Goal: Task Accomplishment & Management: Manage account settings

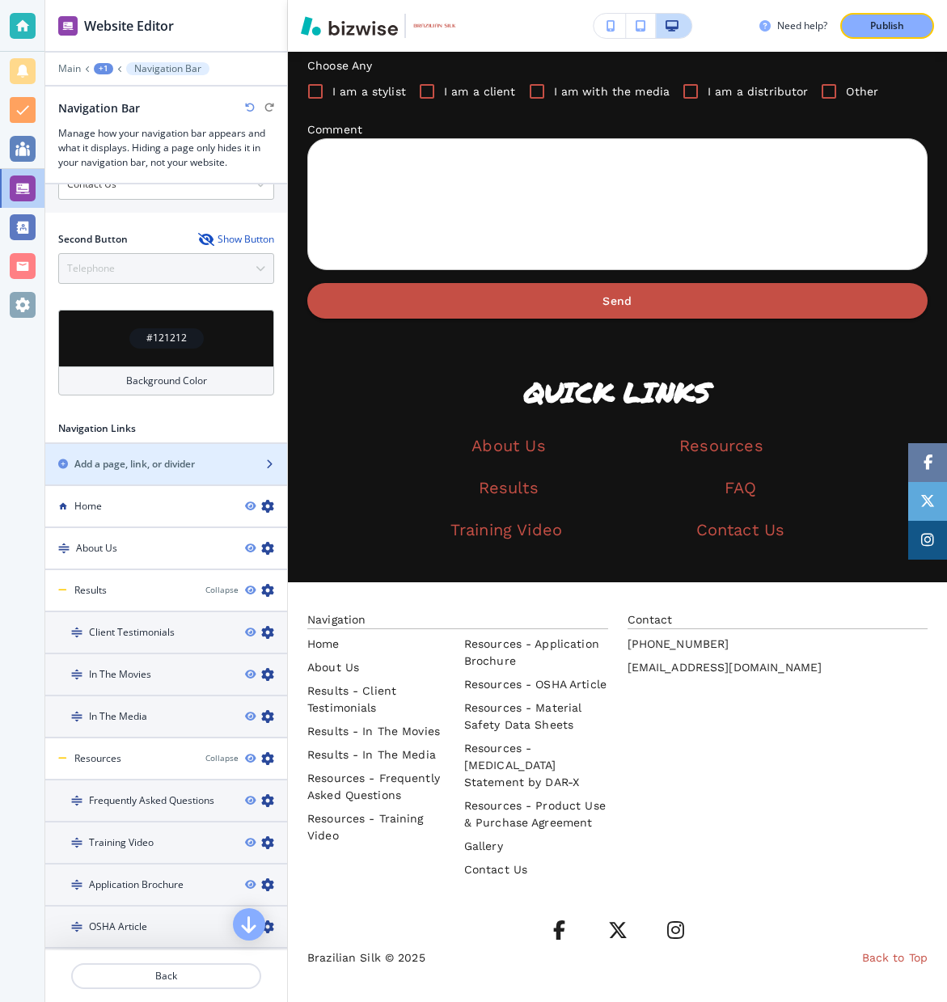
click at [270, 464] on icon "button" at bounding box center [269, 464] width 10 height 10
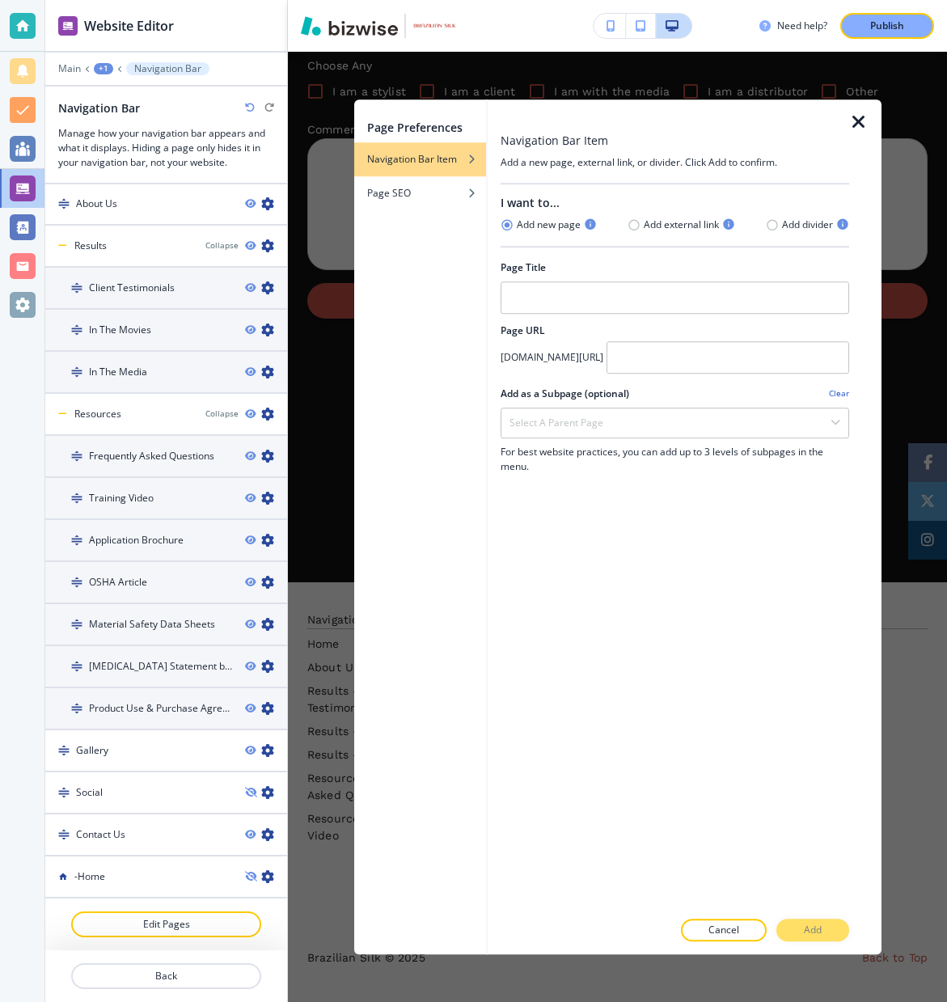
click at [858, 120] on icon "button" at bounding box center [858, 121] width 19 height 19
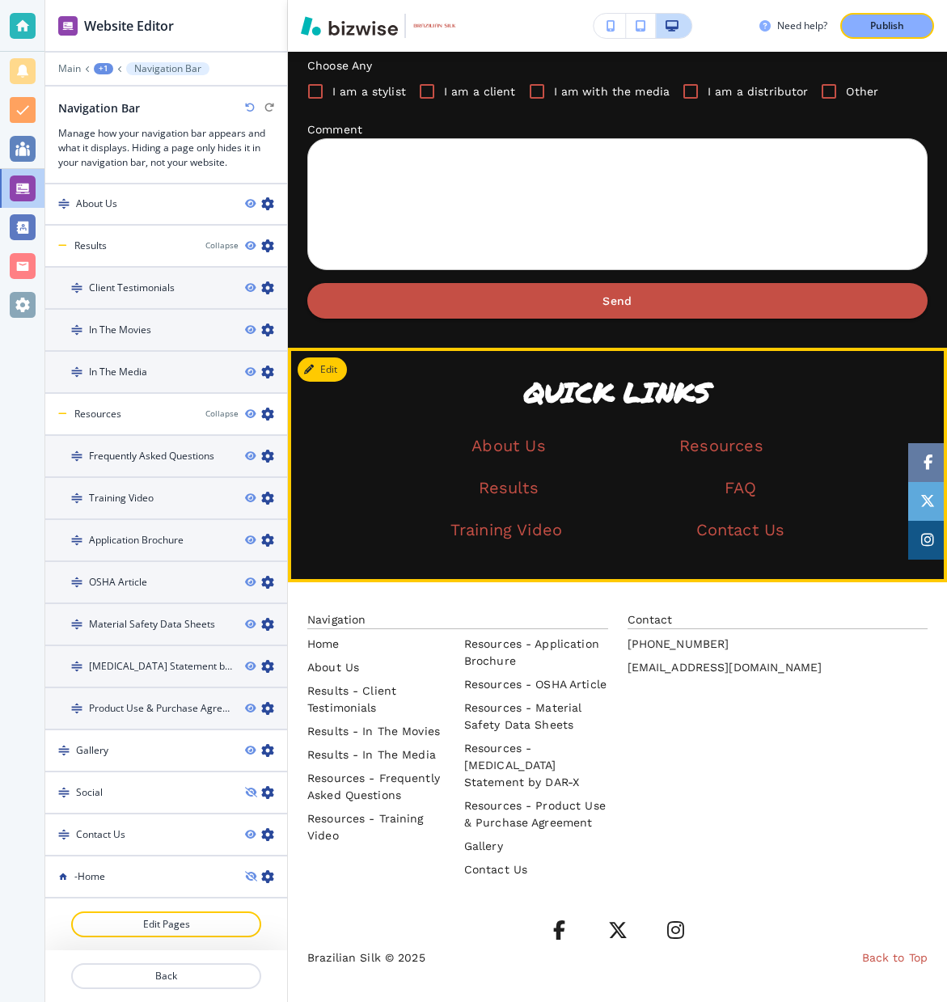
click at [369, 510] on p at bounding box center [617, 508] width 620 height 21
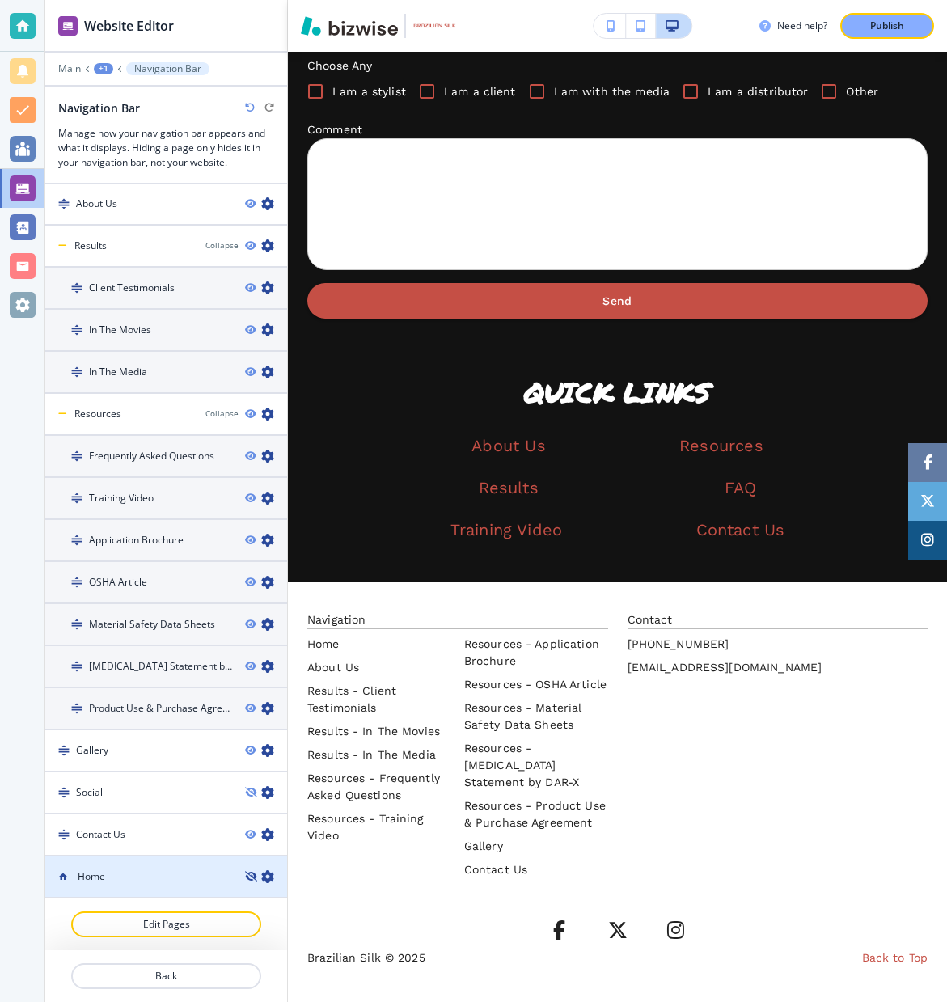
click at [252, 873] on icon "button" at bounding box center [250, 876] width 10 height 10
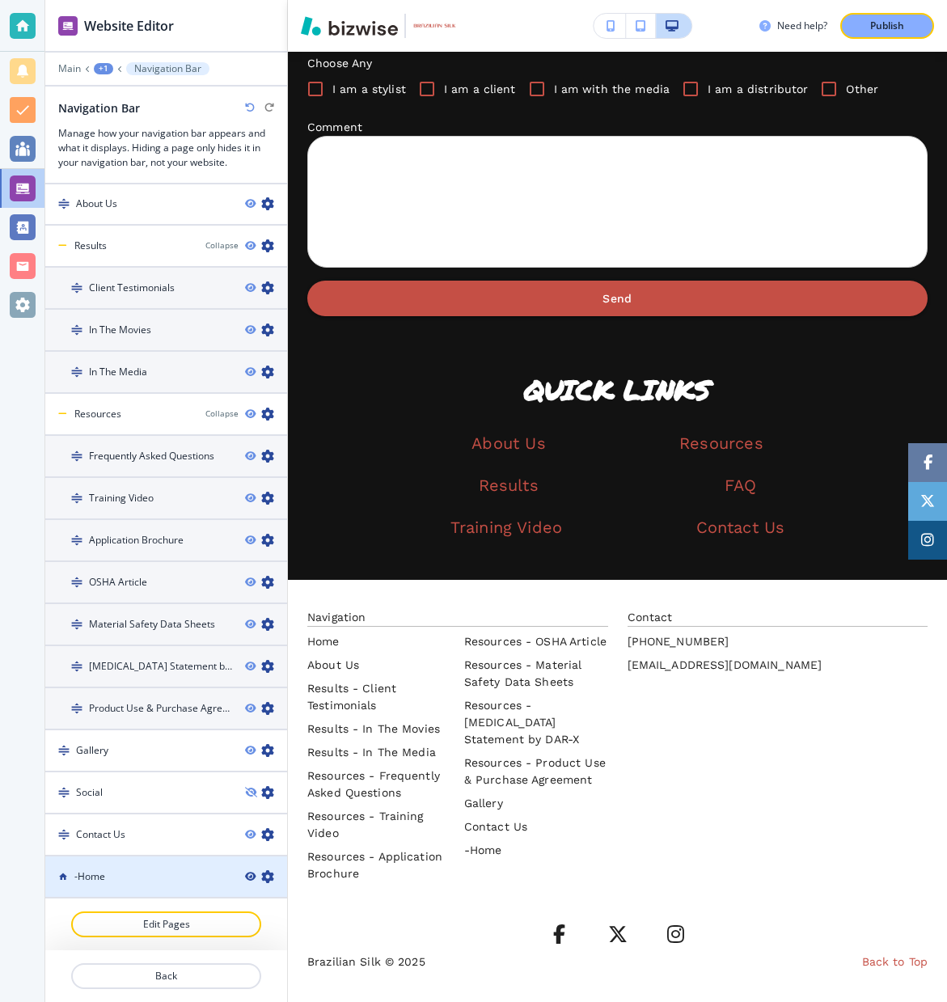
click at [251, 873] on icon "button" at bounding box center [250, 876] width 10 height 10
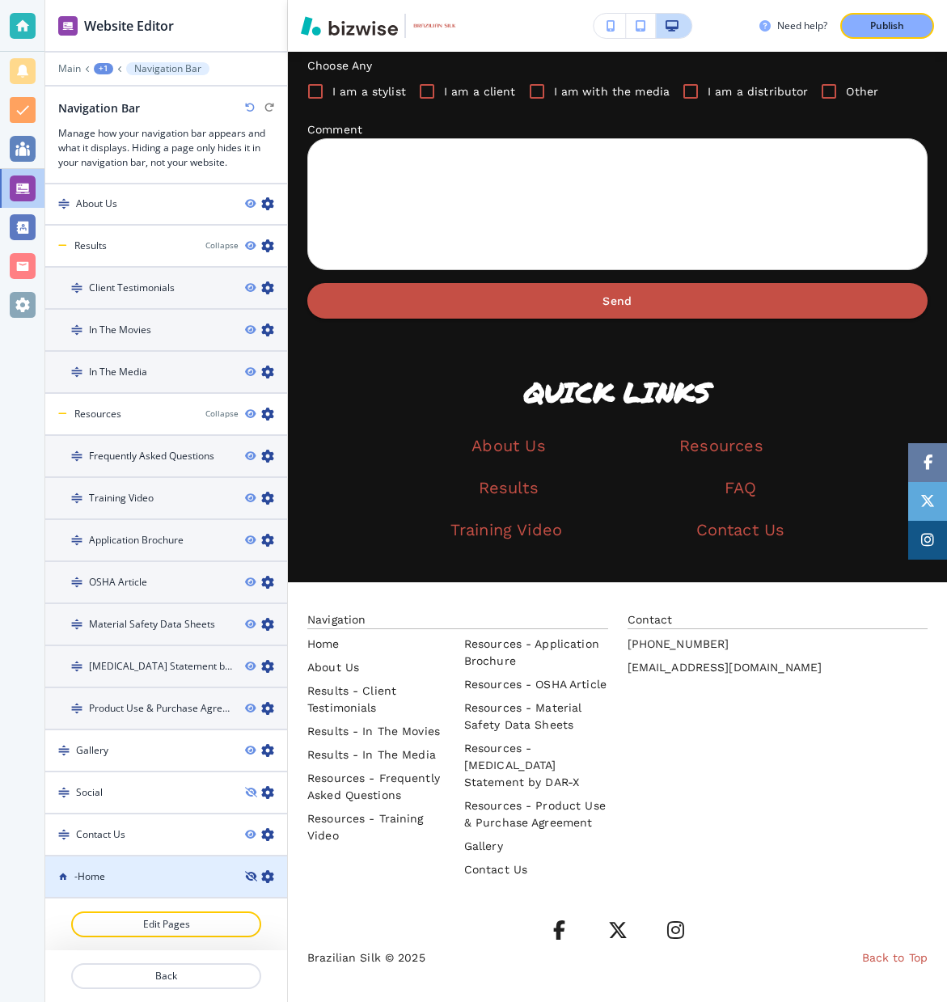
click at [251, 873] on icon "button" at bounding box center [250, 876] width 10 height 10
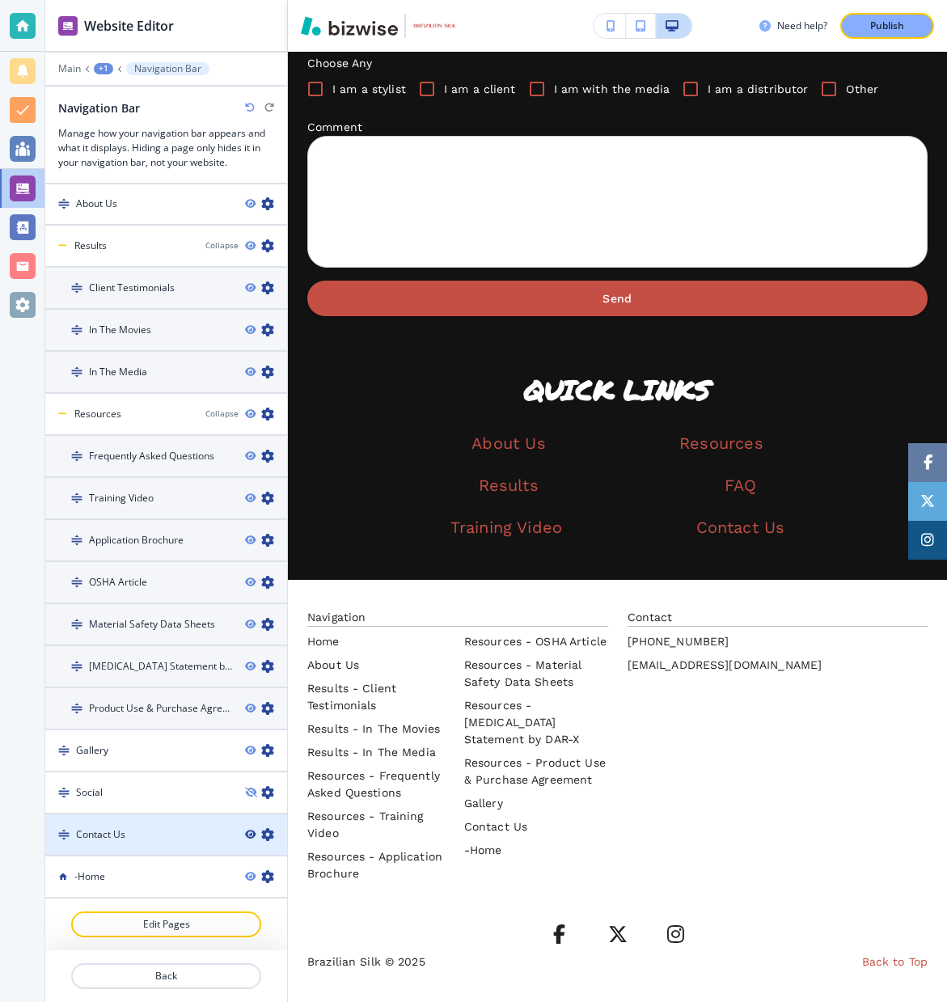
click at [253, 832] on icon "button" at bounding box center [250, 834] width 10 height 10
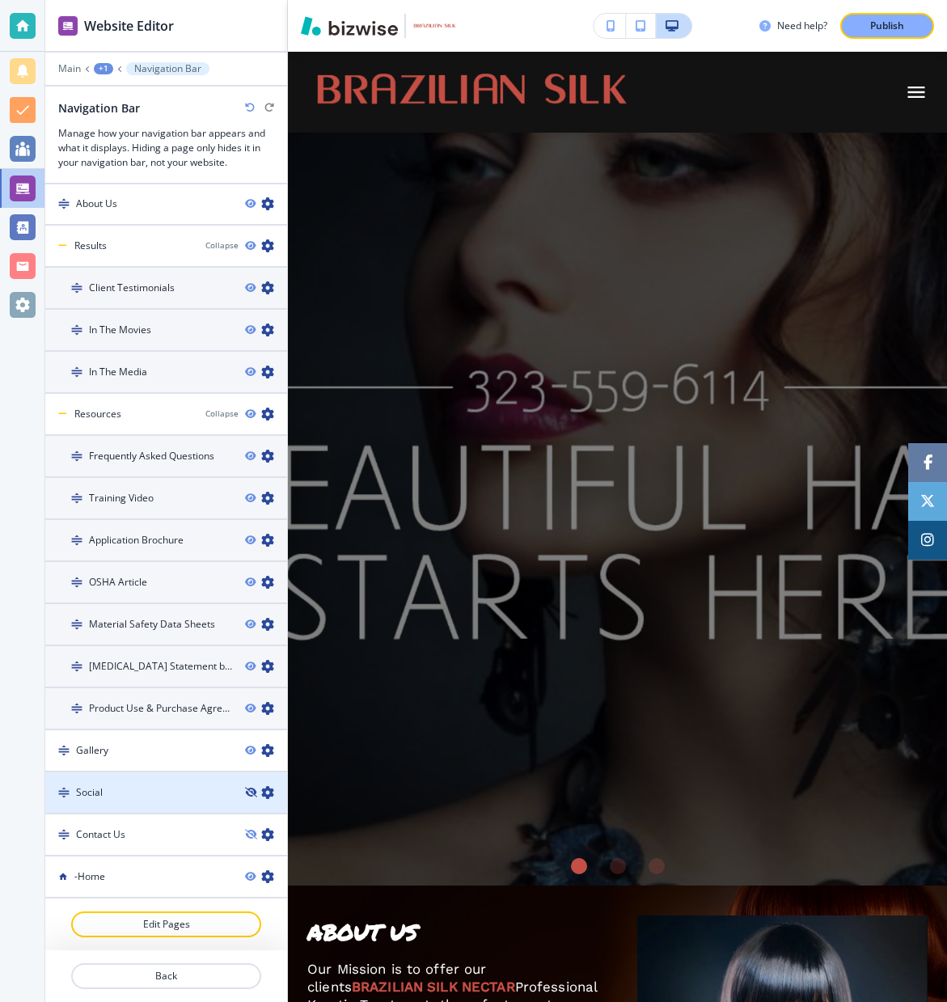
click at [253, 793] on icon "button" at bounding box center [250, 792] width 10 height 10
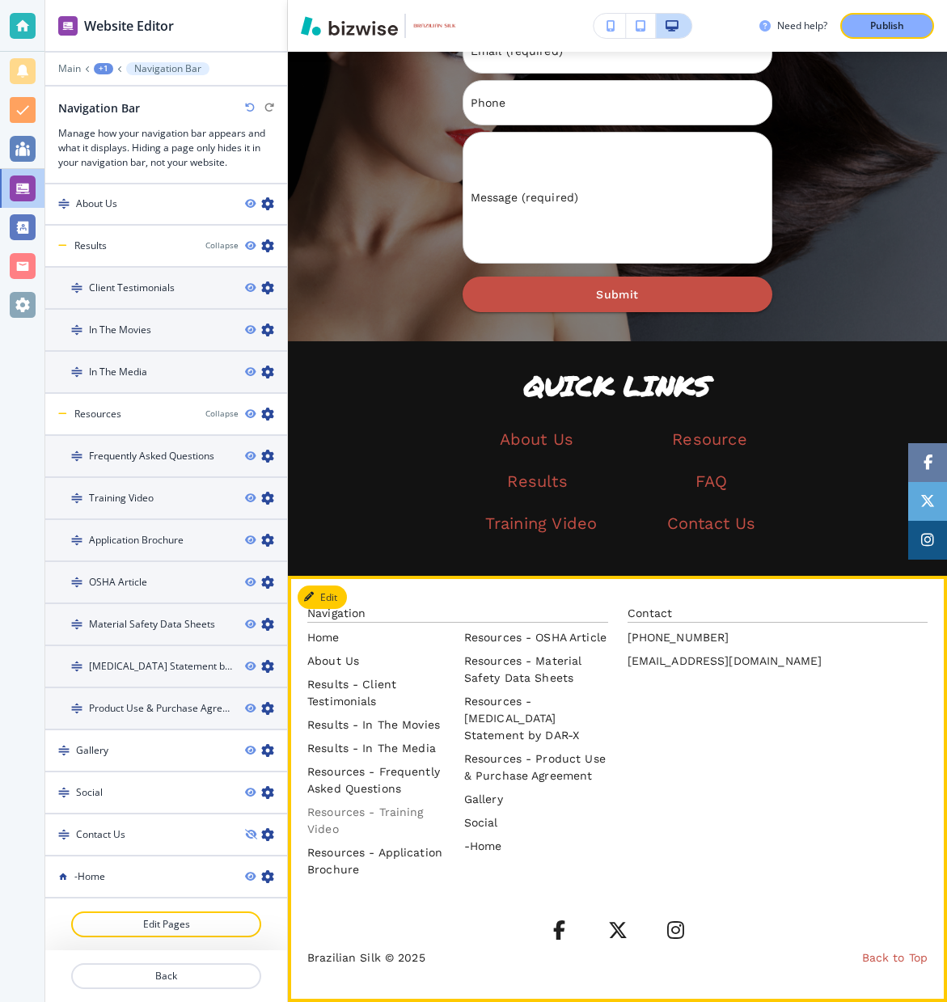
scroll to position [3623, 0]
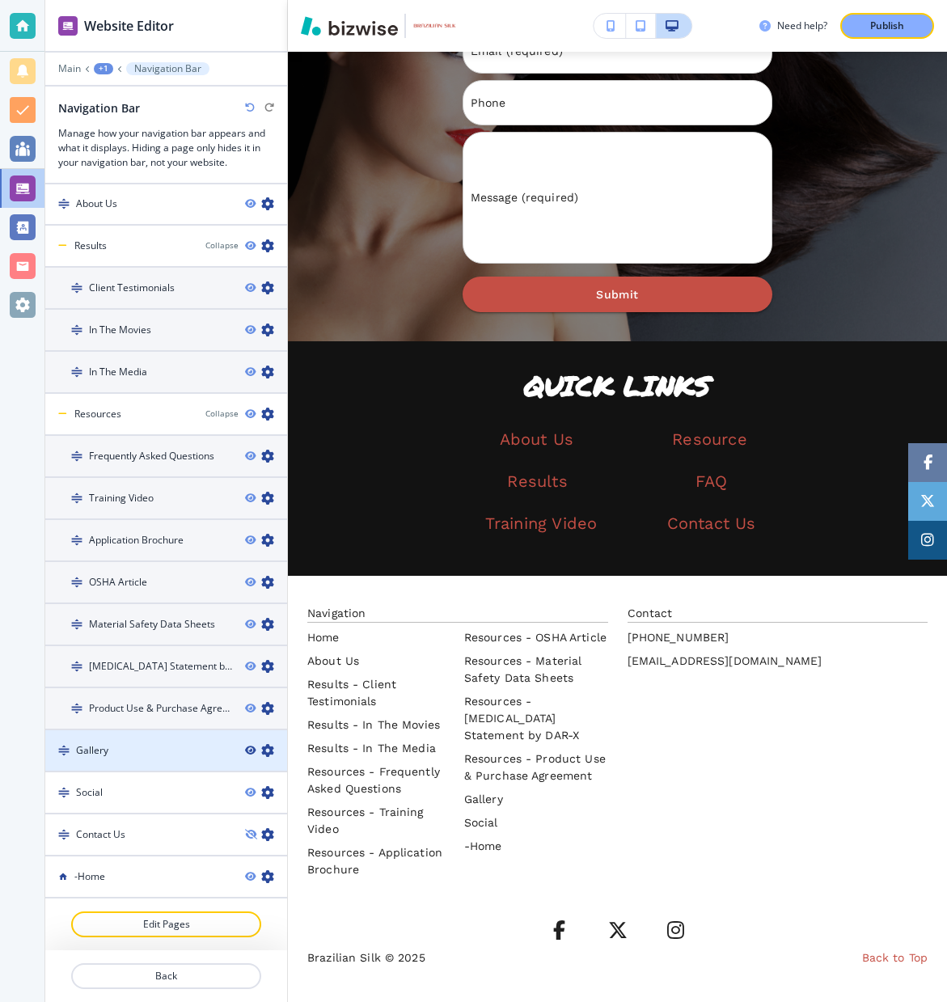
click at [253, 751] on icon "button" at bounding box center [250, 750] width 10 height 10
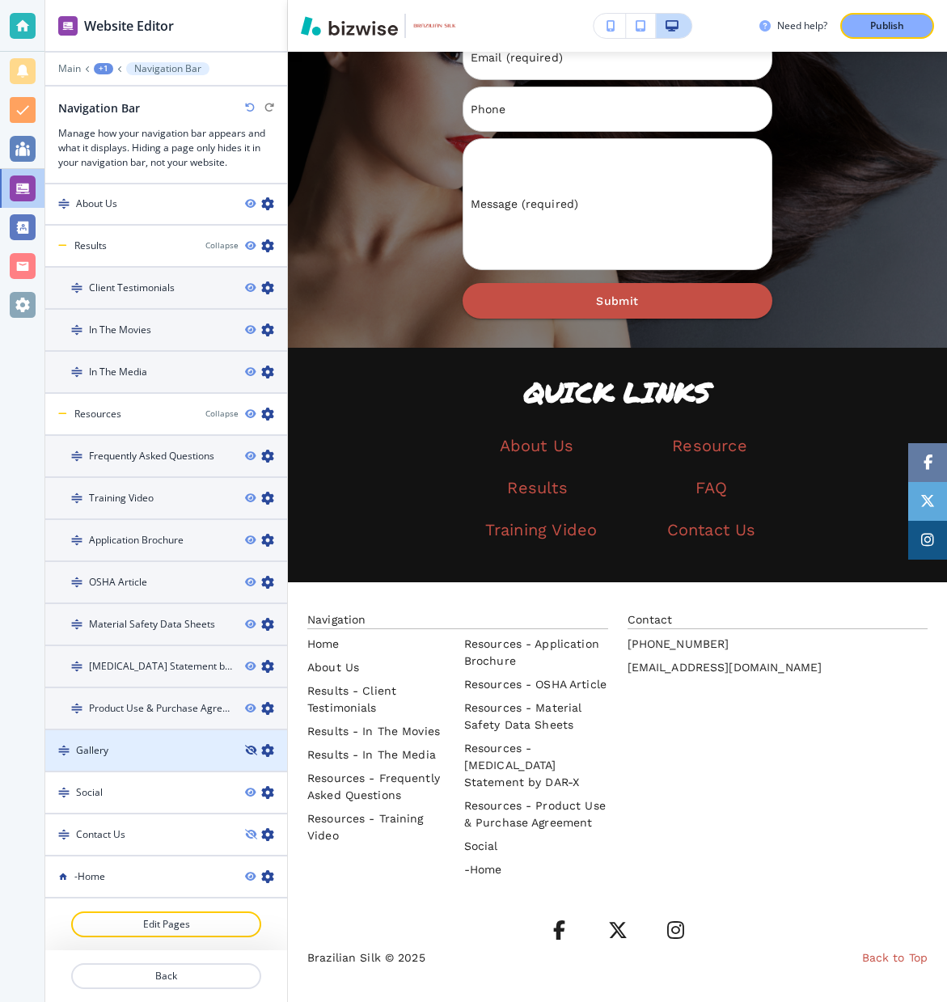
scroll to position [3616, 0]
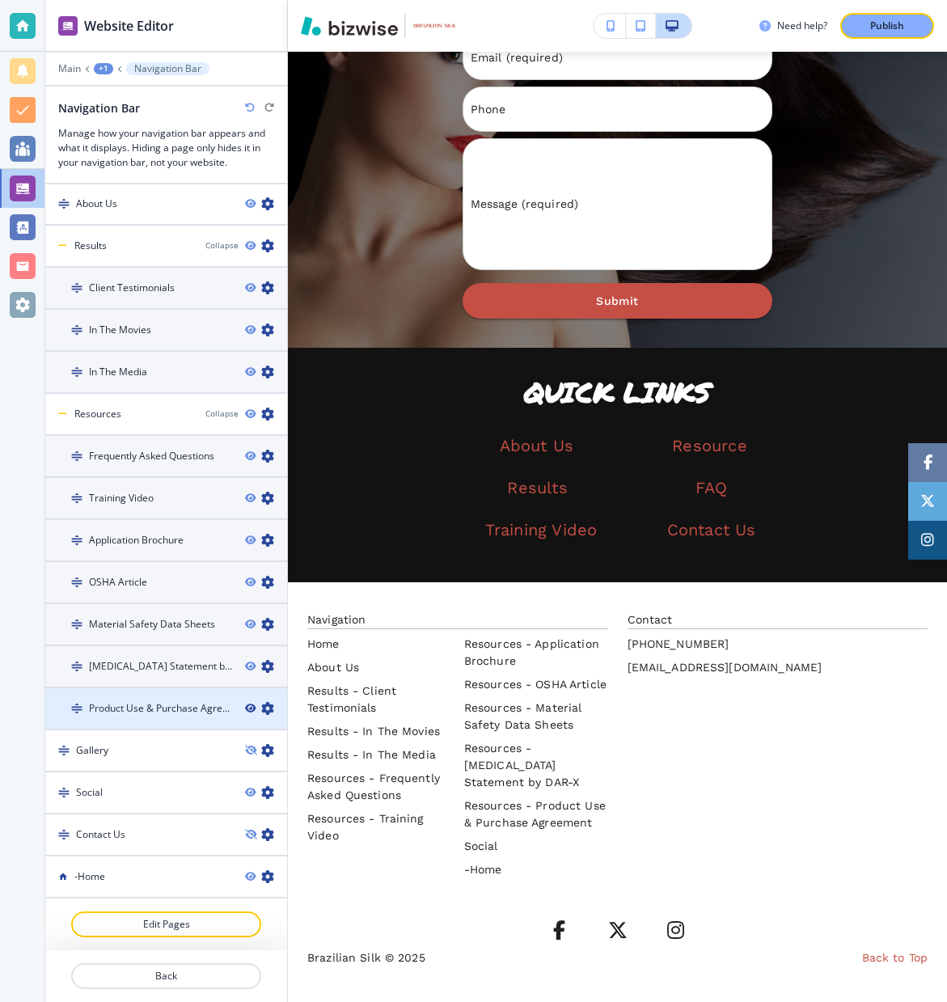
click at [256, 710] on div at bounding box center [266, 708] width 42 height 13
click at [250, 705] on icon "button" at bounding box center [250, 708] width 10 height 10
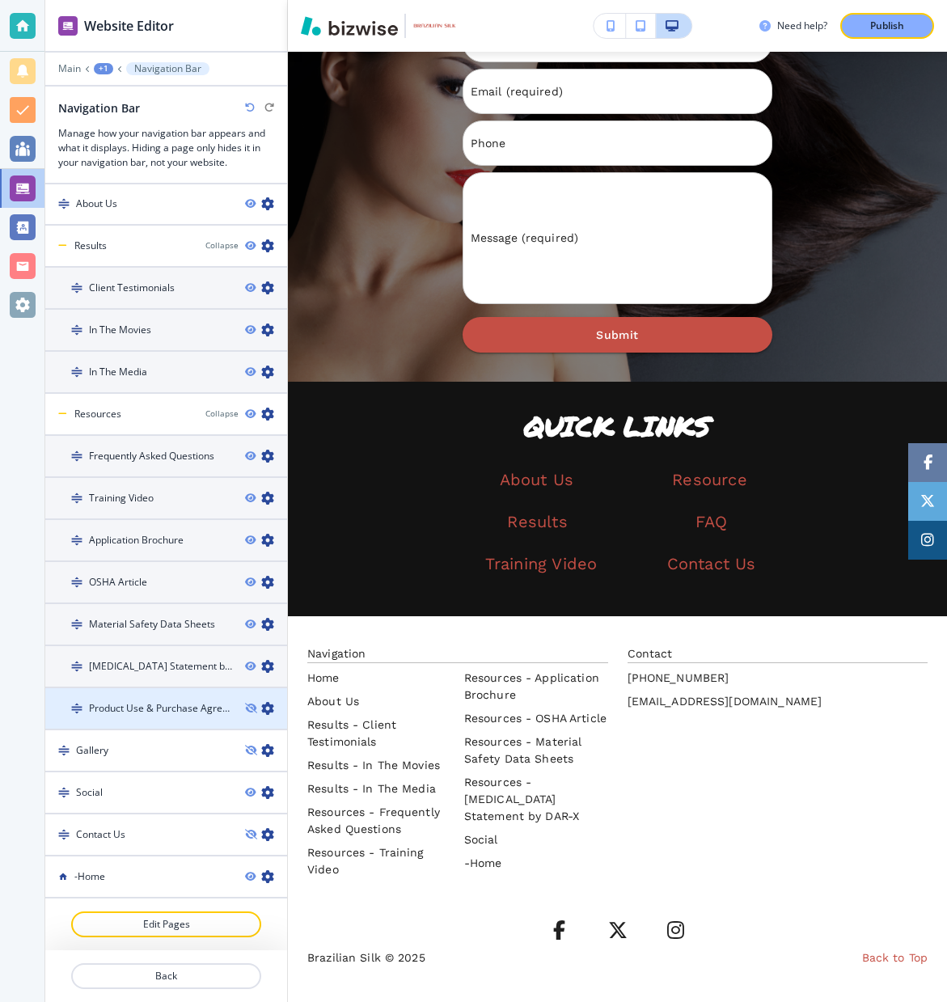
scroll to position [3582, 0]
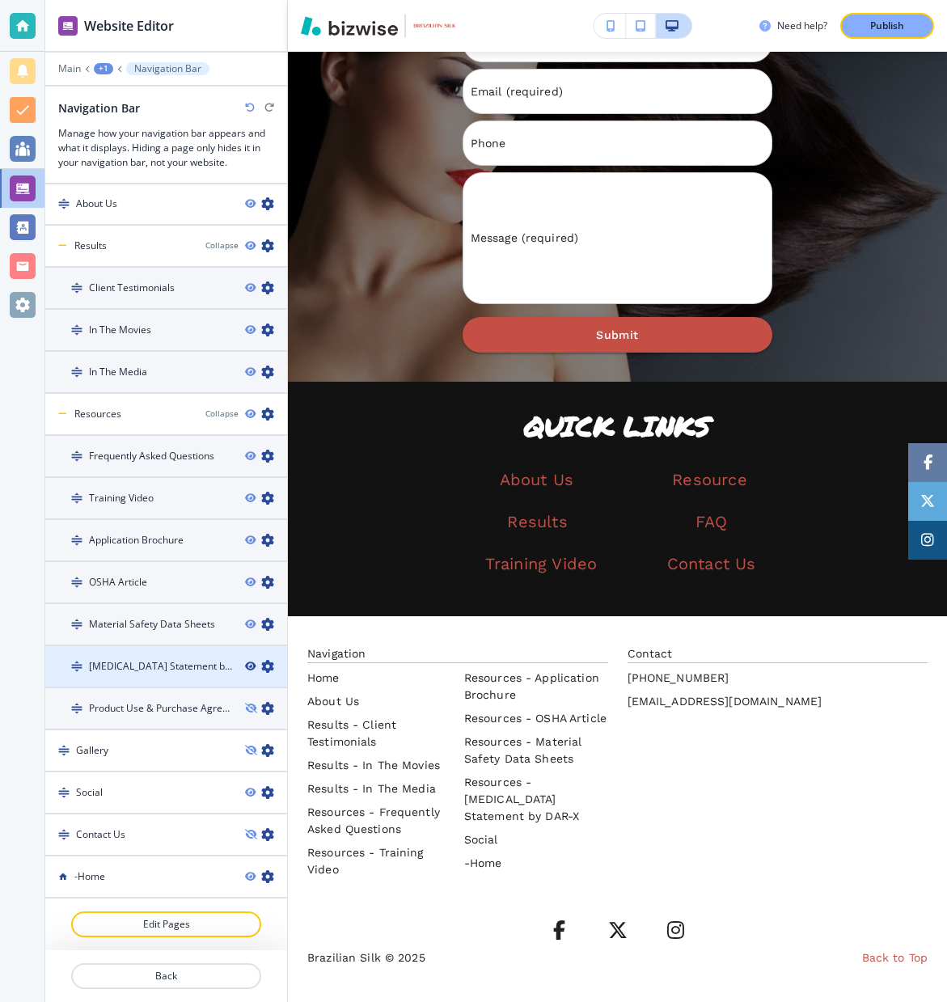
click at [249, 664] on icon "button" at bounding box center [250, 666] width 10 height 10
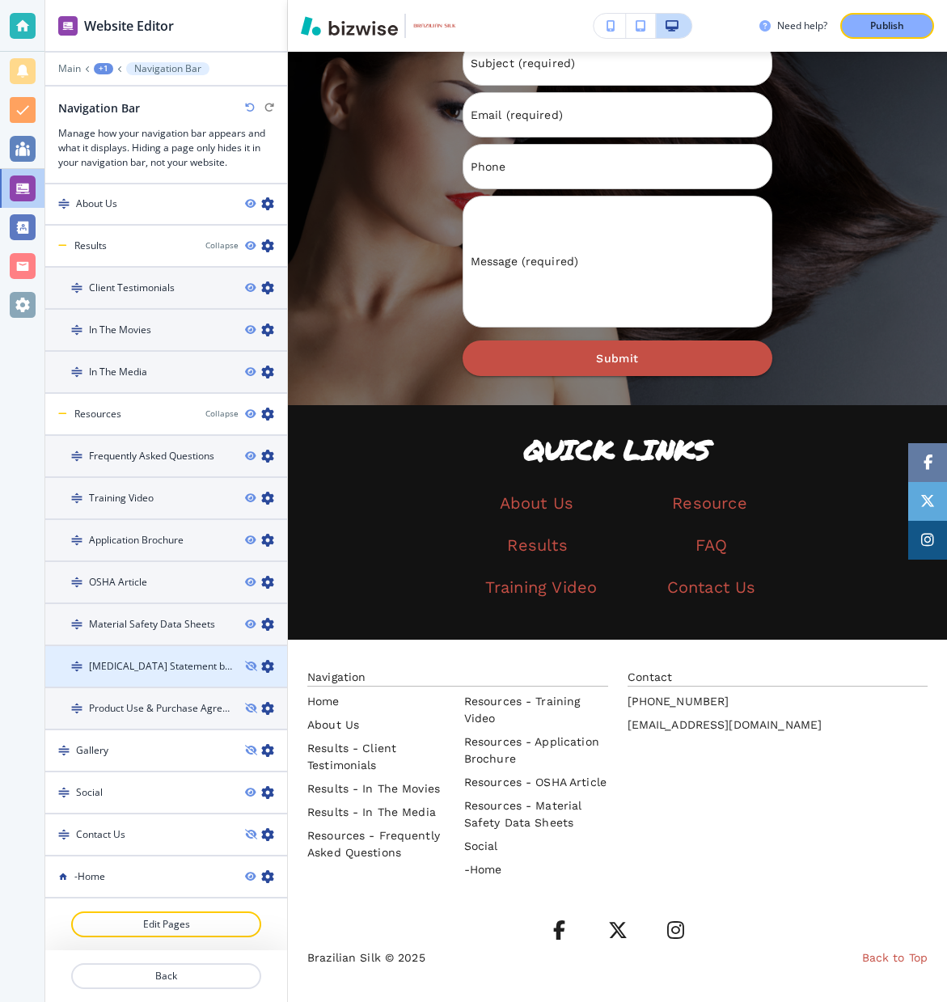
scroll to position [3559, 0]
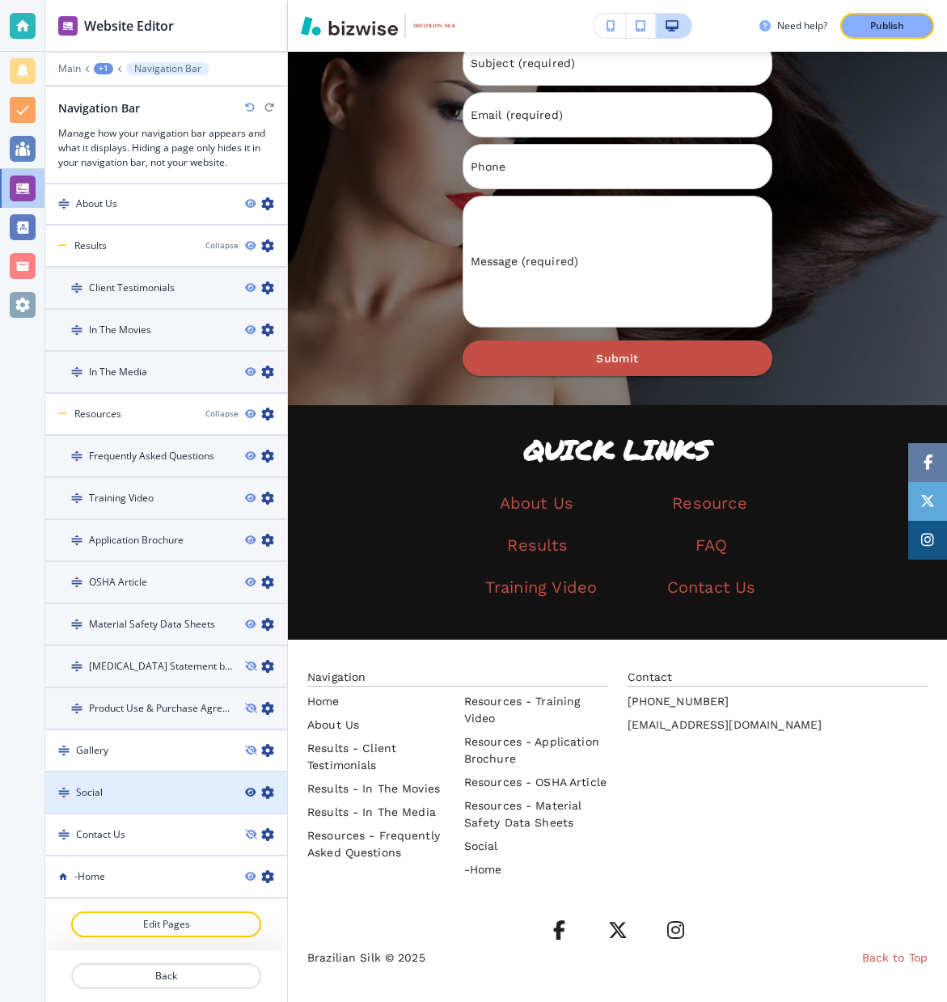
click at [250, 790] on icon "button" at bounding box center [250, 792] width 10 height 10
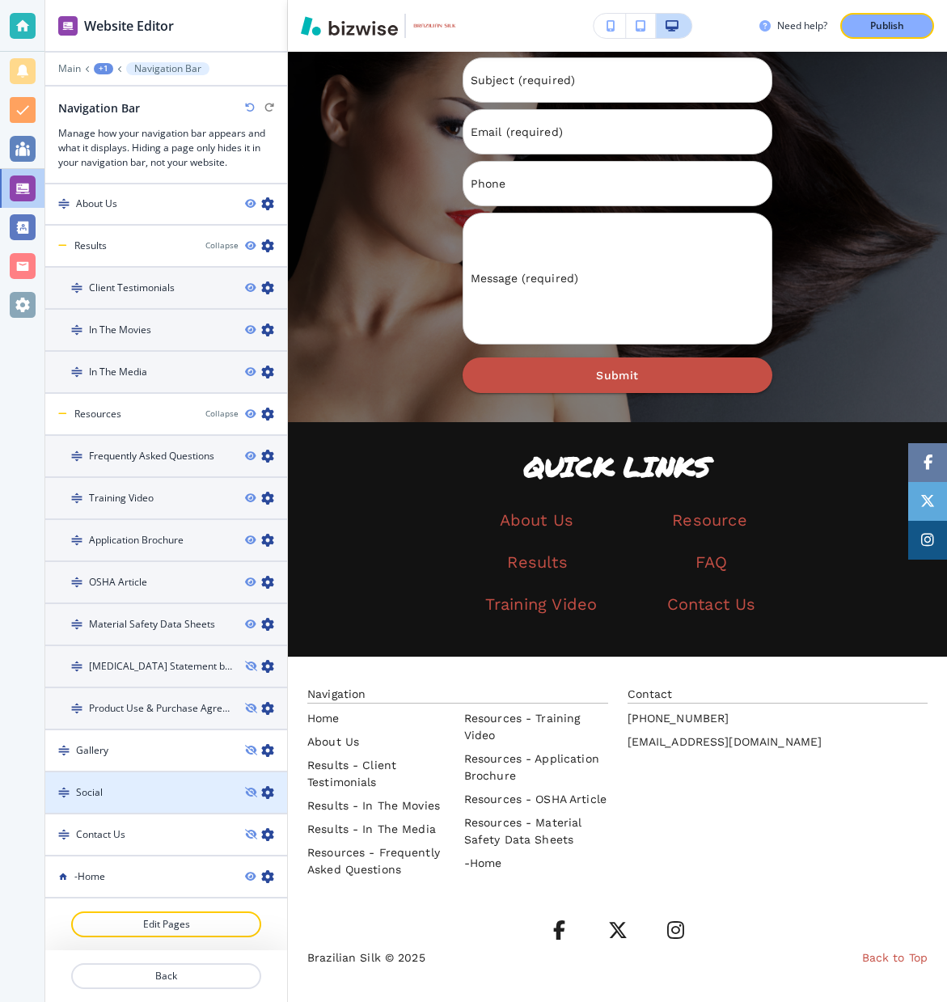
scroll to position [3542, 0]
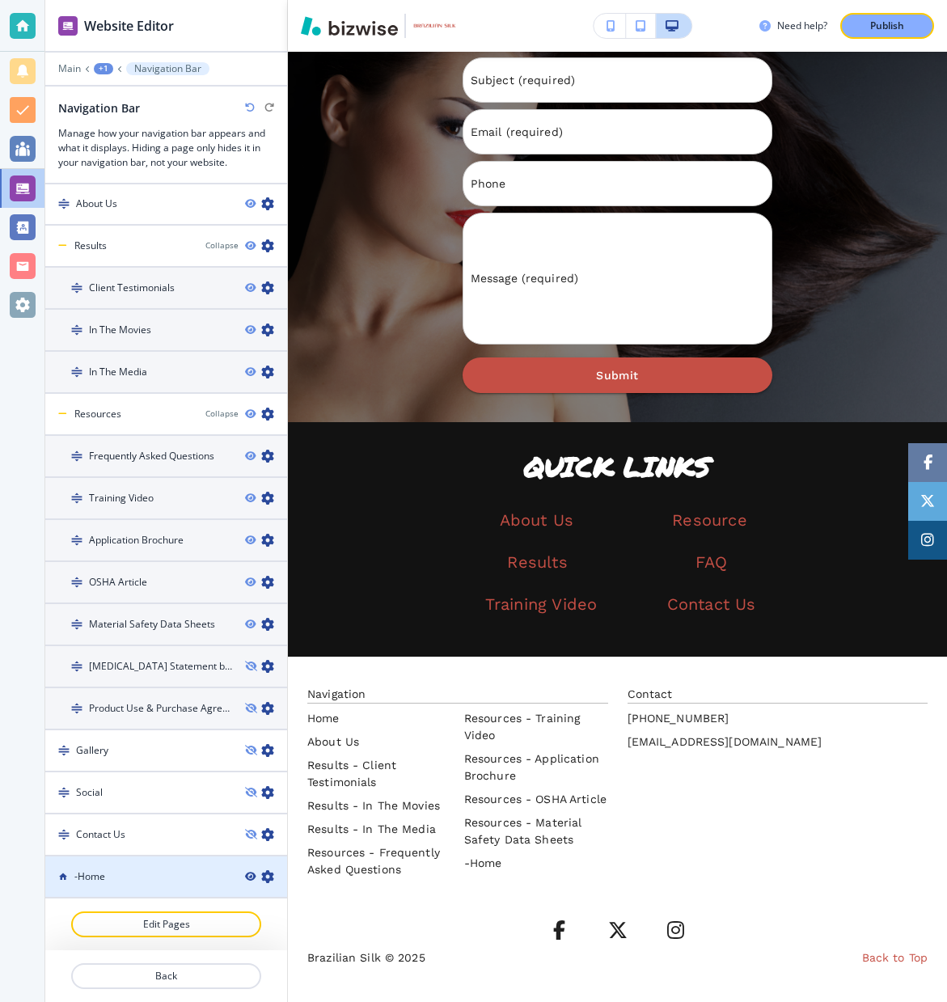
click at [249, 874] on icon "button" at bounding box center [250, 876] width 10 height 10
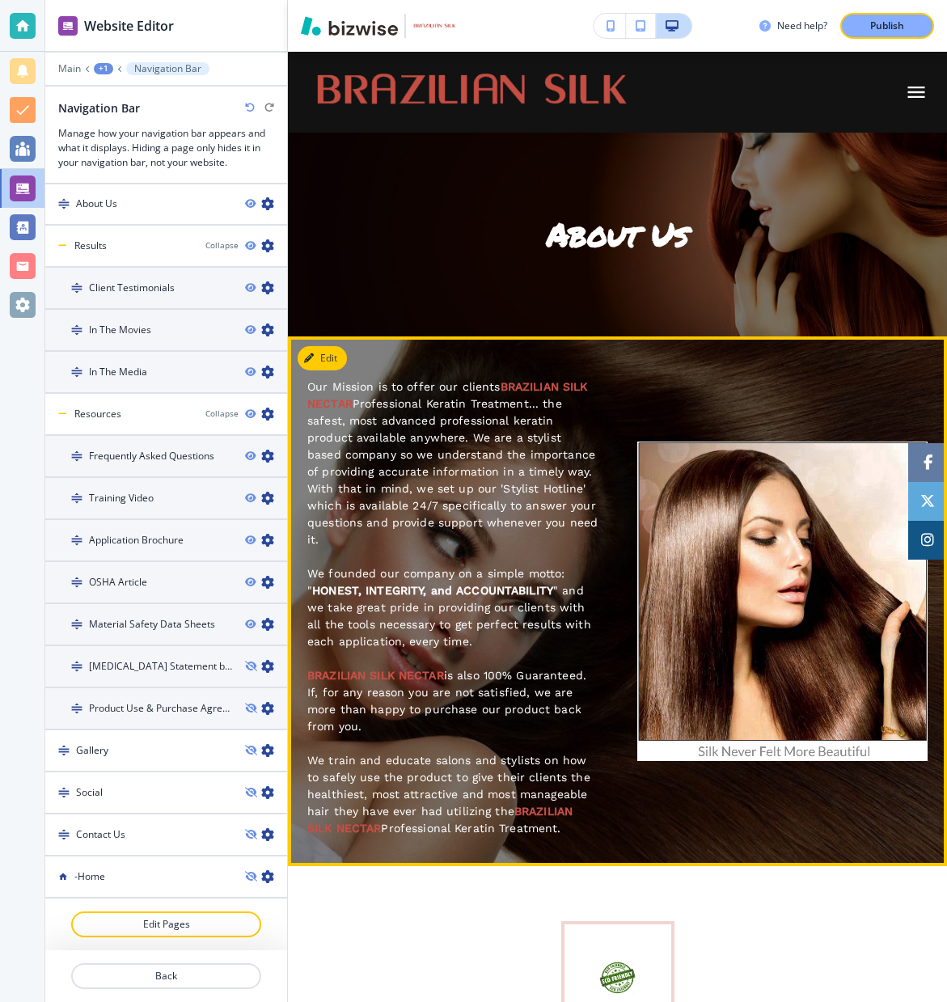
scroll to position [0, 0]
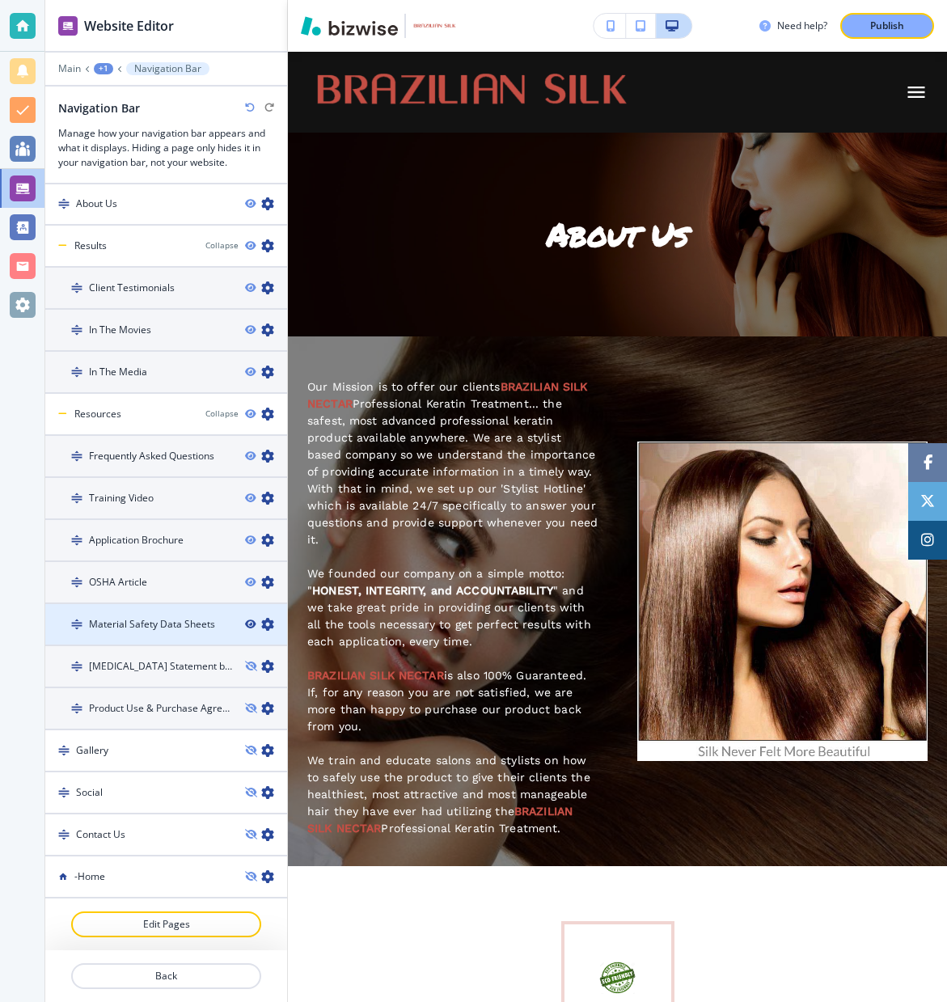
click at [250, 623] on icon "button" at bounding box center [250, 624] width 10 height 10
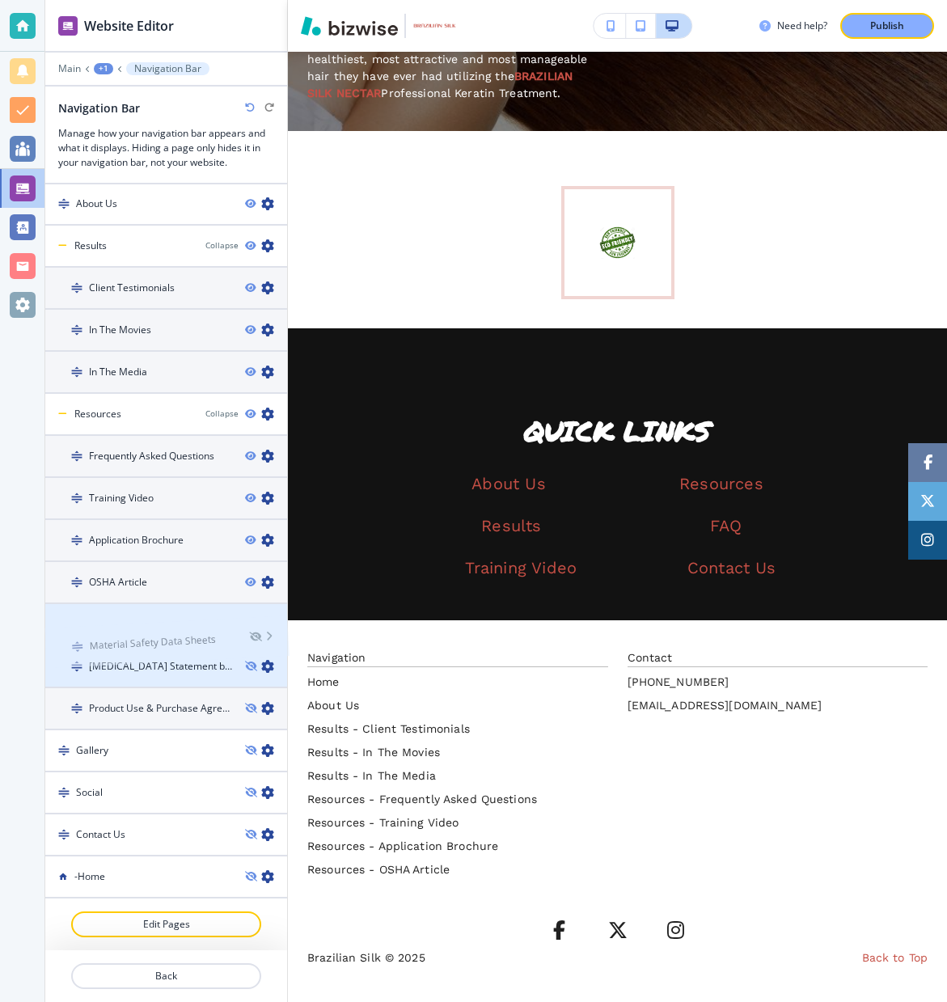
drag, startPoint x: 253, startPoint y: 622, endPoint x: 251, endPoint y: 652, distance: 29.1
click at [251, 664] on icon "button" at bounding box center [250, 666] width 10 height 10
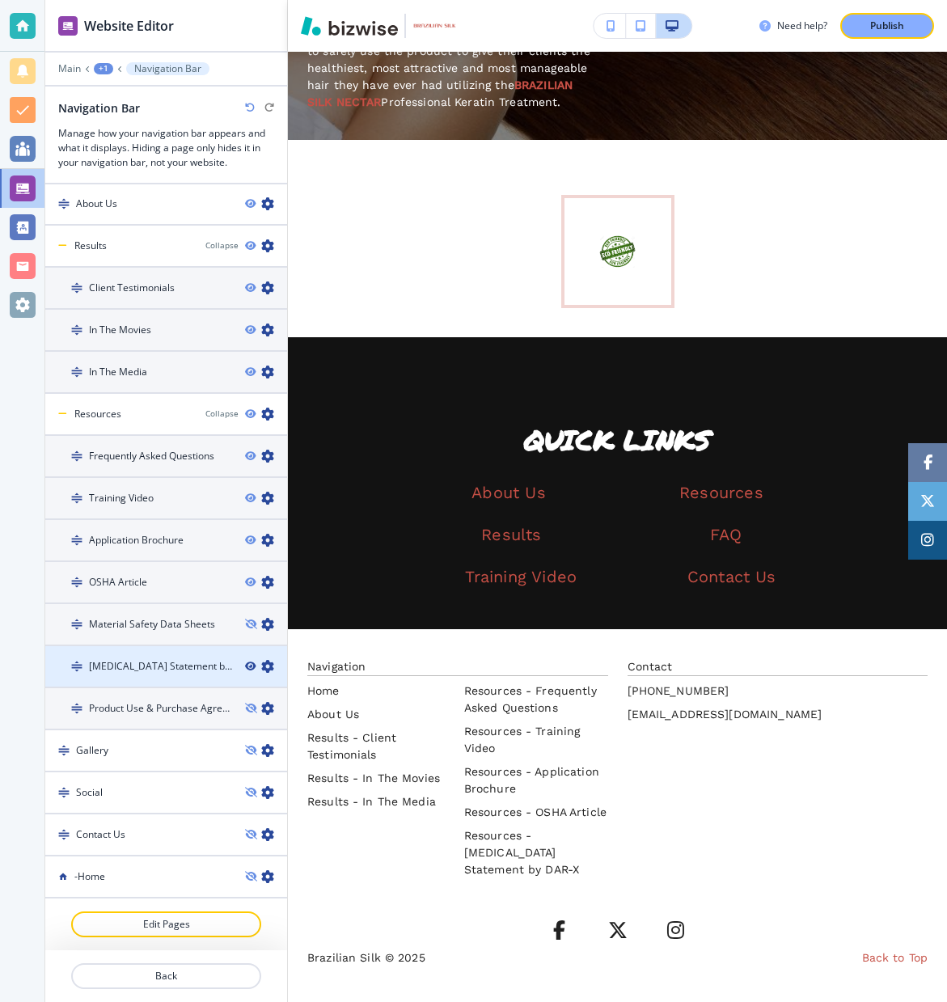
scroll to position [726, 0]
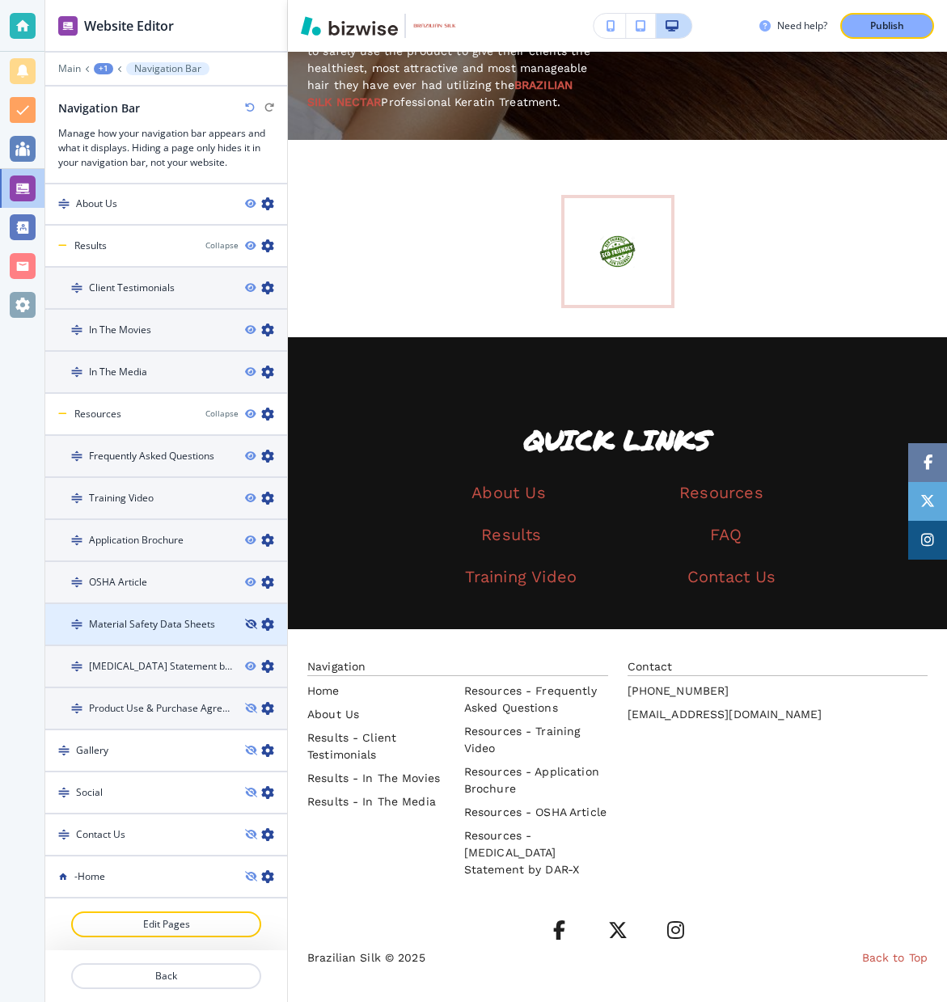
click at [250, 621] on icon "button" at bounding box center [250, 624] width 10 height 10
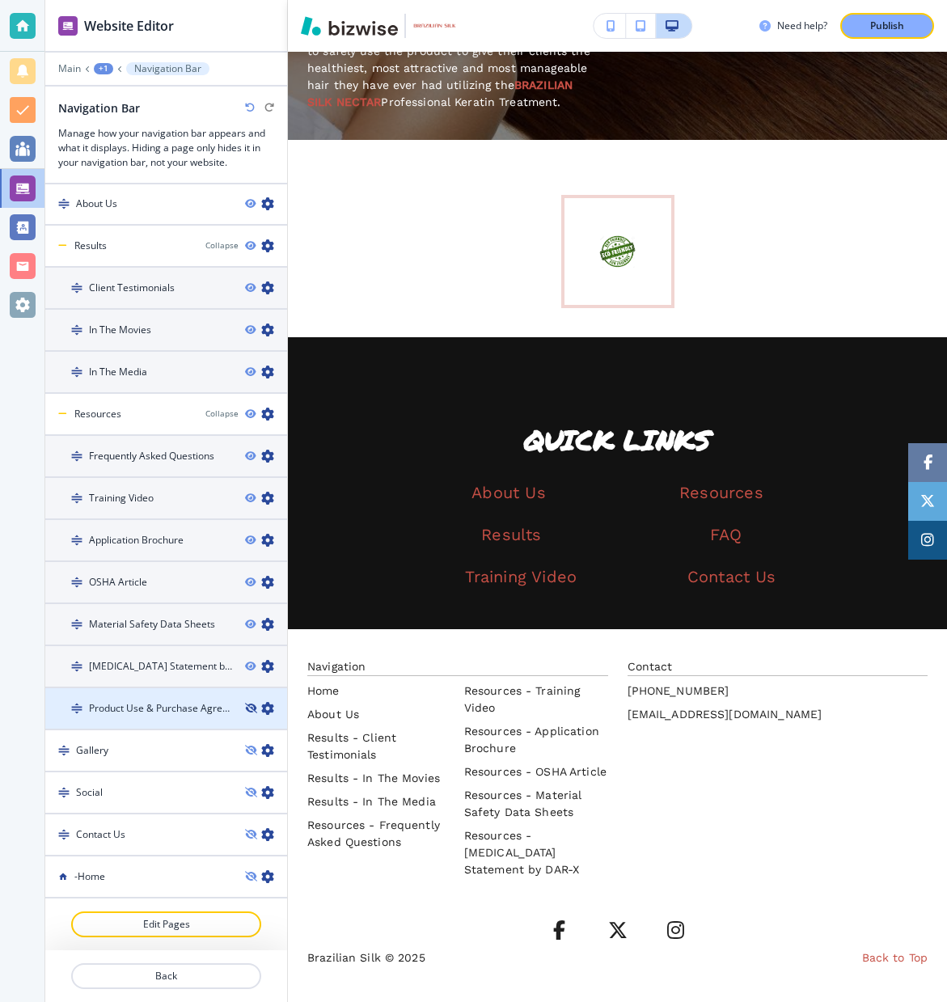
click at [250, 705] on icon "button" at bounding box center [250, 708] width 10 height 10
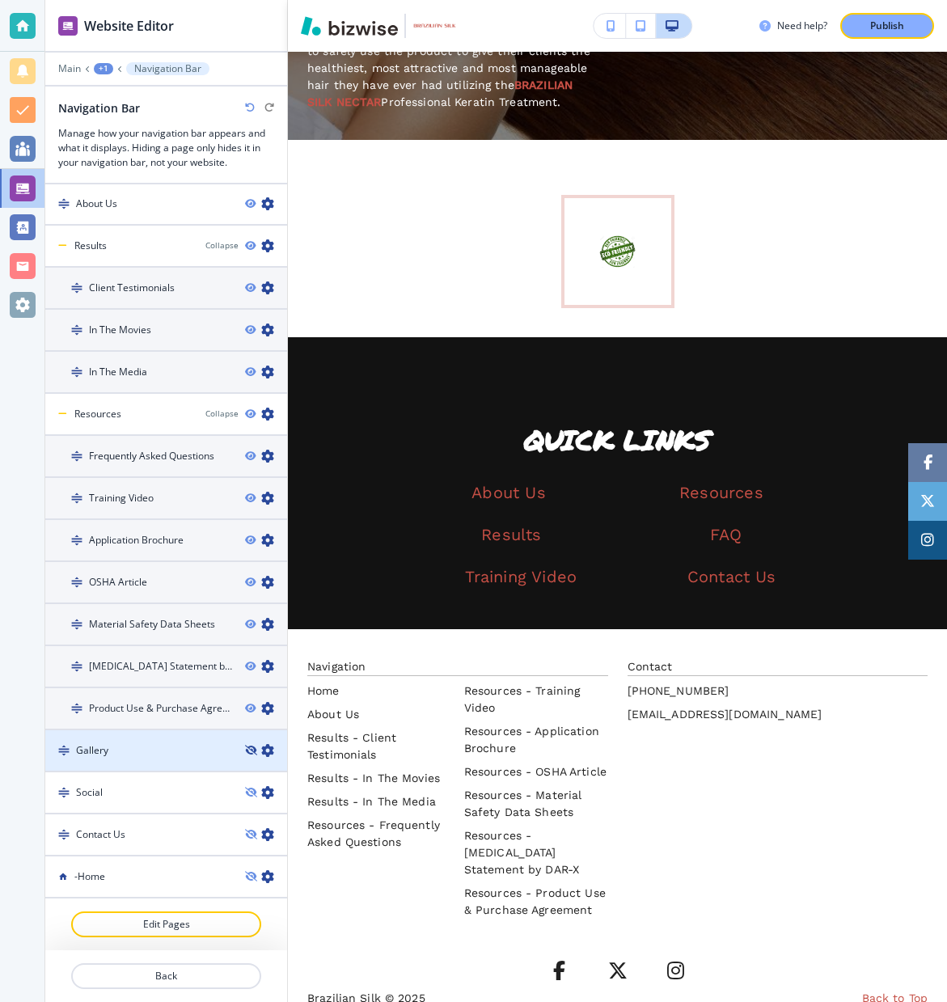
click at [251, 747] on icon "button" at bounding box center [250, 750] width 10 height 10
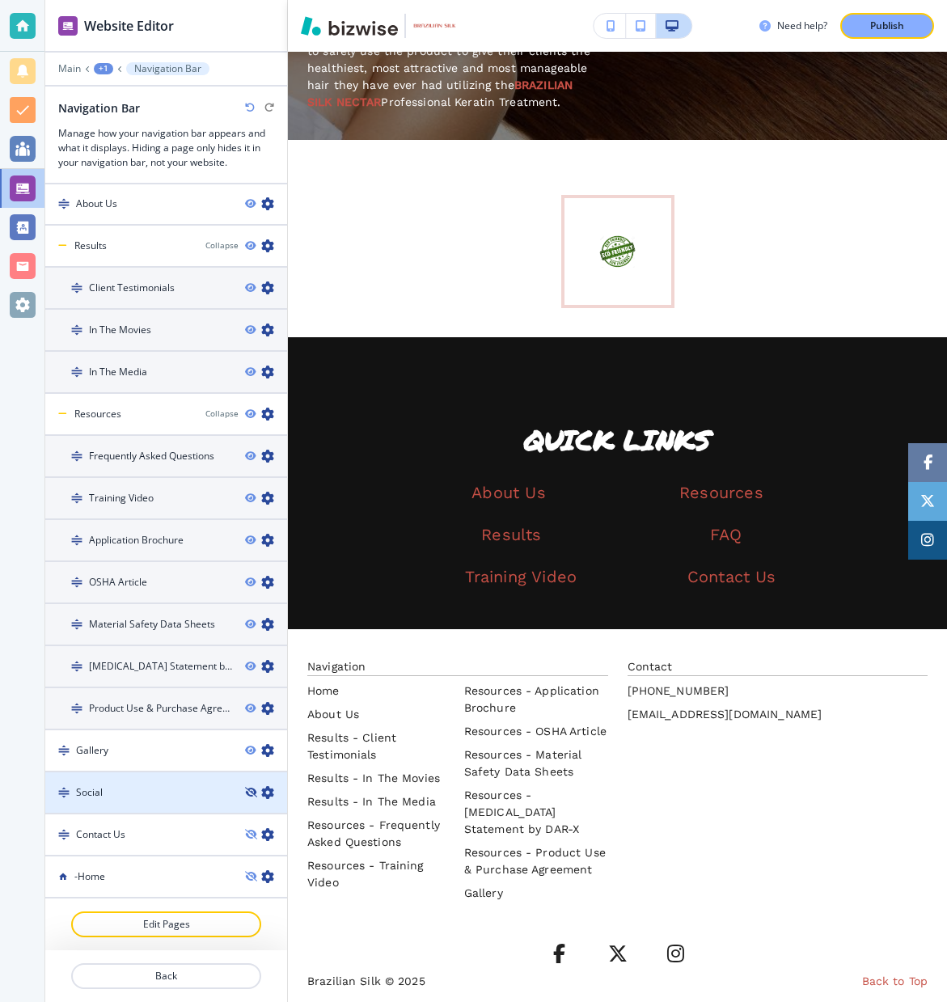
click at [250, 788] on icon "button" at bounding box center [250, 792] width 10 height 10
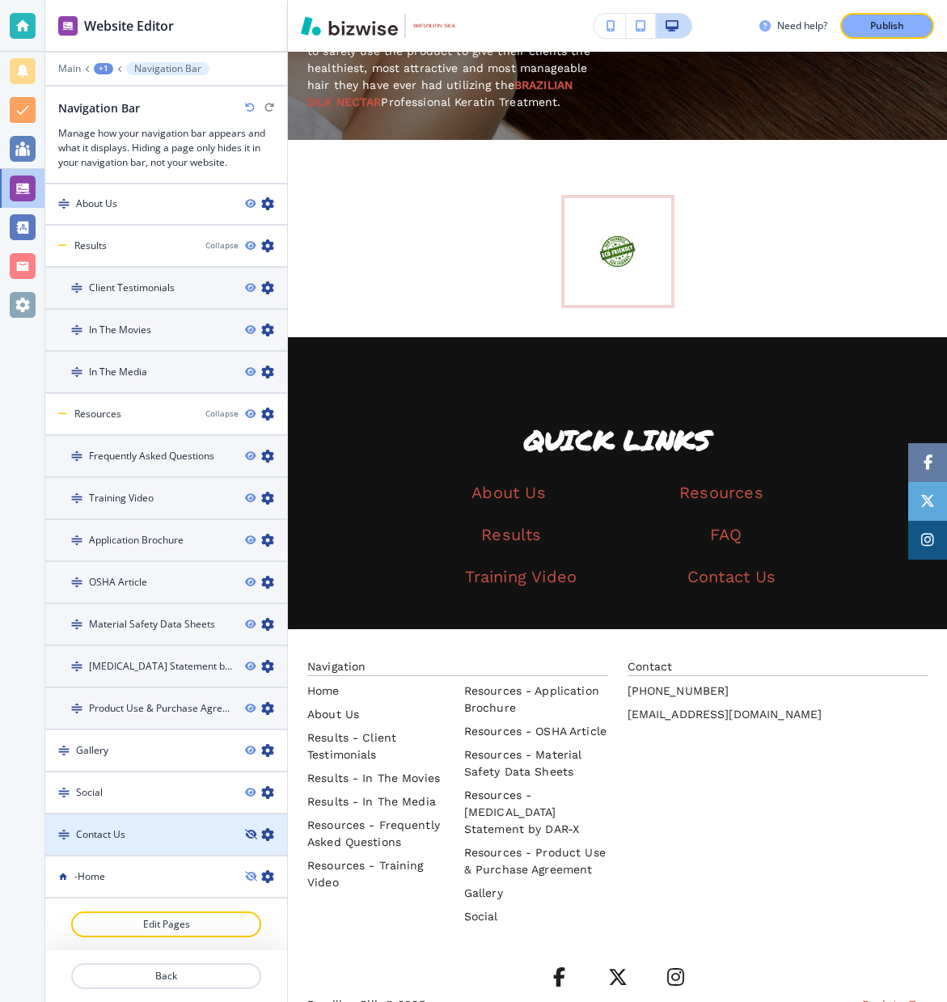
click at [249, 832] on icon "button" at bounding box center [250, 834] width 10 height 10
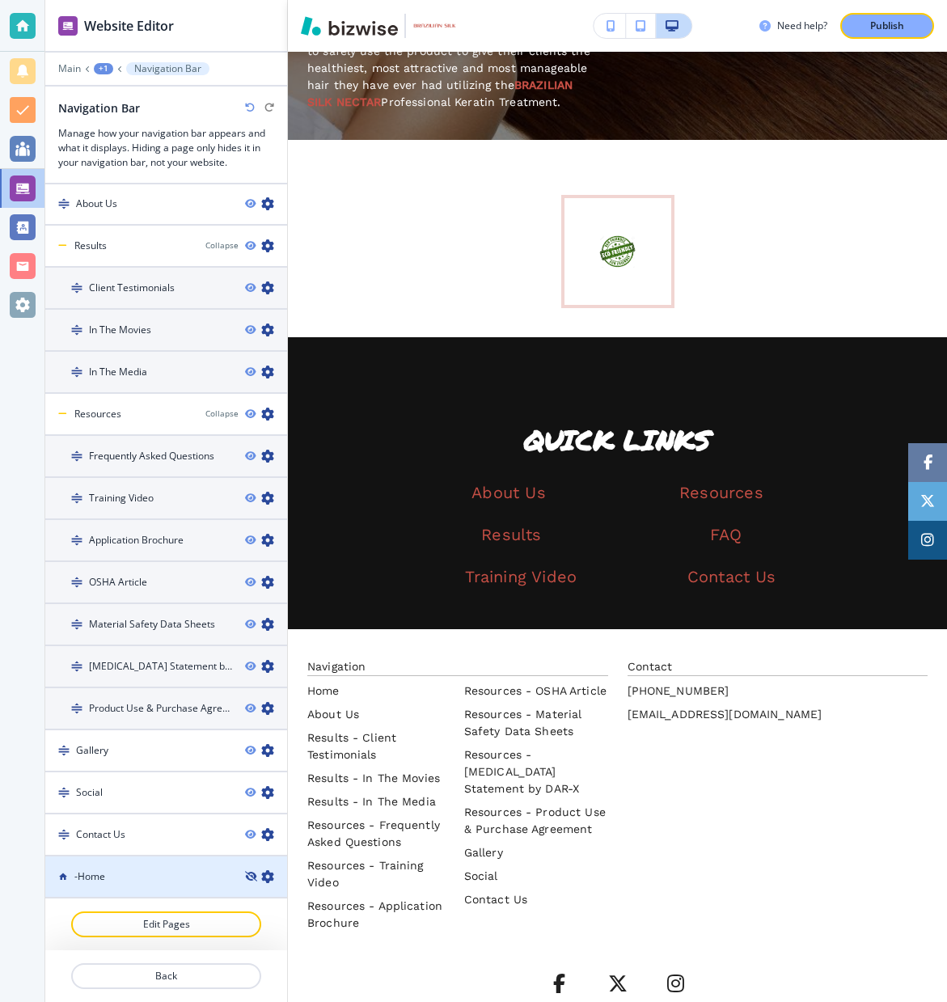
click at [252, 872] on icon "button" at bounding box center [250, 876] width 10 height 10
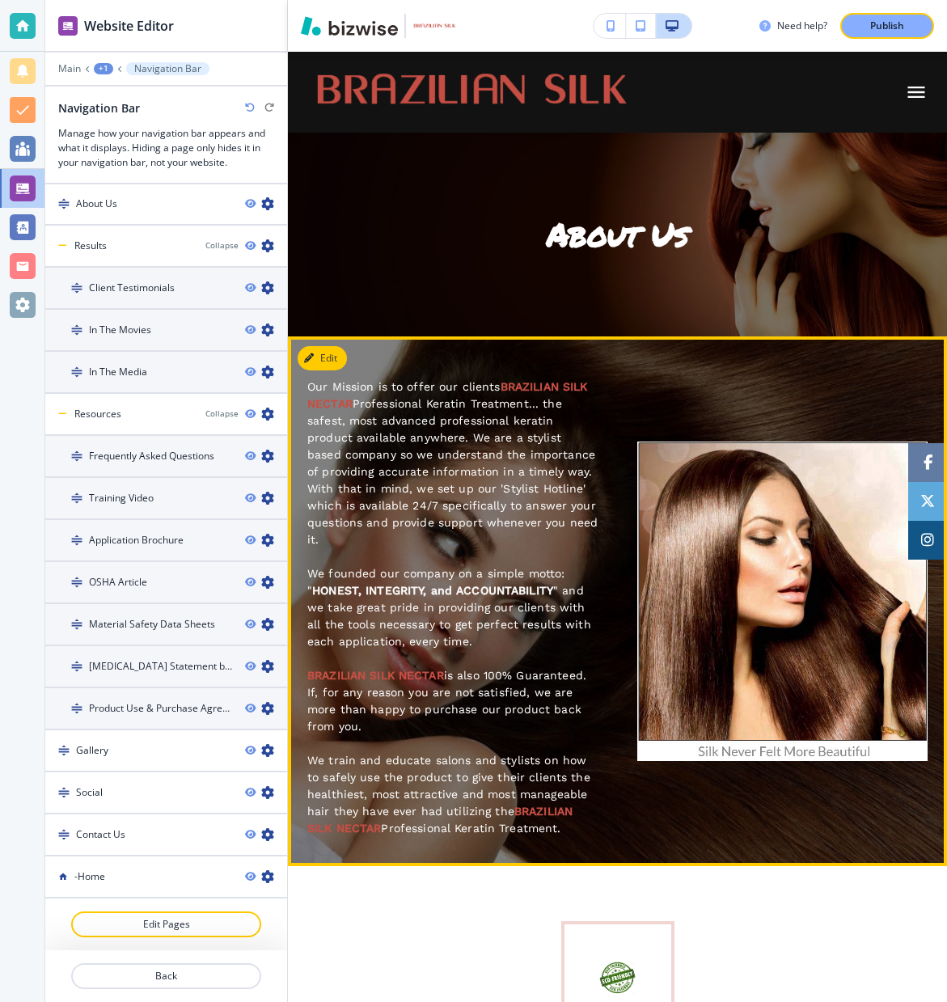
scroll to position [0, 0]
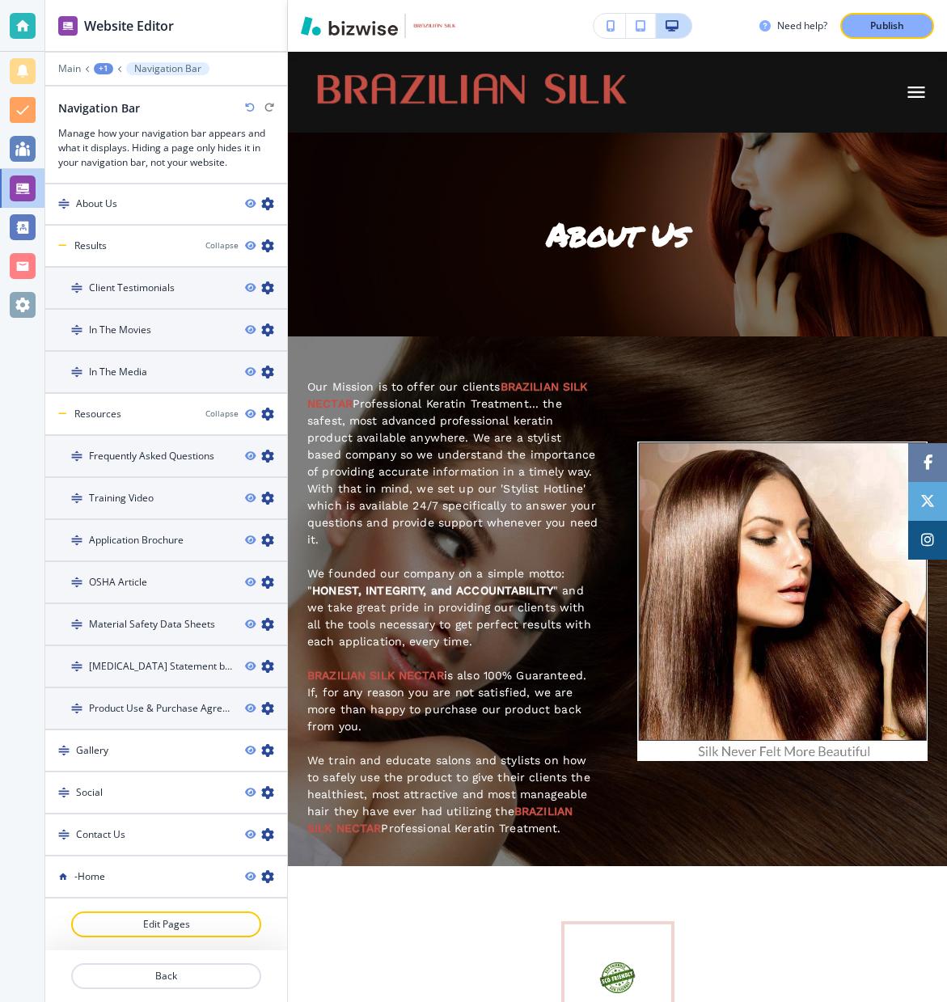
click at [248, 108] on icon "button" at bounding box center [250, 108] width 10 height 10
click at [68, 69] on p "Main" at bounding box center [69, 68] width 23 height 11
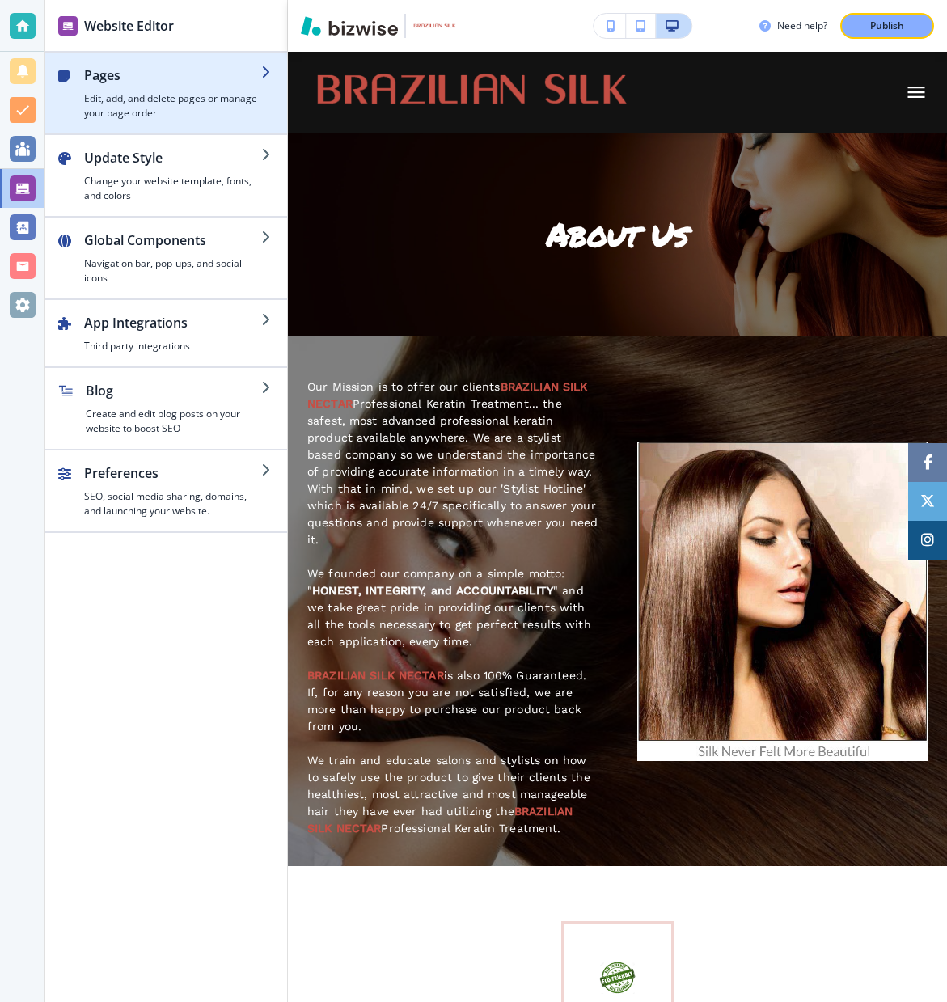
click at [126, 93] on h4 "Edit, add, and delete pages or manage your page order" at bounding box center [172, 105] width 177 height 29
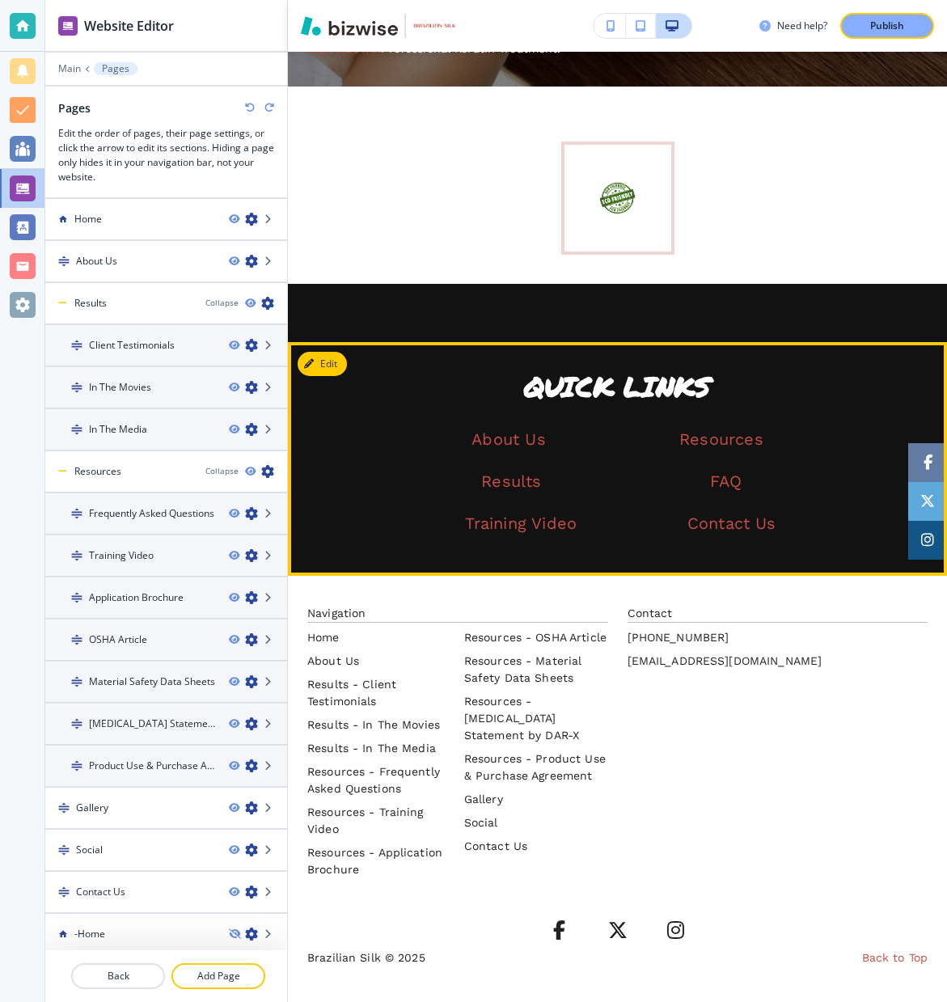
scroll to position [779, 0]
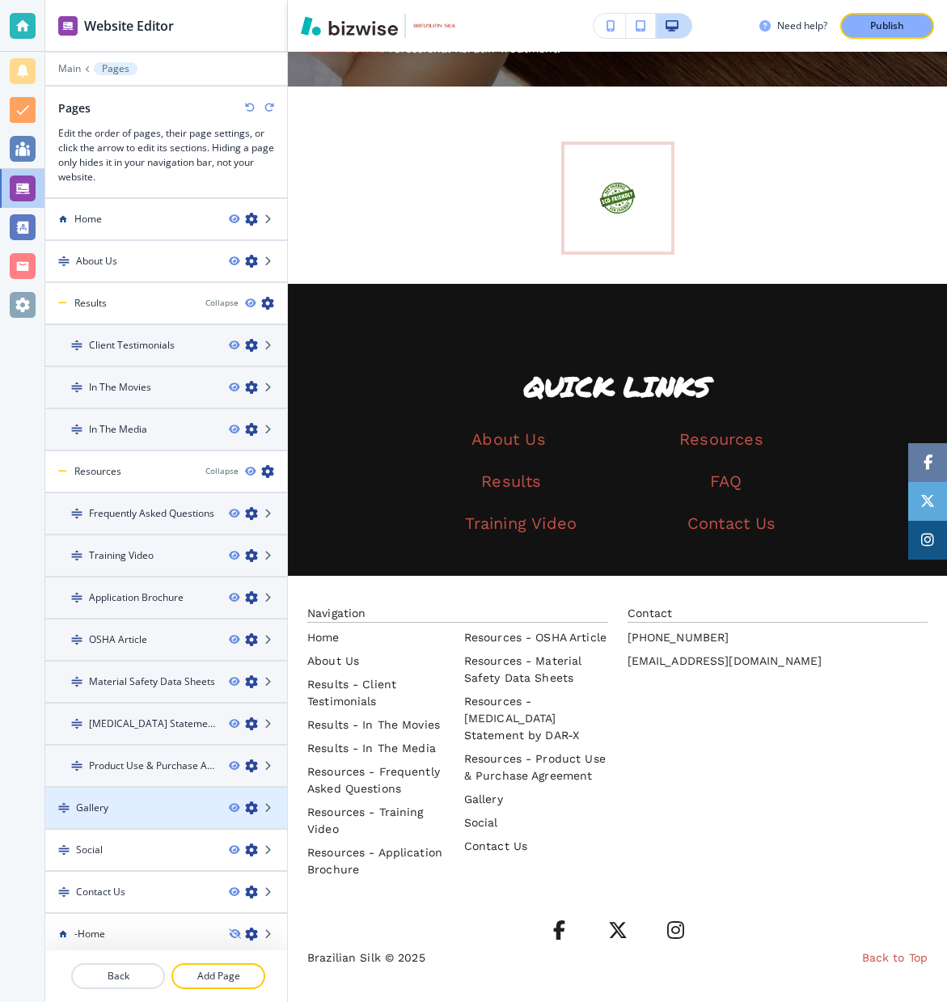
click at [133, 802] on div "Gallery" at bounding box center [130, 807] width 171 height 15
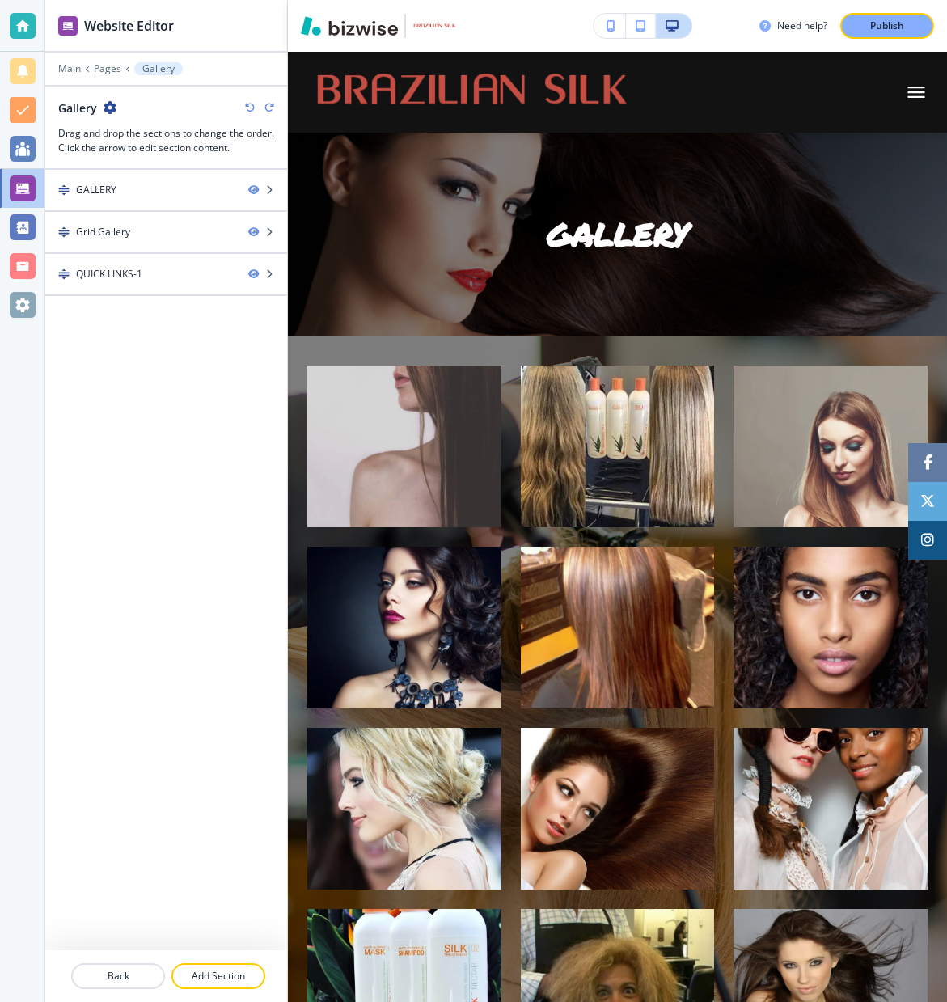
scroll to position [0, 0]
click at [70, 67] on p "Main" at bounding box center [69, 68] width 23 height 11
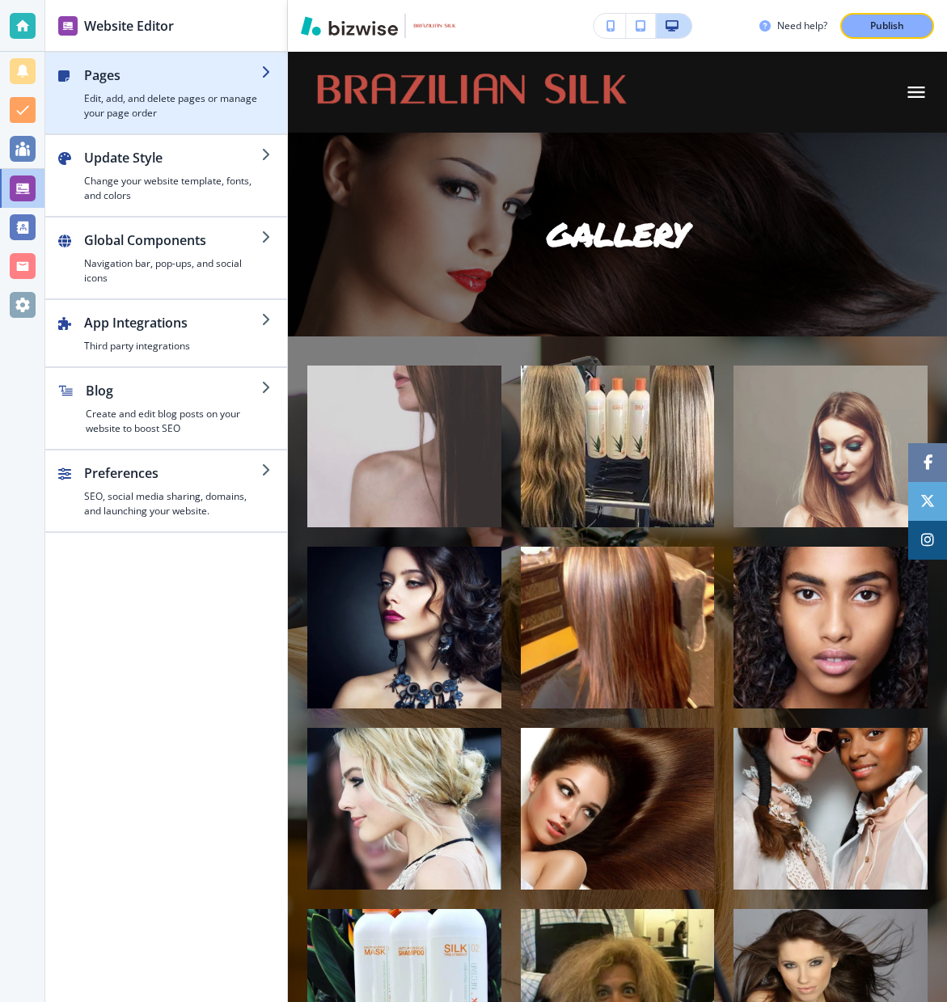
click at [143, 75] on h2 "Pages" at bounding box center [172, 74] width 177 height 19
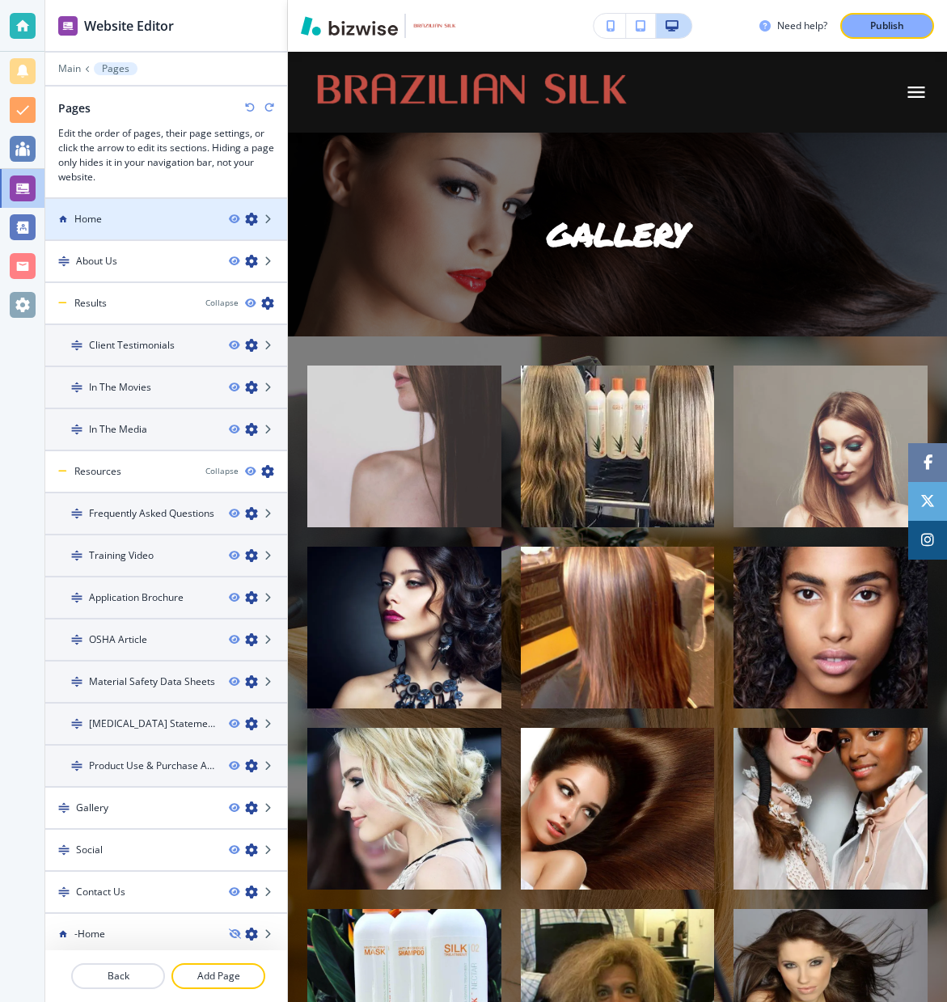
click at [168, 224] on div "Home" at bounding box center [130, 219] width 171 height 15
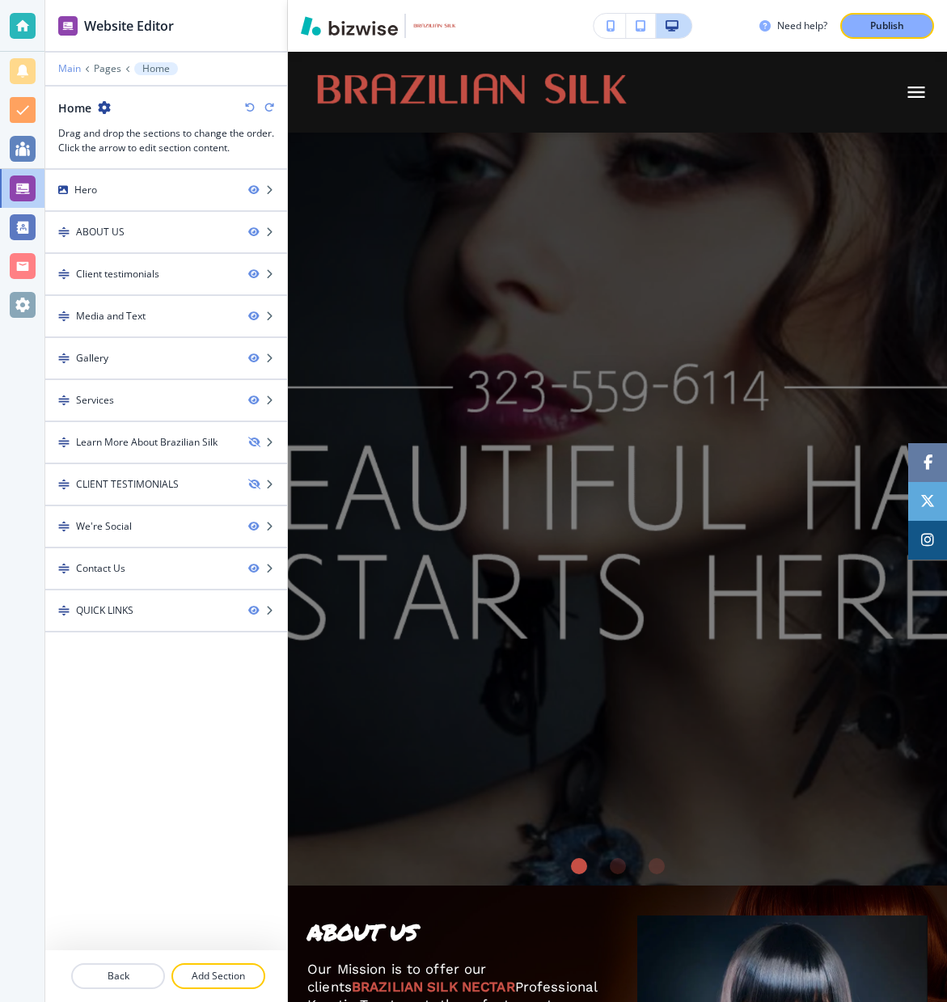
click at [72, 70] on p "Main" at bounding box center [69, 68] width 23 height 11
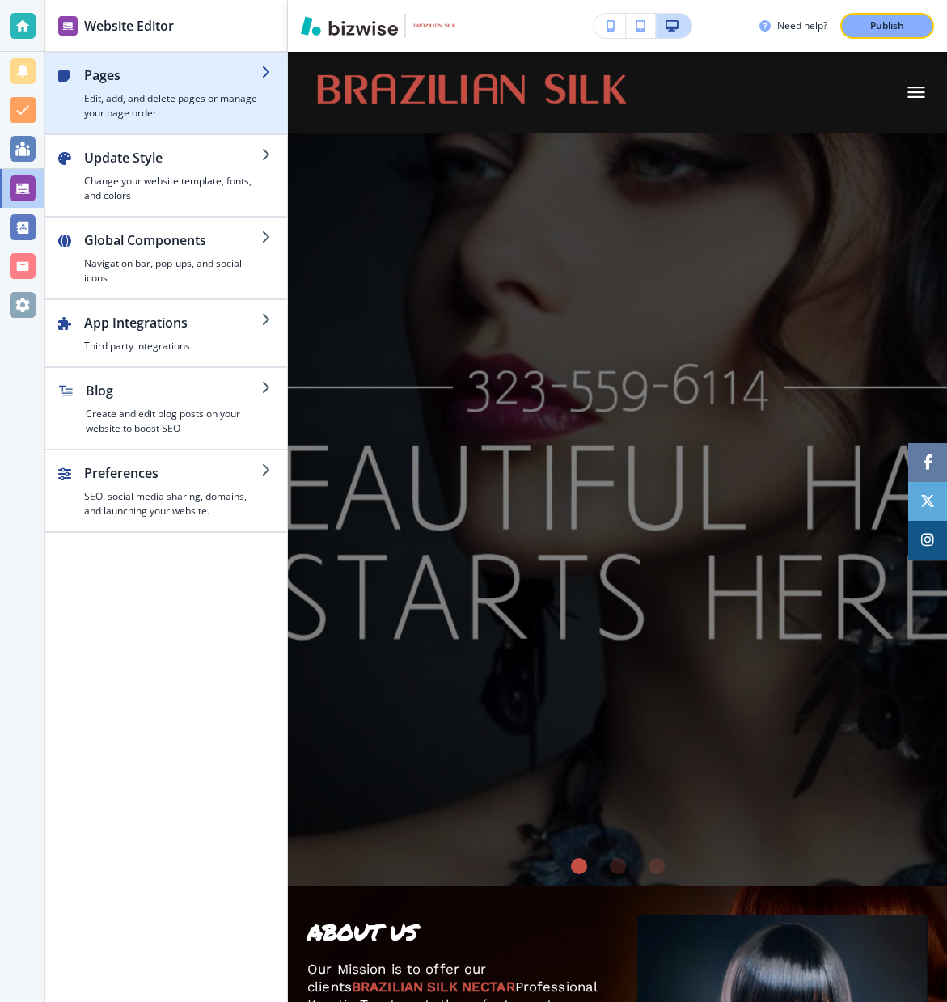
click at [148, 103] on h4 "Edit, add, and delete pages or manage your page order" at bounding box center [172, 105] width 177 height 29
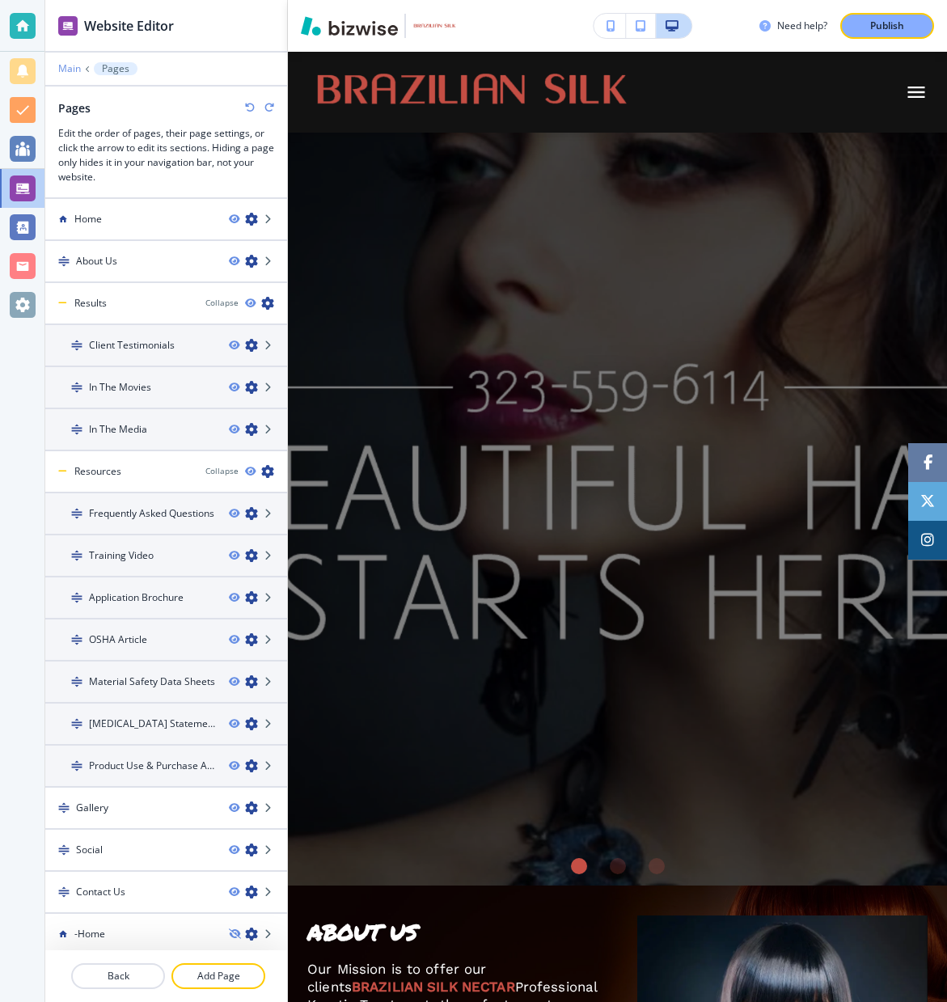
click at [69, 68] on p "Main" at bounding box center [69, 68] width 23 height 11
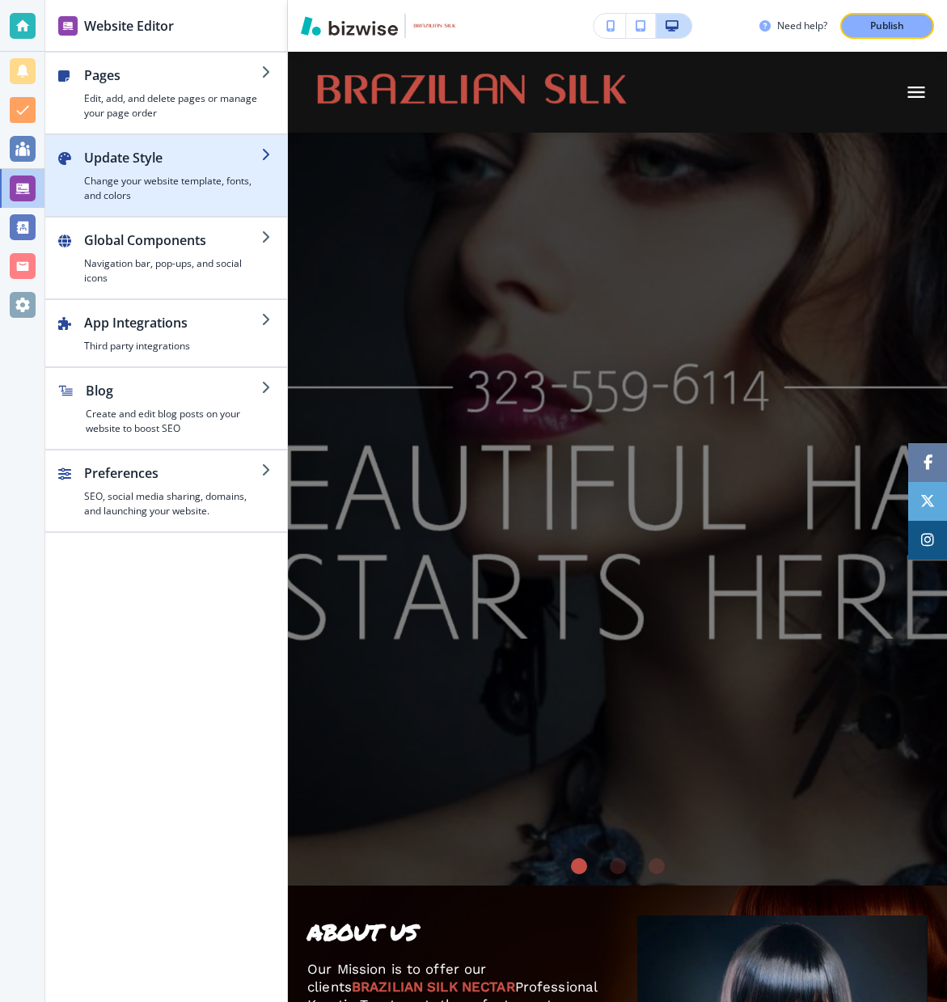
click at [238, 167] on div "button" at bounding box center [172, 170] width 177 height 6
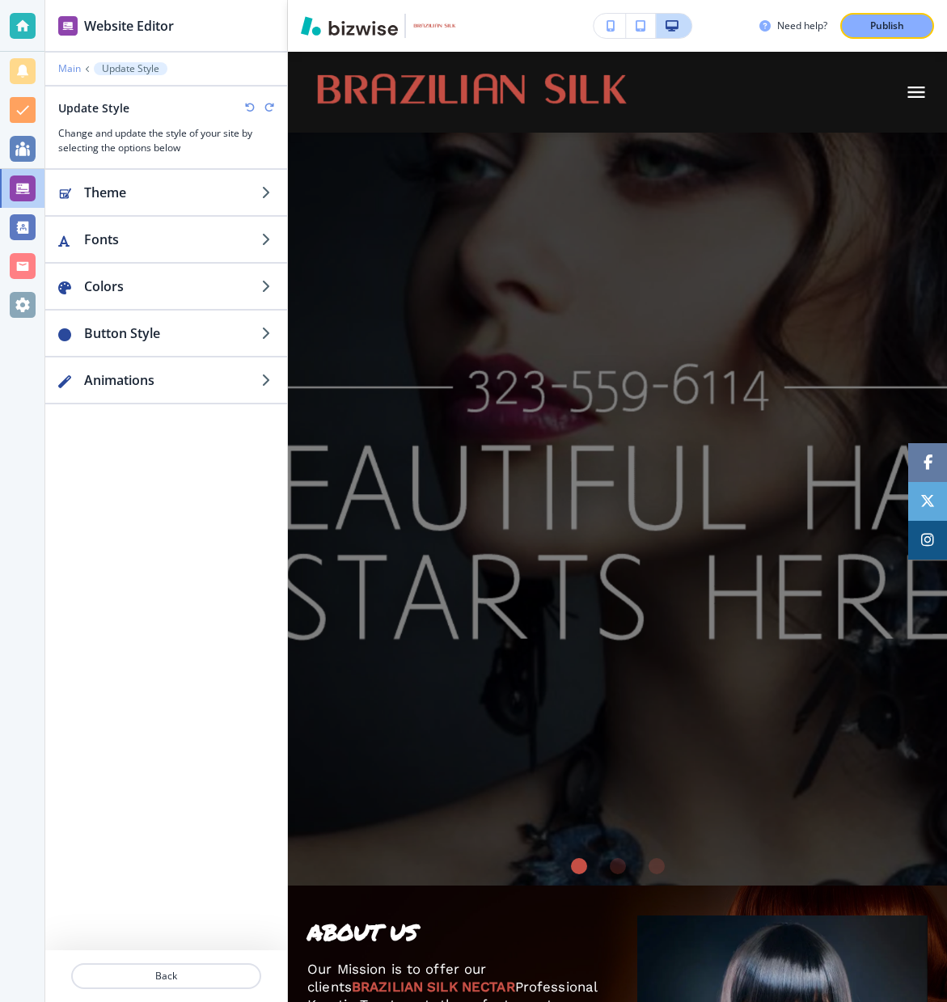
click at [65, 66] on p "Main" at bounding box center [69, 68] width 23 height 11
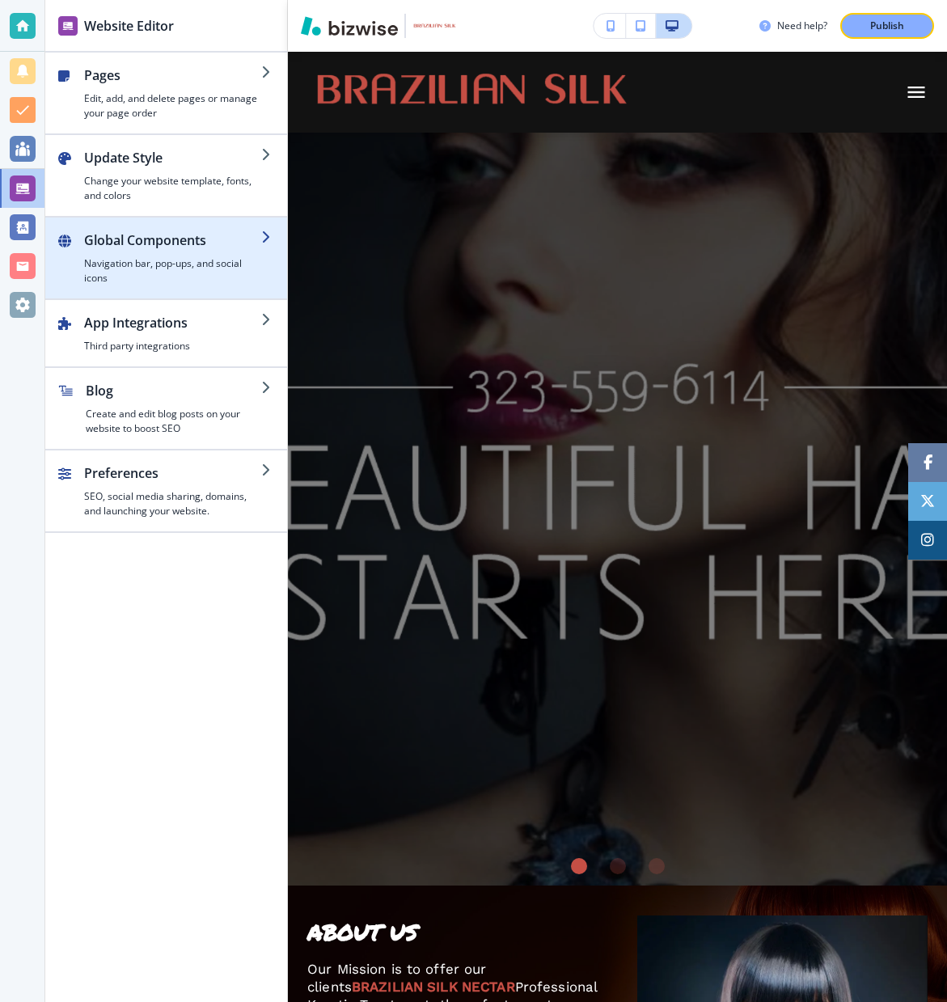
click at [226, 248] on h2 "Global Components" at bounding box center [172, 239] width 177 height 19
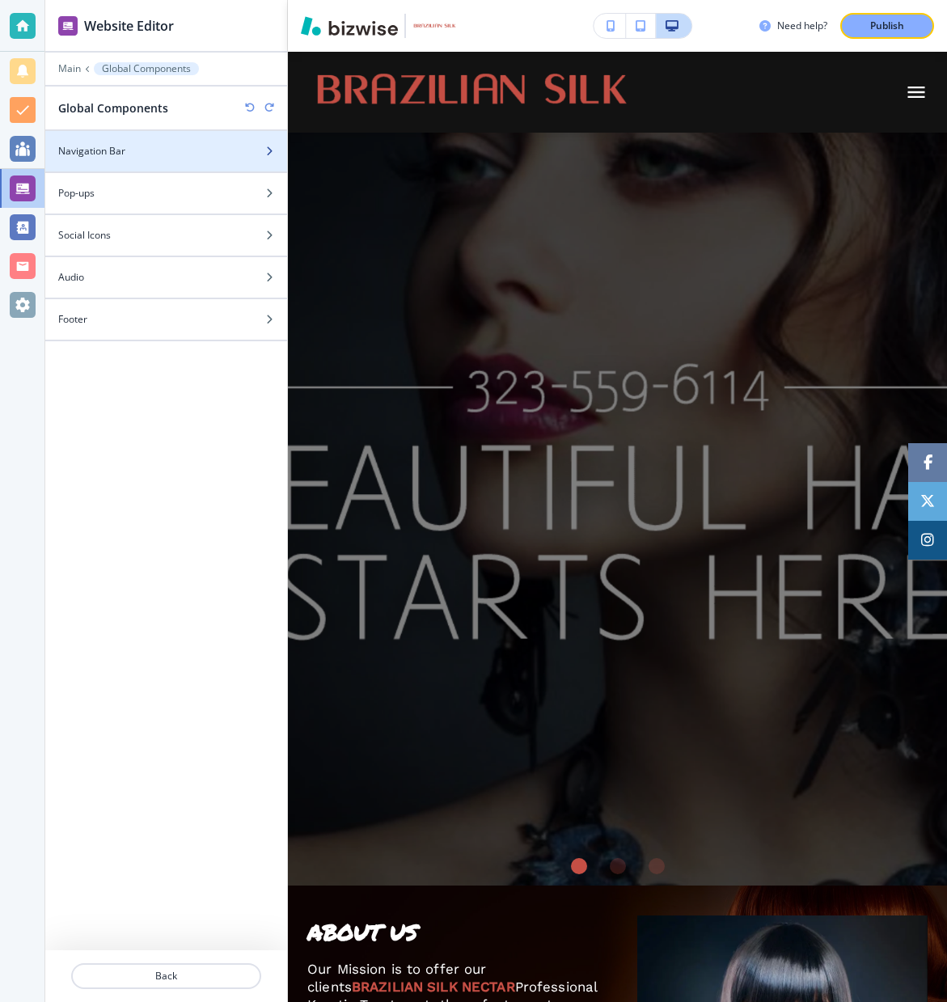
click at [230, 149] on div "Navigation Bar" at bounding box center [148, 151] width 206 height 15
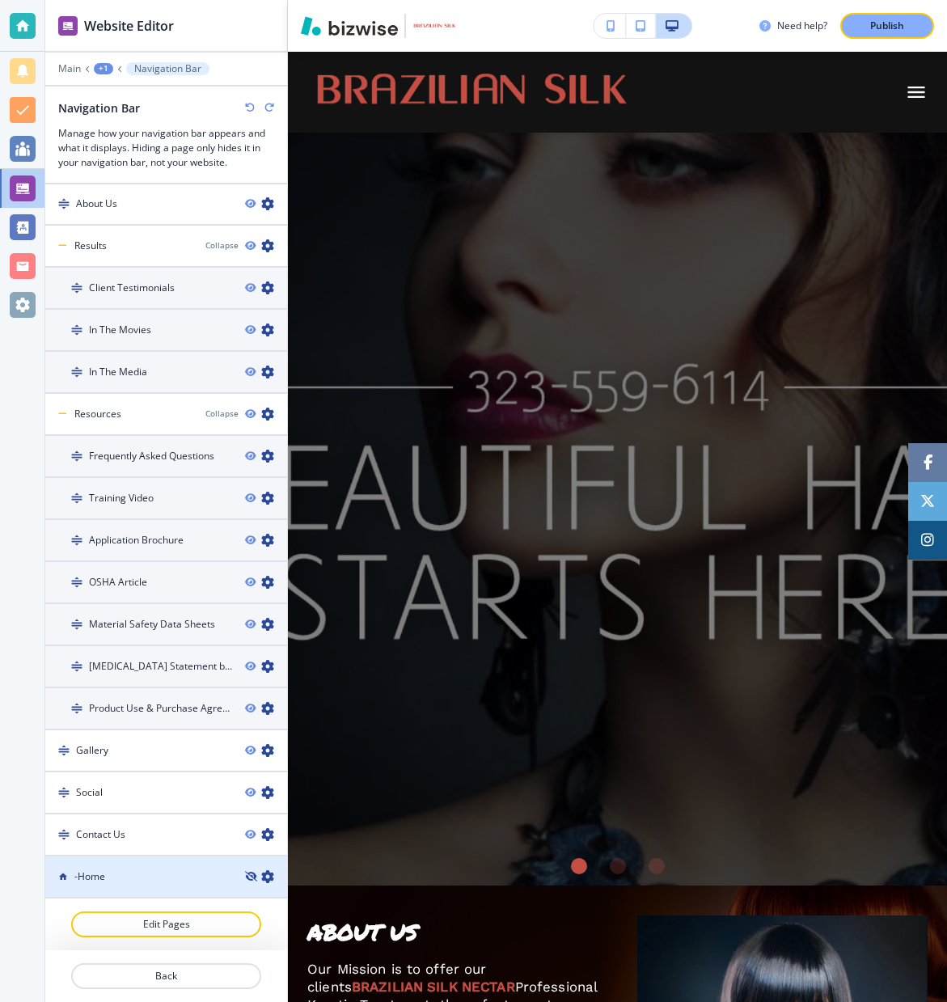
click at [254, 878] on icon "button" at bounding box center [250, 876] width 10 height 10
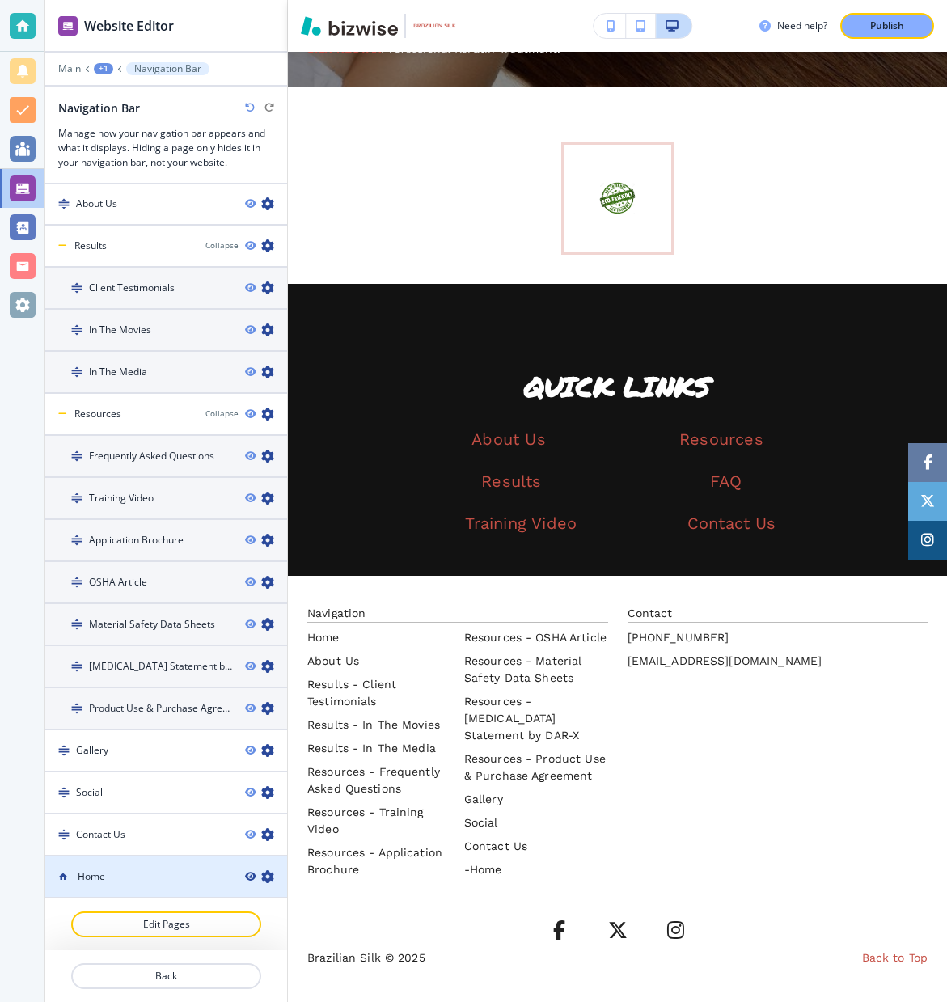
click at [250, 874] on icon "button" at bounding box center [250, 876] width 10 height 10
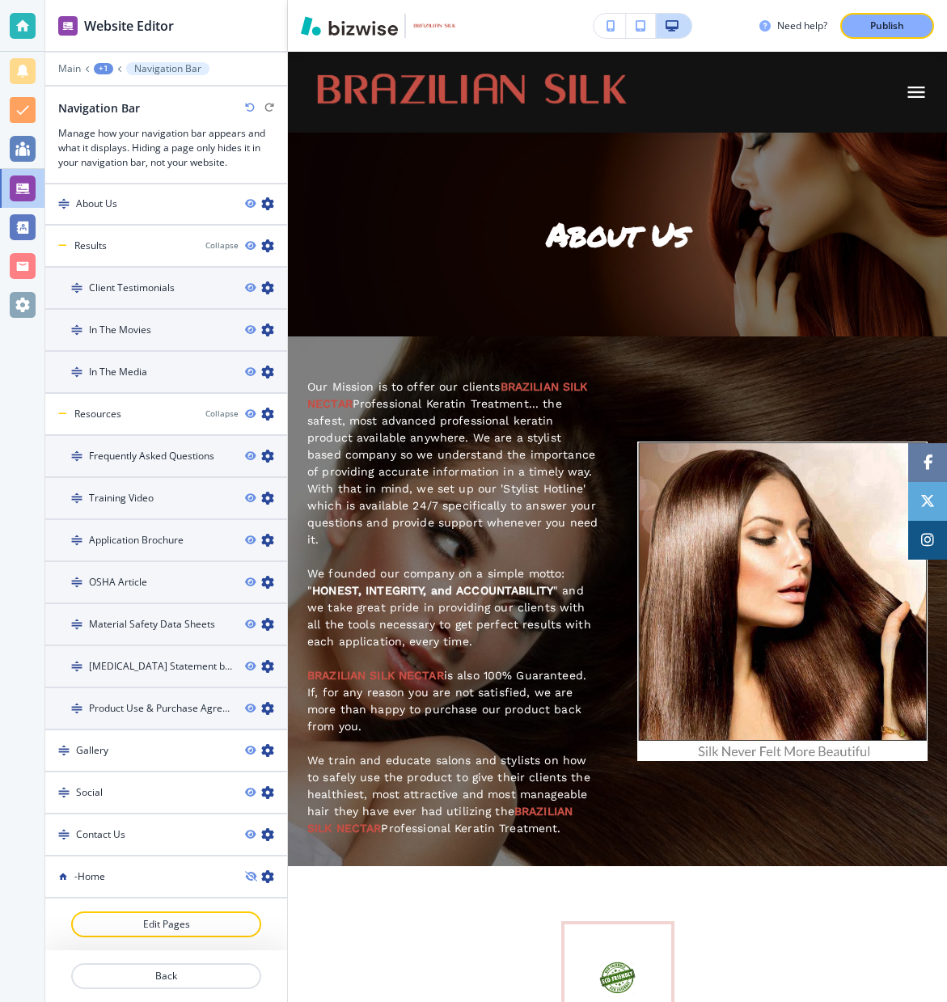
click at [252, 109] on icon "button" at bounding box center [250, 108] width 10 height 10
click at [249, 105] on icon "button" at bounding box center [250, 108] width 10 height 10
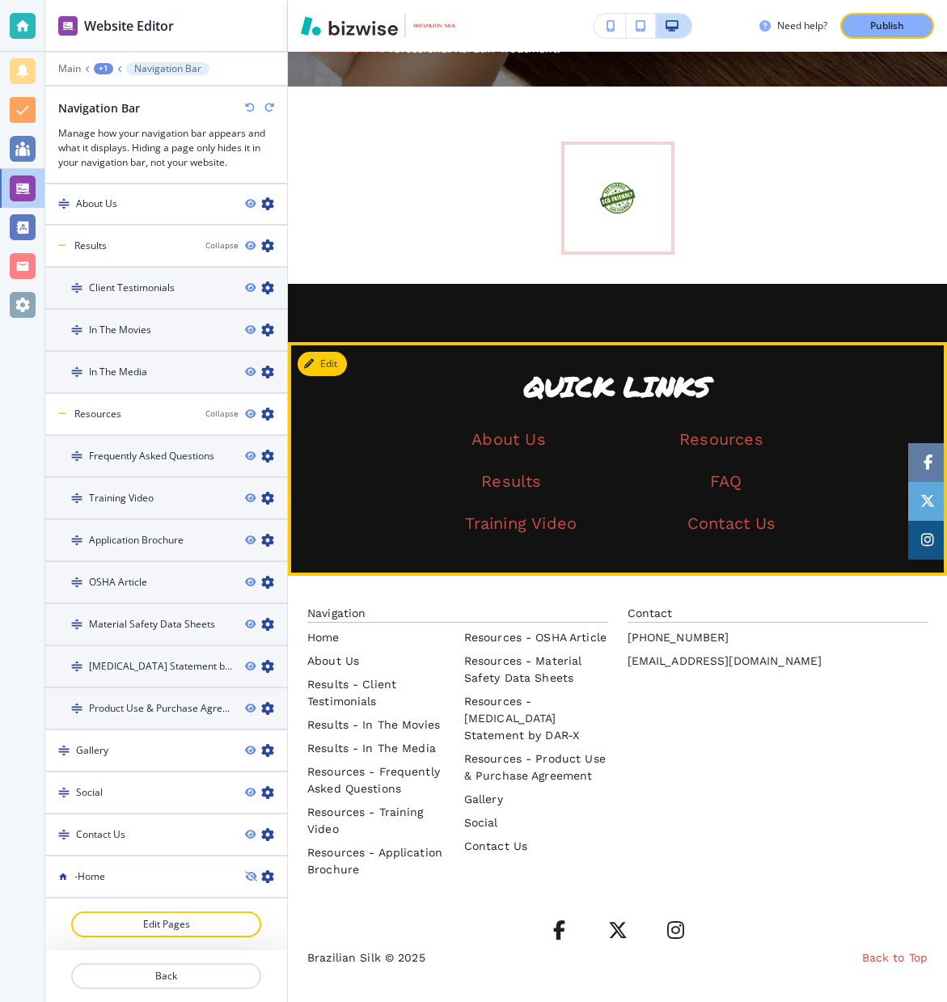
scroll to position [0, 1]
click at [520, 441] on link "About Us" at bounding box center [508, 438] width 74 height 19
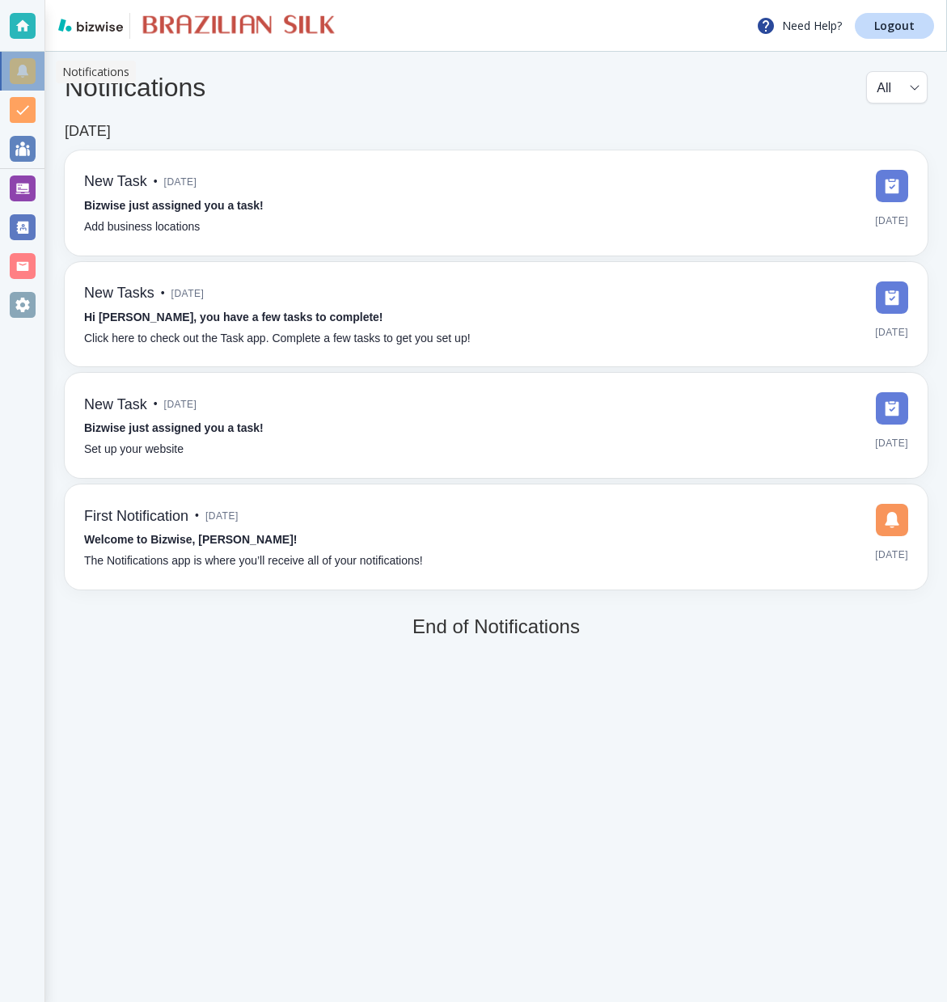
click at [26, 74] on div at bounding box center [23, 71] width 26 height 26
click at [23, 108] on div at bounding box center [23, 110] width 26 height 26
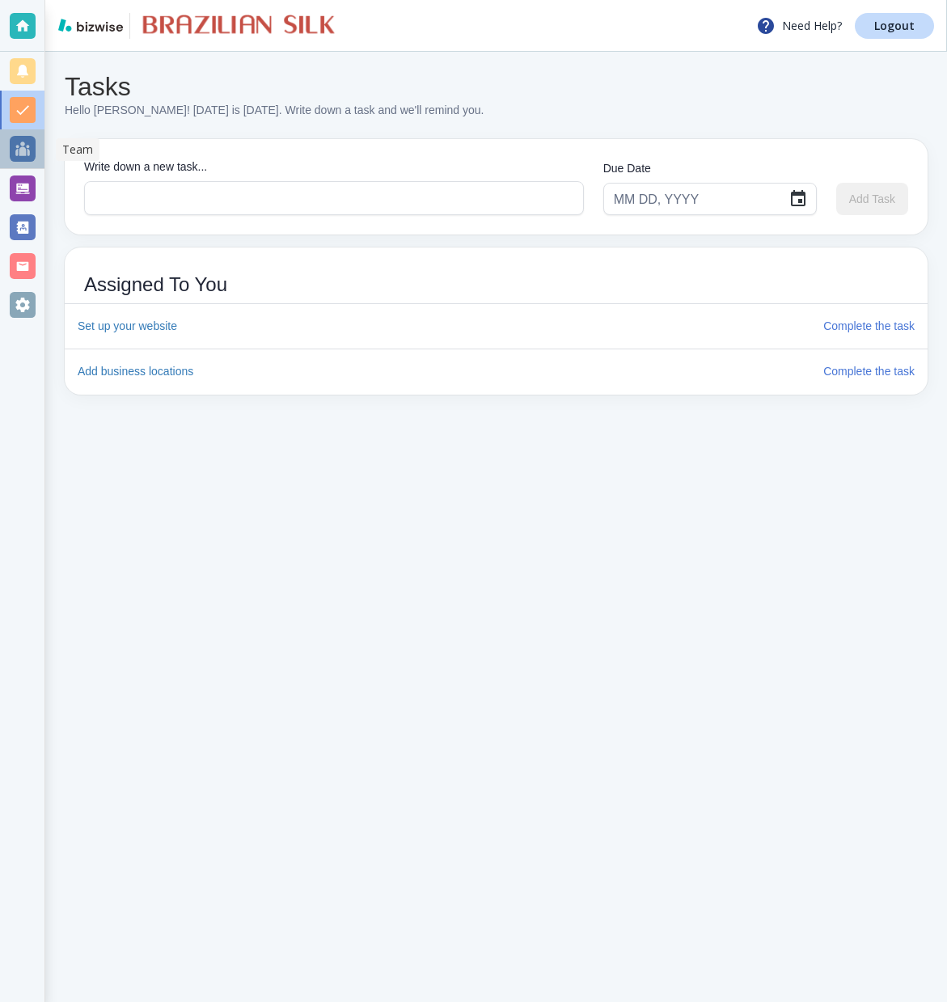
click at [20, 145] on div at bounding box center [23, 149] width 26 height 26
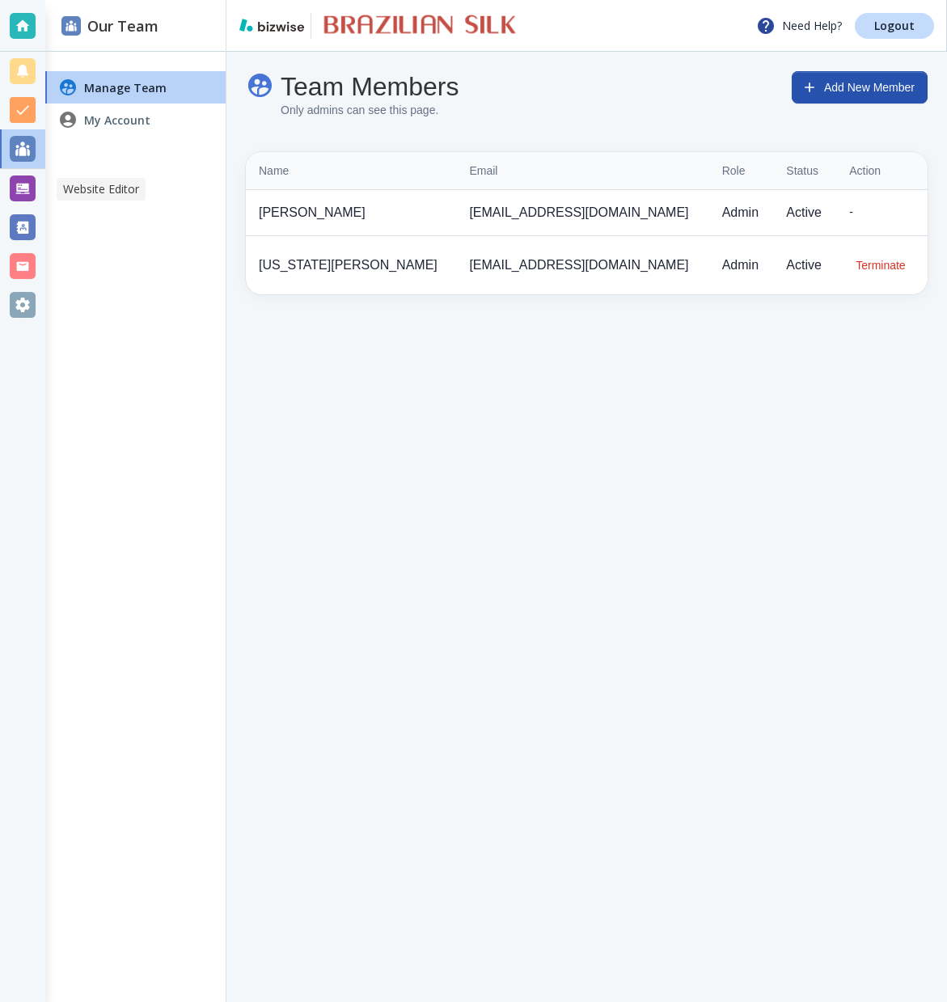
click at [12, 183] on div at bounding box center [23, 188] width 26 height 26
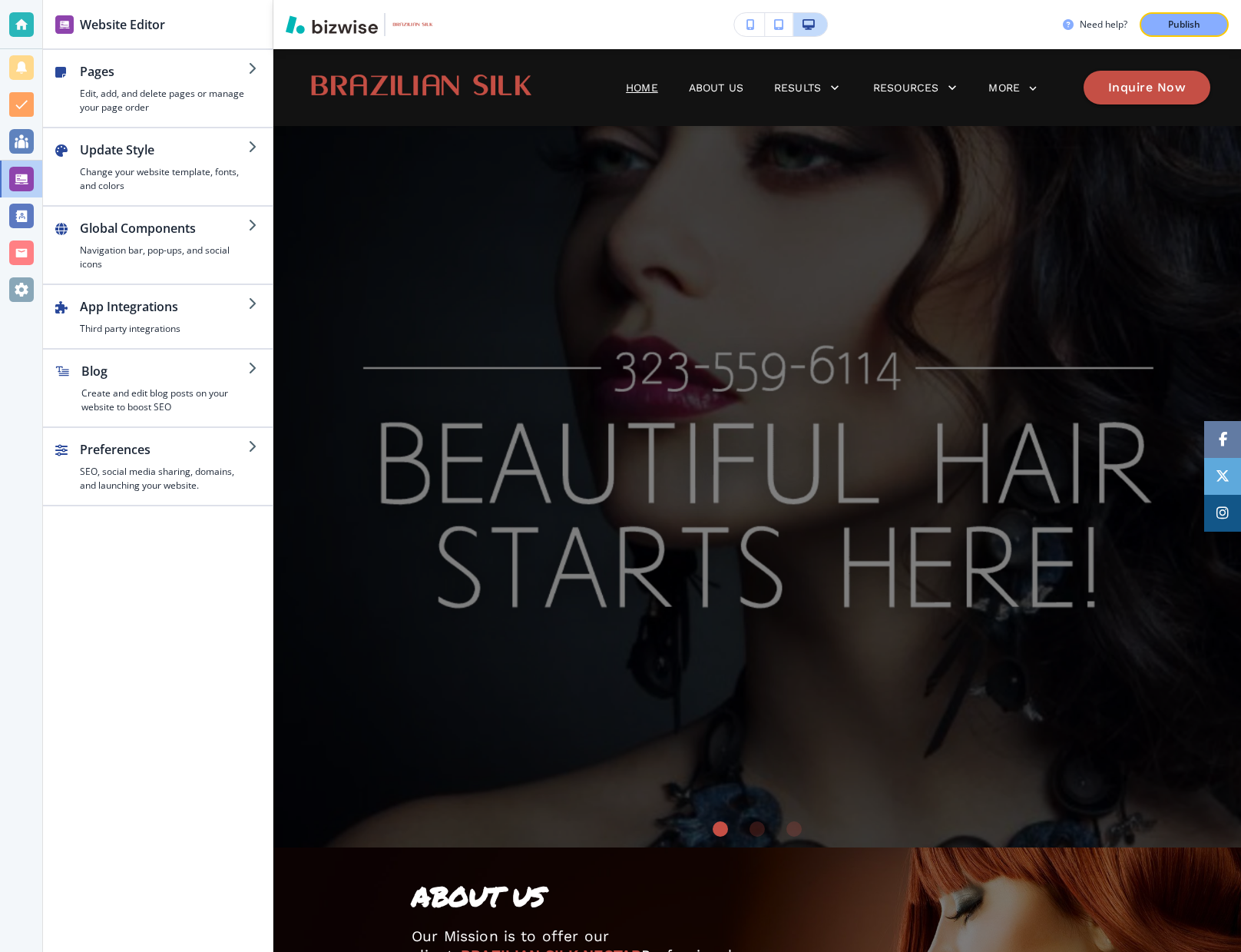
click at [748, 26] on icon "button" at bounding box center [751, 24] width 9 height 10
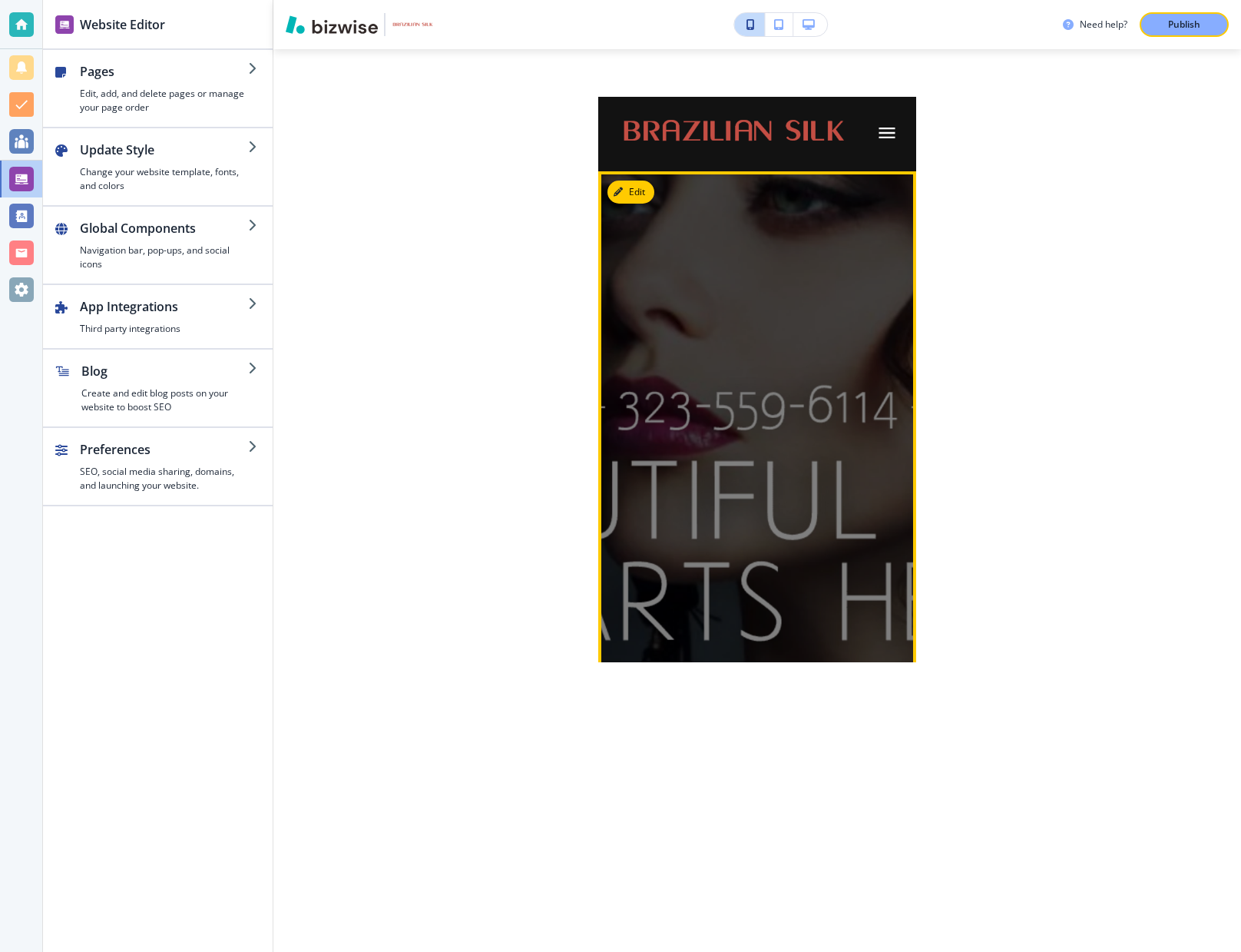
scroll to position [0, 1]
click at [653, 240] on div at bounding box center [757, 523] width 281 height 666
click at [652, 241] on div at bounding box center [757, 523] width 281 height 666
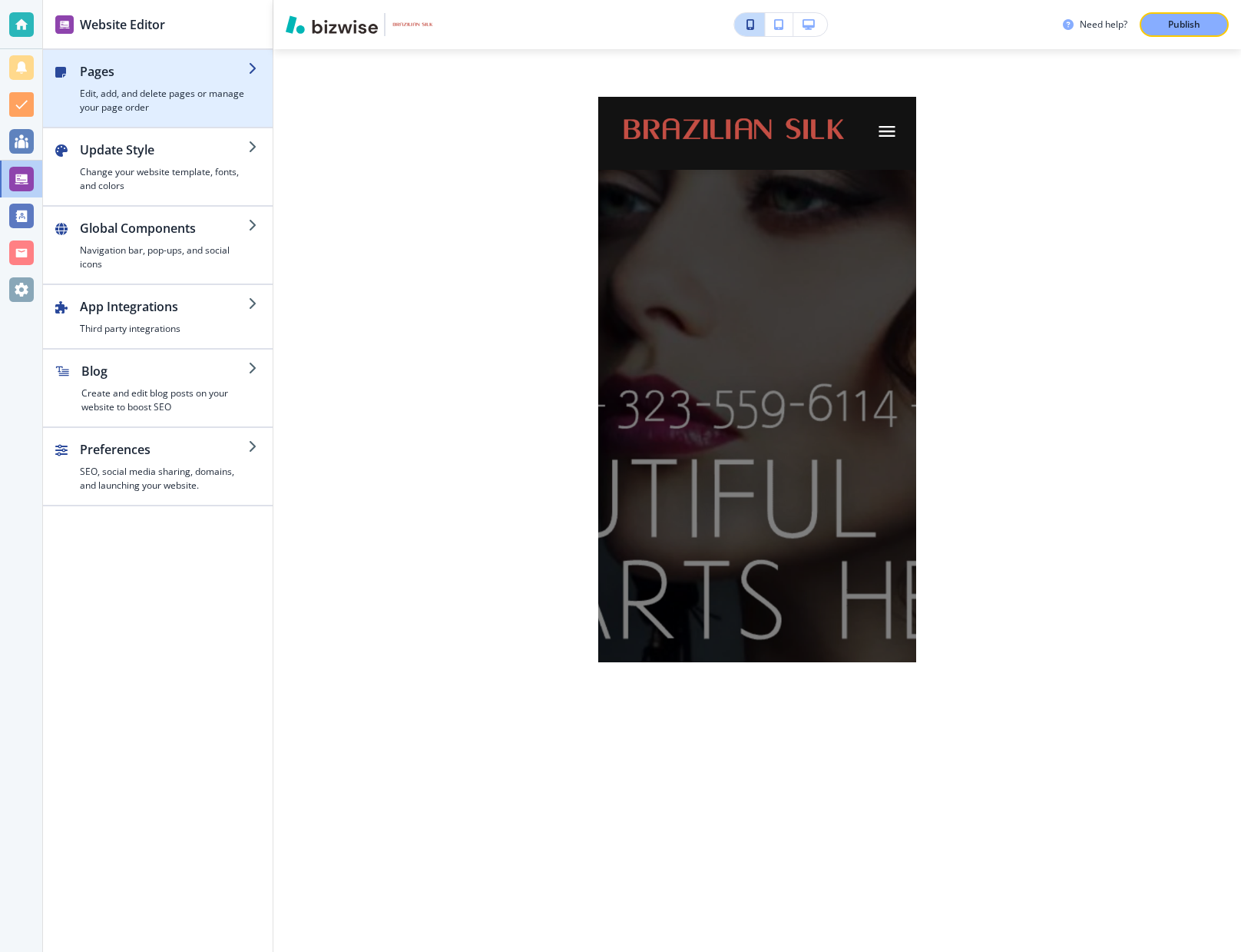
scroll to position [0, 1]
click at [142, 92] on h4 "Edit, add, and delete pages or manage your page order" at bounding box center [163, 100] width 168 height 28
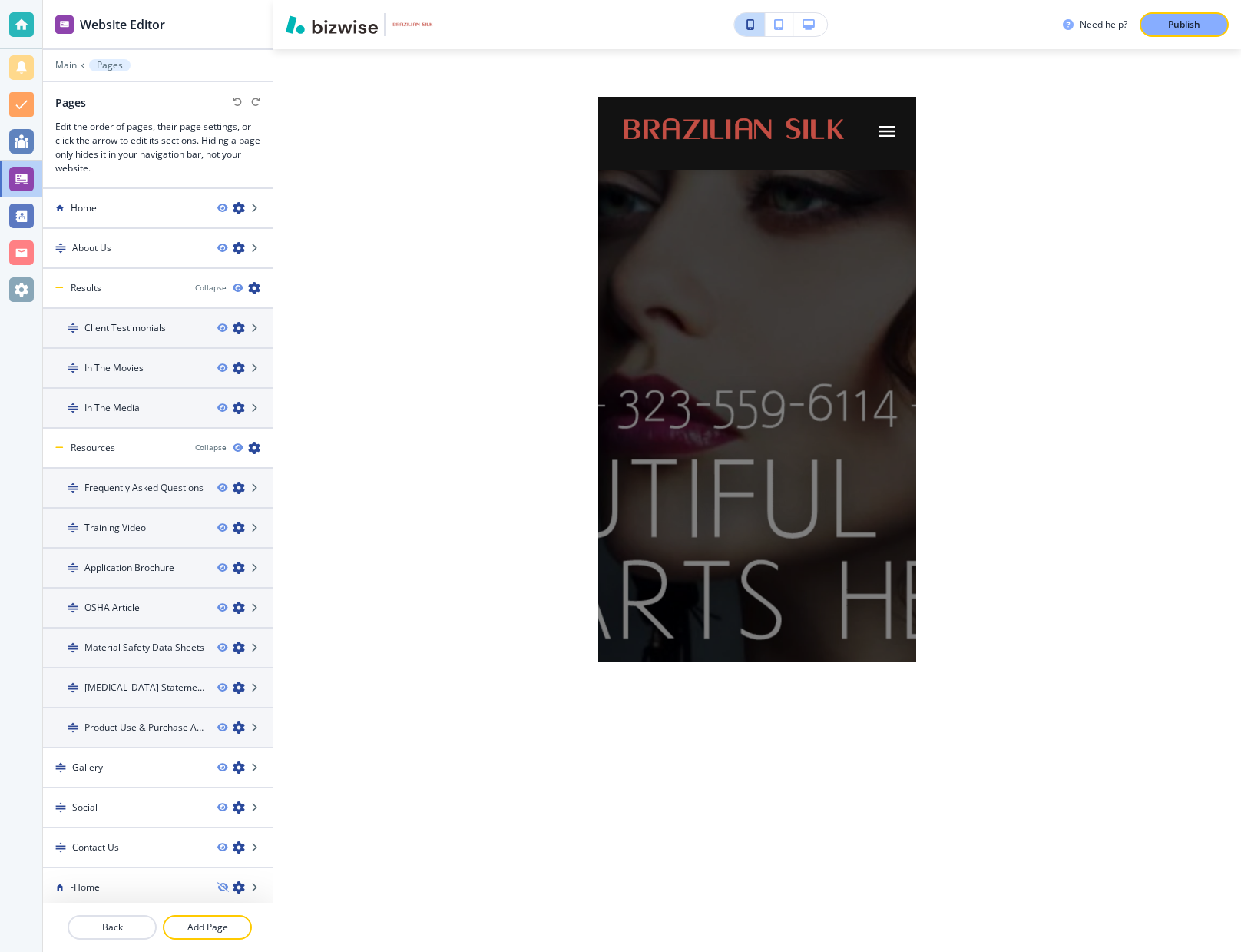
scroll to position [0, 0]
click at [239, 209] on icon "button" at bounding box center [239, 208] width 12 height 12
click at [255, 885] on icon at bounding box center [256, 887] width 10 height 10
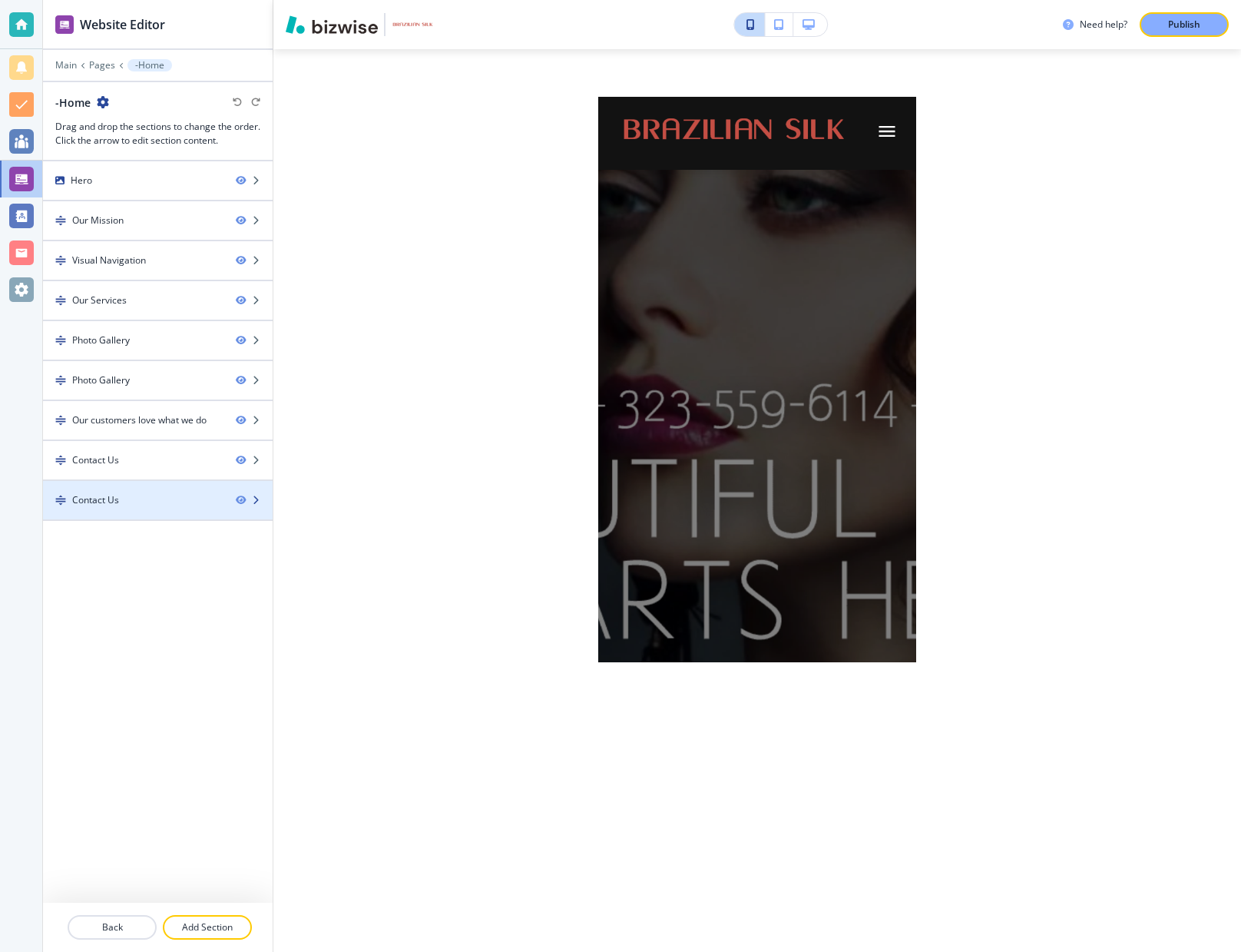
click at [179, 498] on div "Contact Us" at bounding box center [133, 500] width 181 height 14
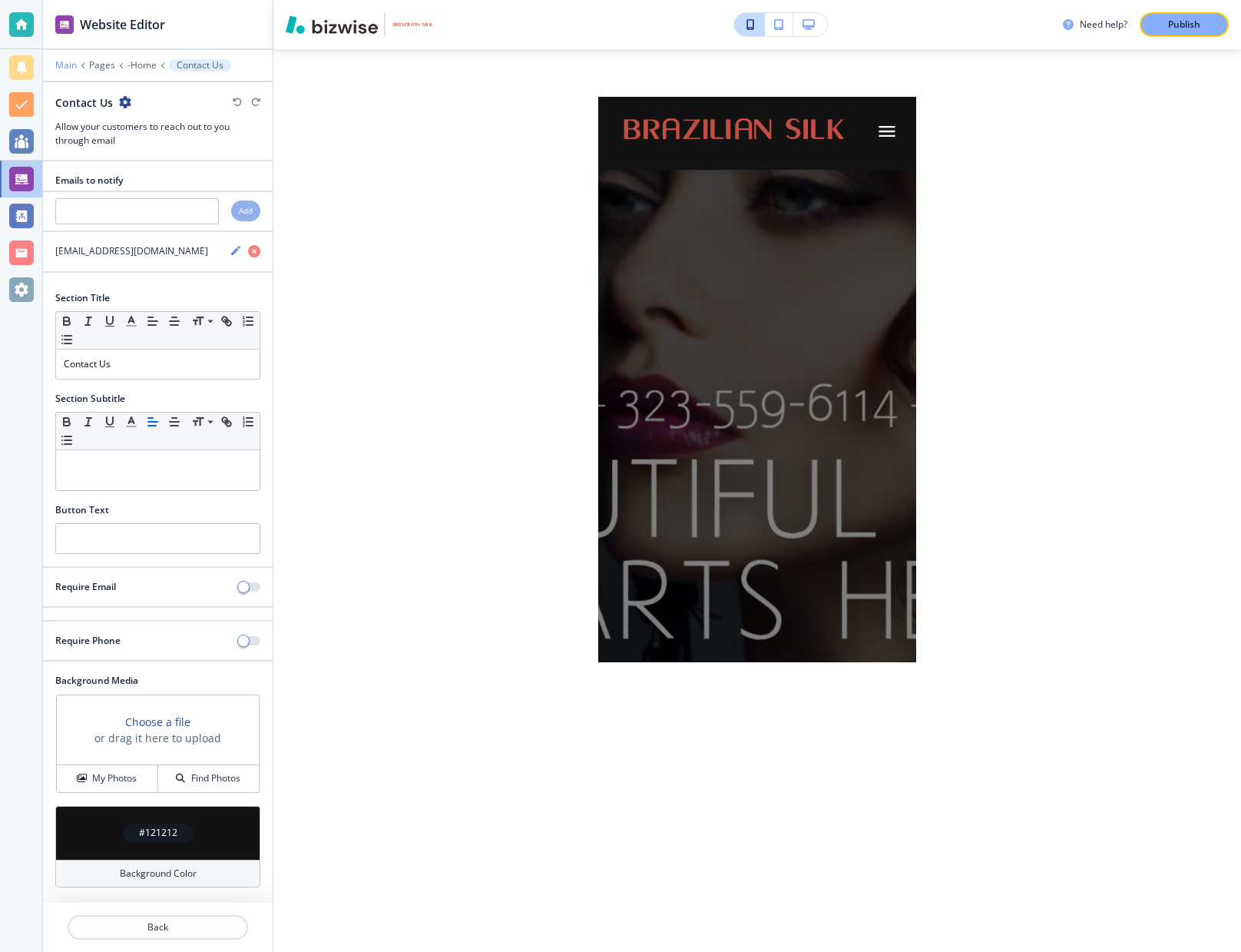
click at [66, 64] on p "Main" at bounding box center [66, 65] width 22 height 10
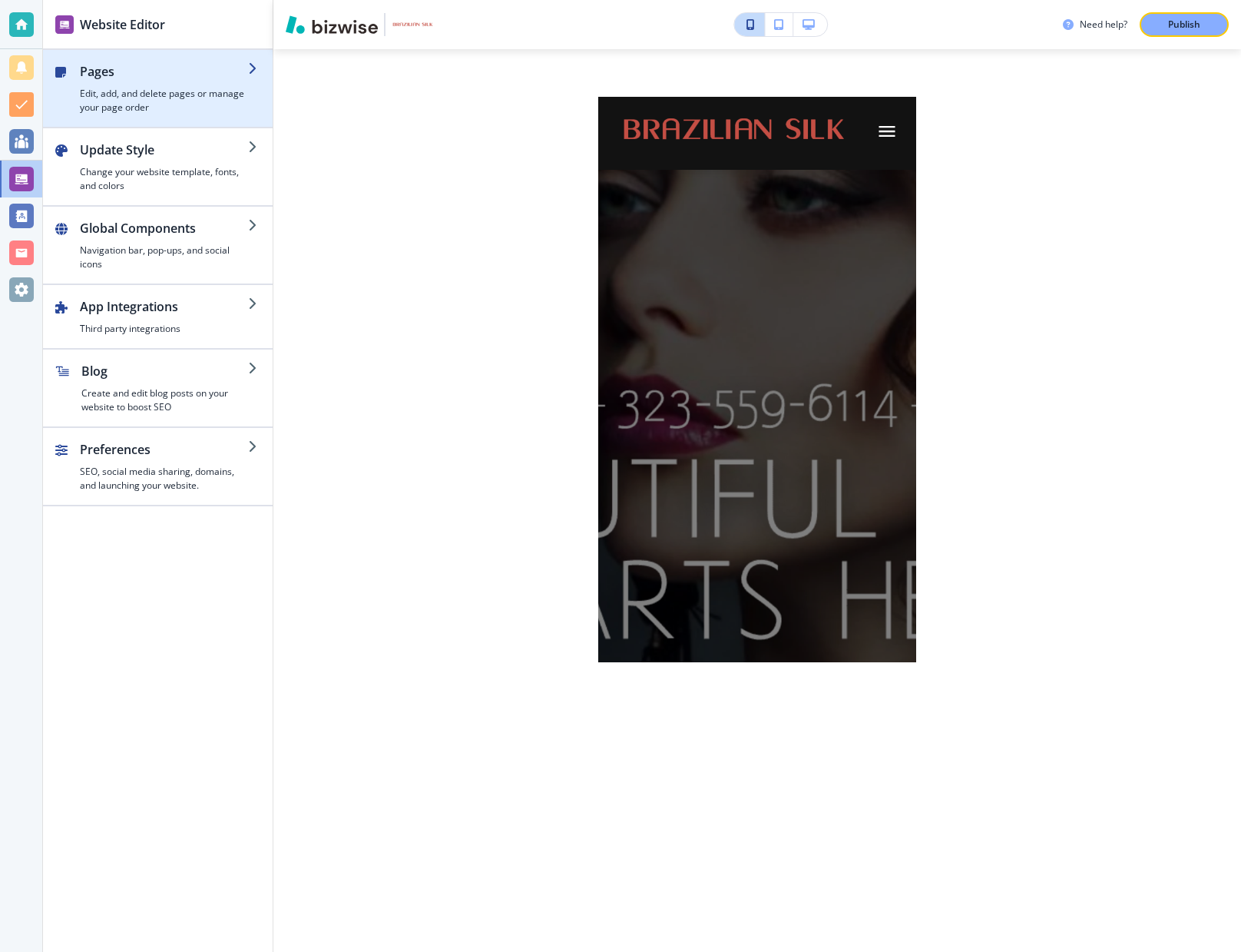
click at [207, 86] on div "button" at bounding box center [163, 84] width 168 height 6
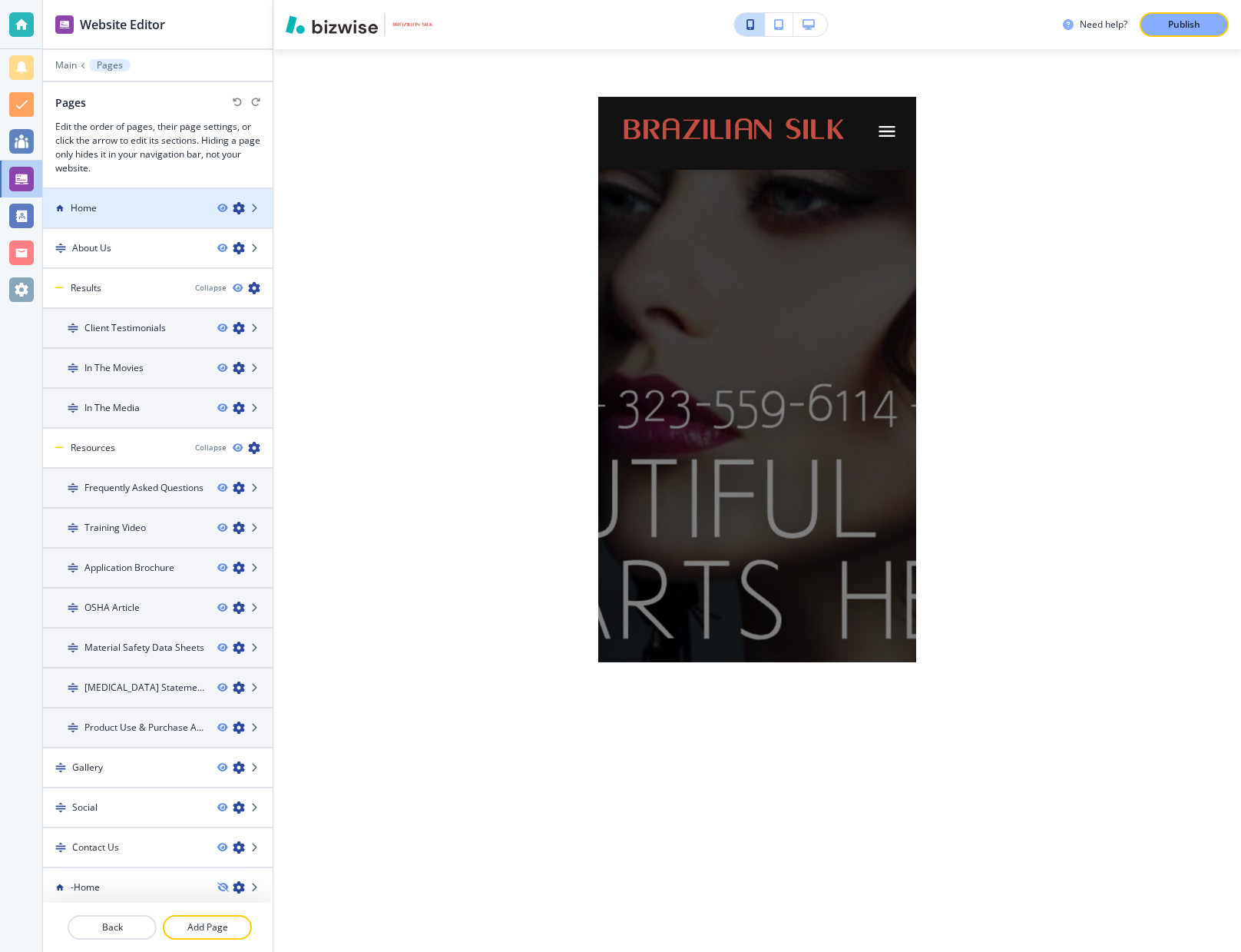
click at [180, 208] on div "Home" at bounding box center [124, 208] width 162 height 14
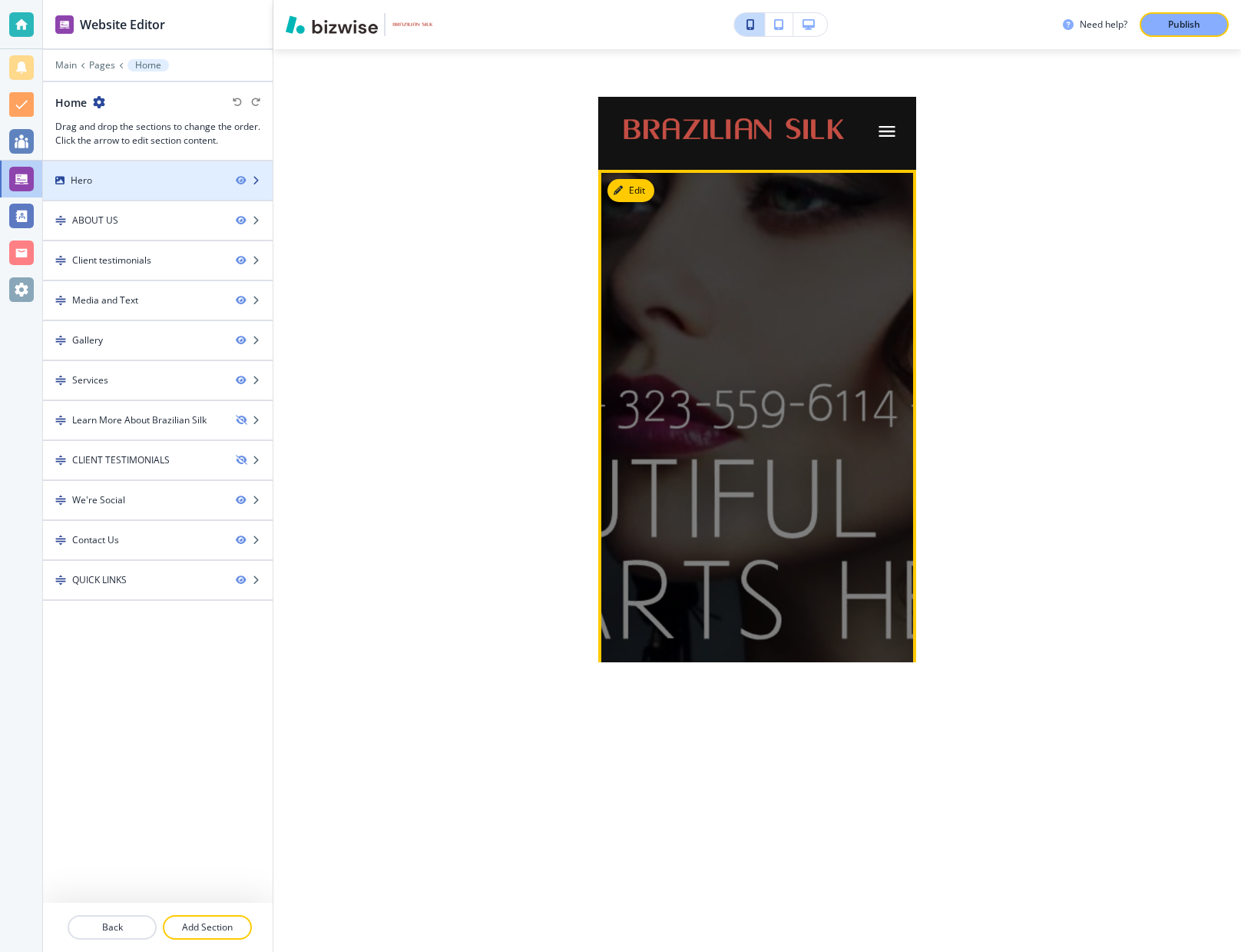
click at [169, 174] on div "Hero" at bounding box center [133, 181] width 181 height 14
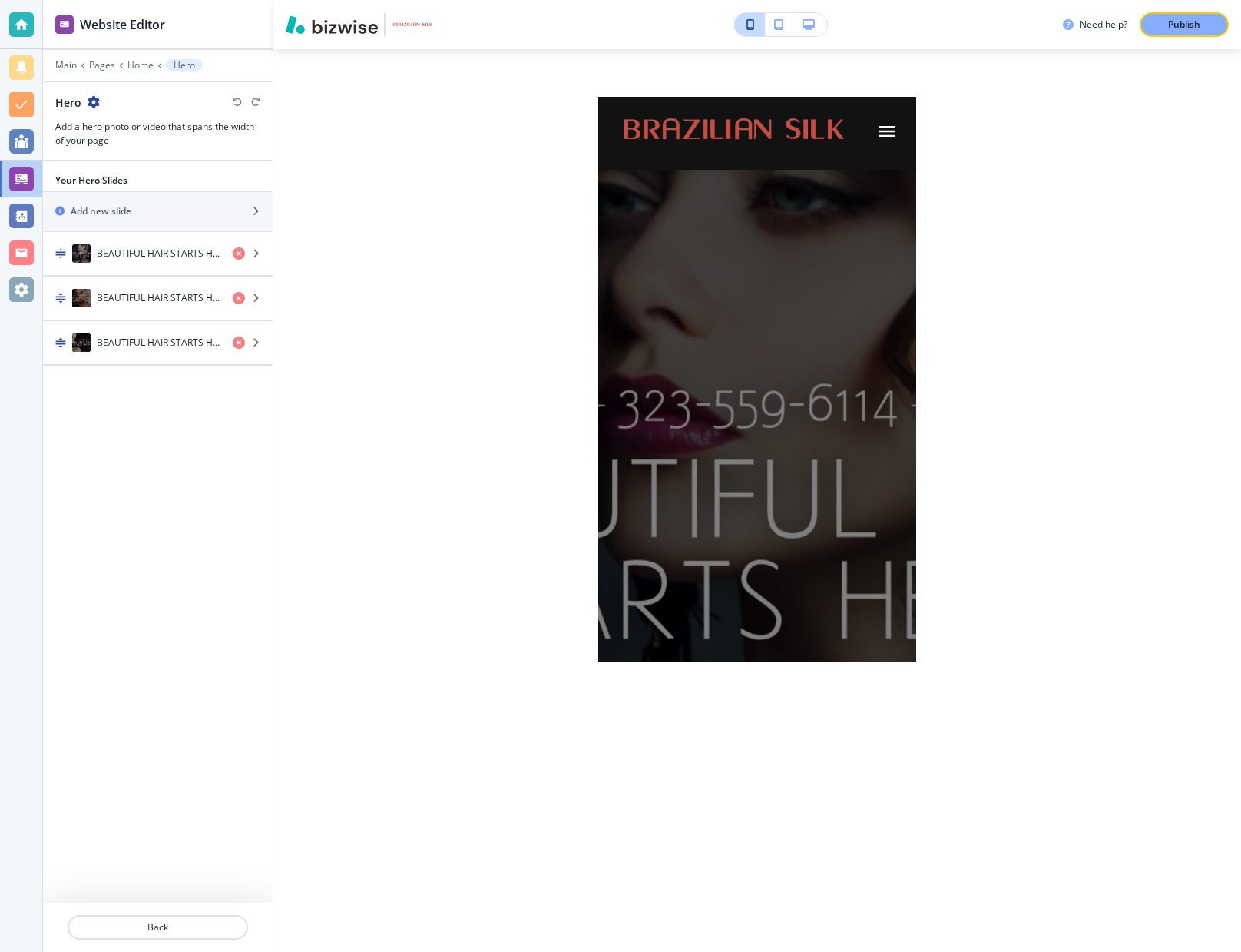
scroll to position [77, 0]
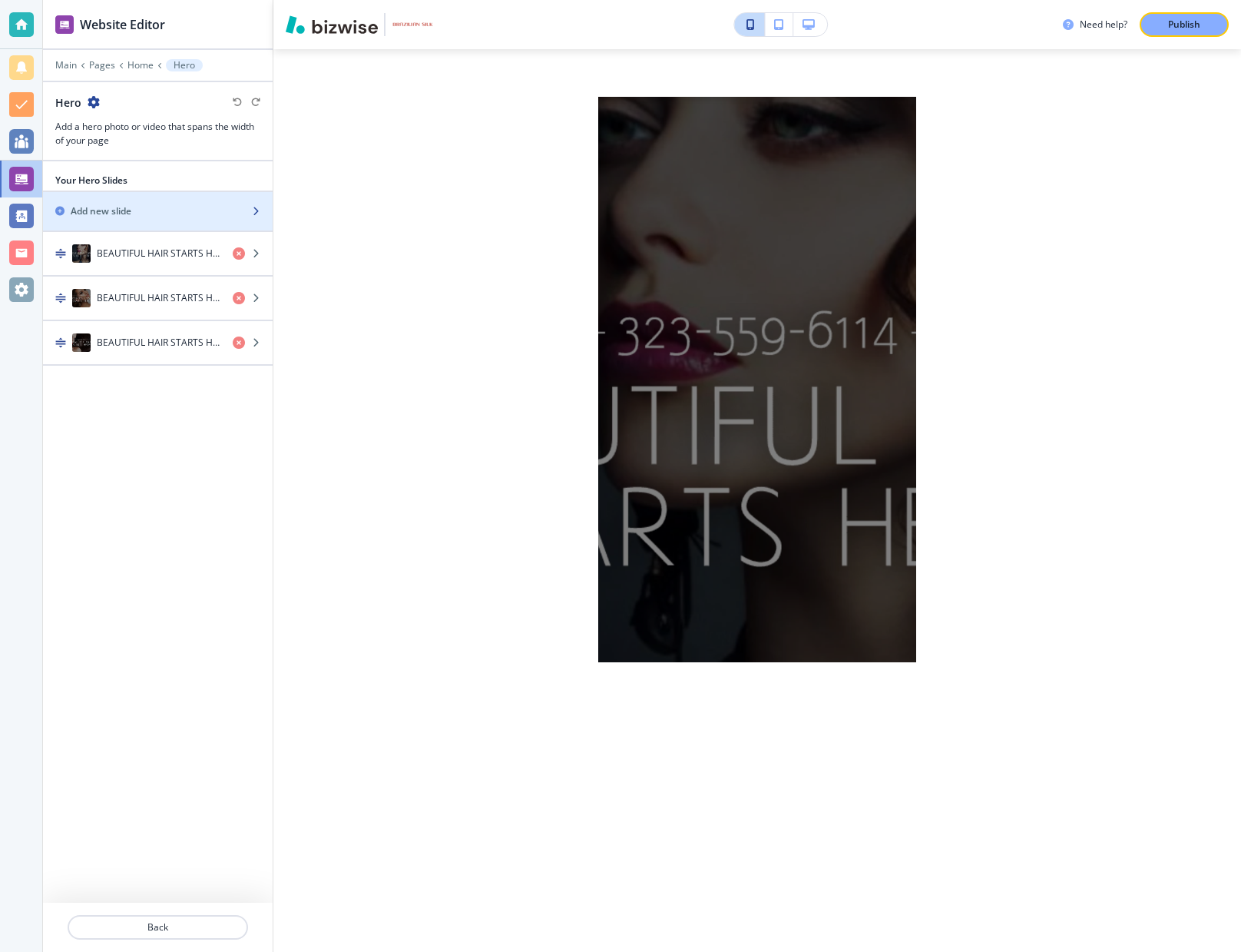
click at [258, 208] on icon "button" at bounding box center [256, 211] width 10 height 10
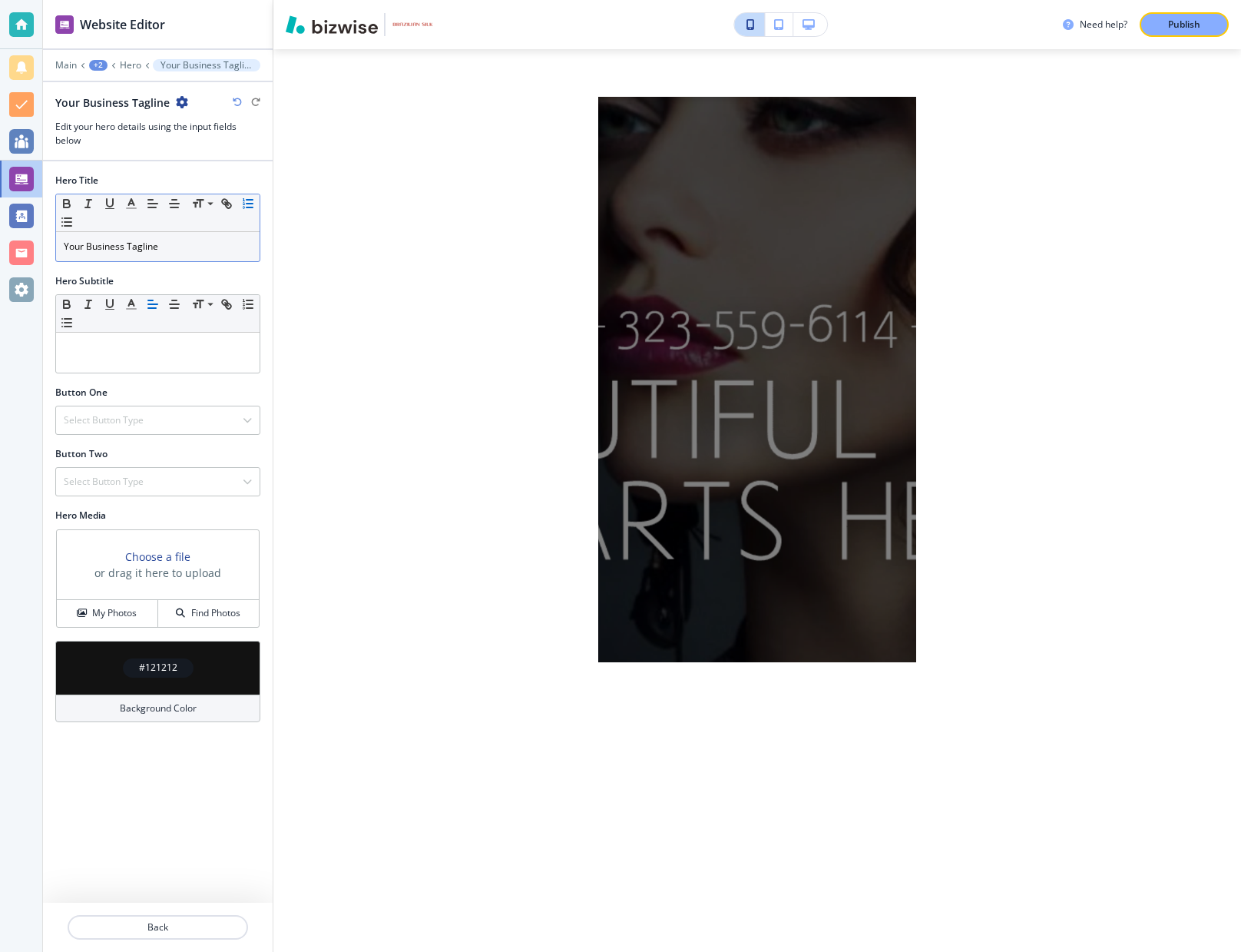
scroll to position [89, 0]
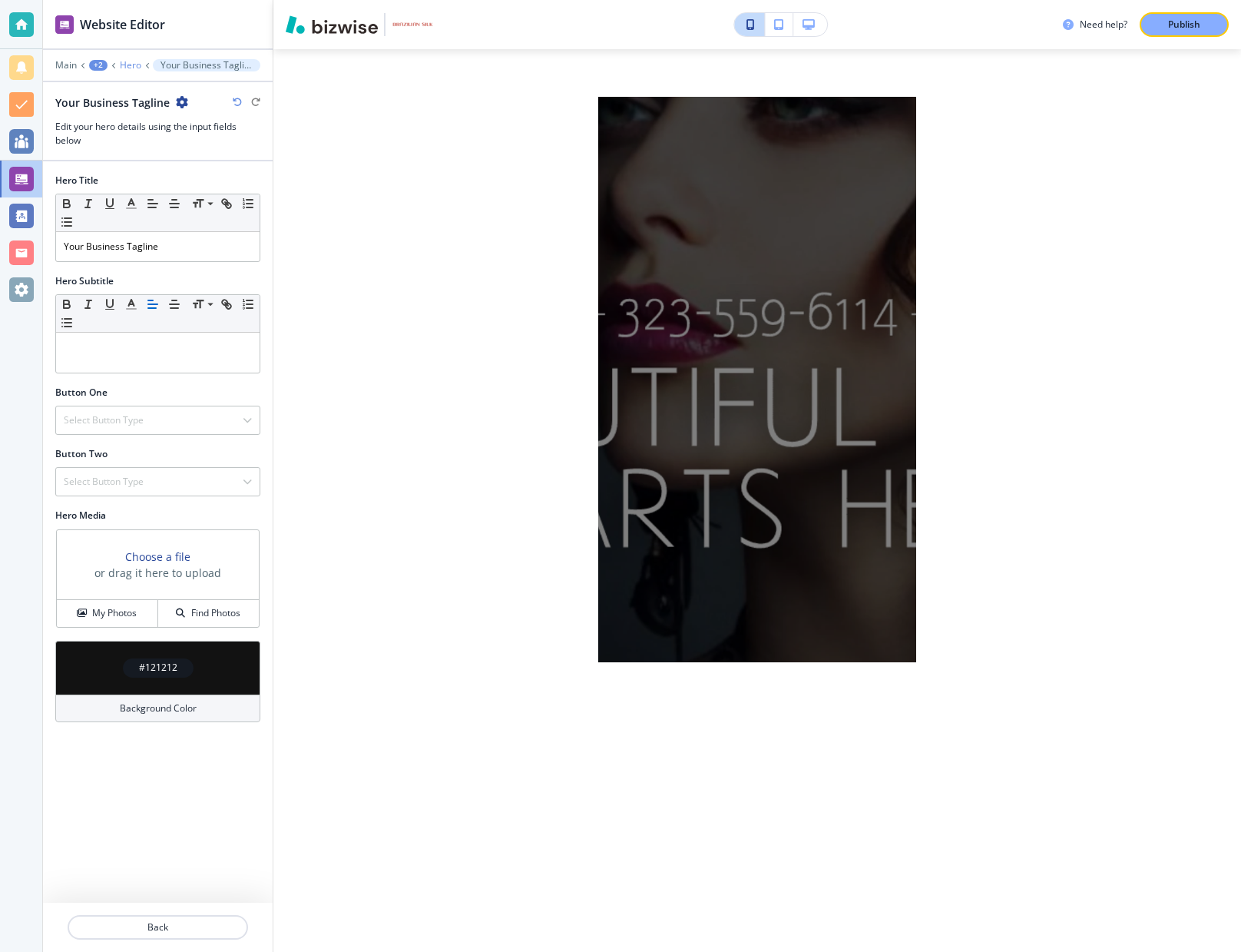
click at [131, 62] on p "Hero" at bounding box center [130, 65] width 22 height 10
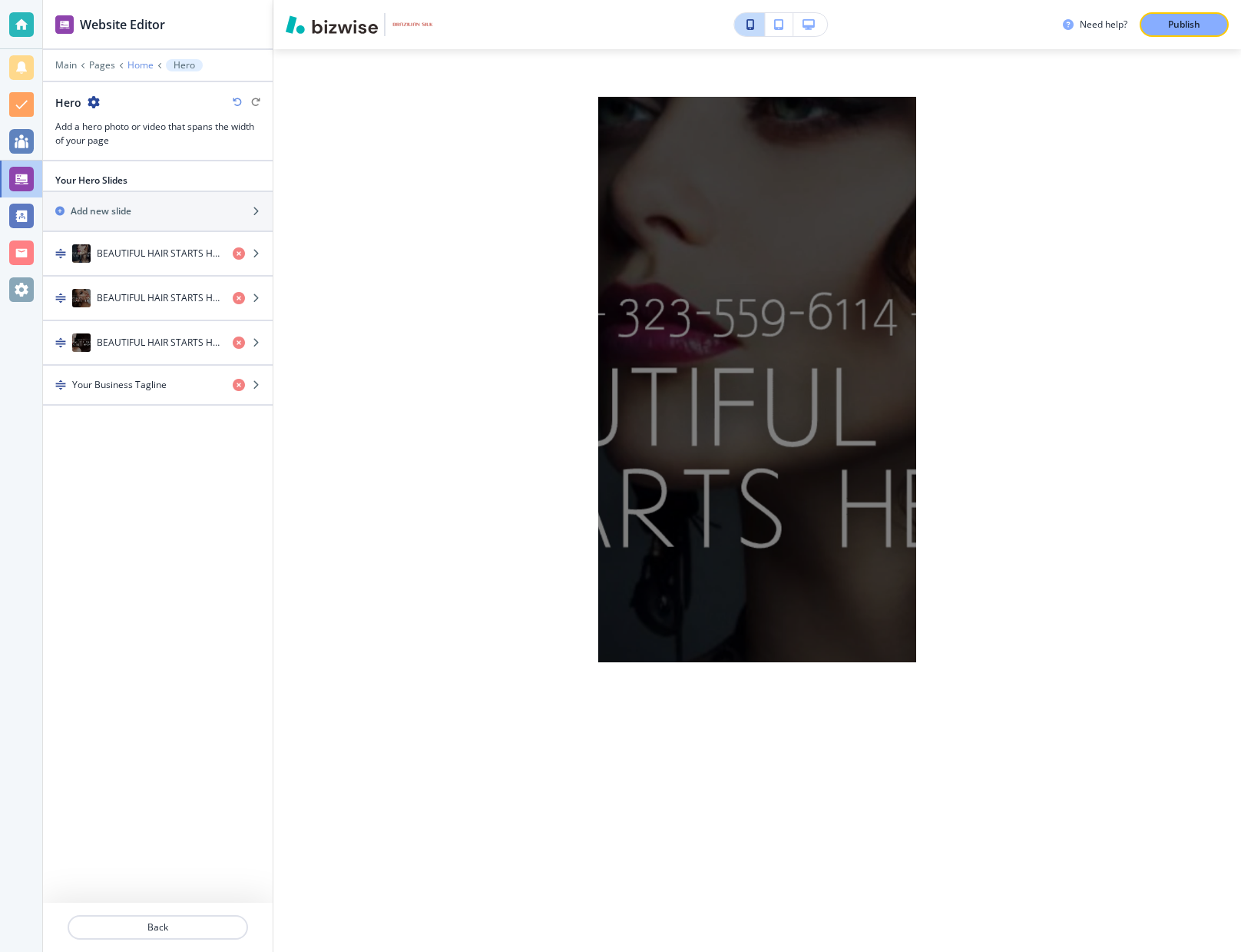
scroll to position [77, 0]
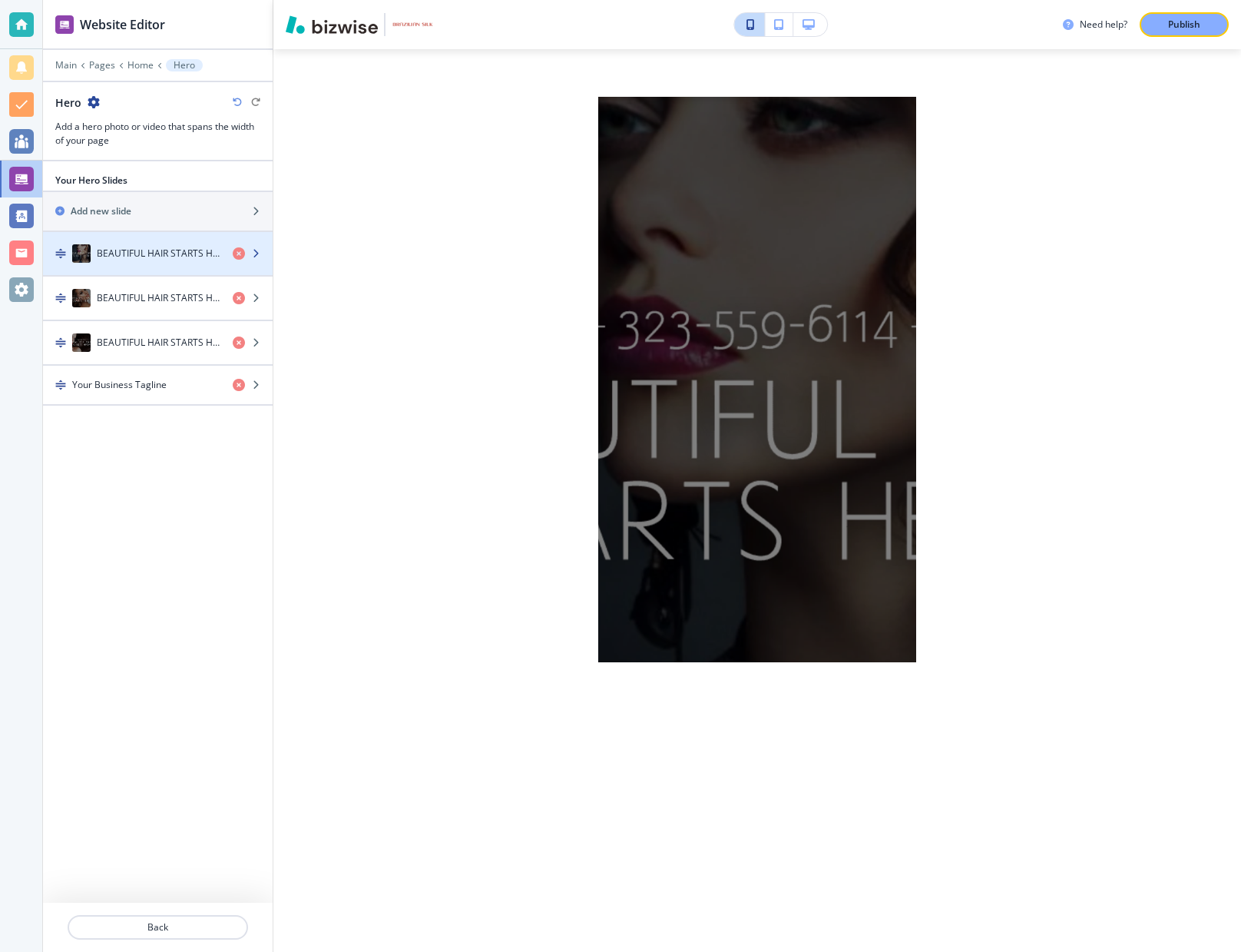
click at [255, 251] on icon "button" at bounding box center [256, 254] width 10 height 10
click at [258, 253] on icon "button" at bounding box center [256, 254] width 10 height 10
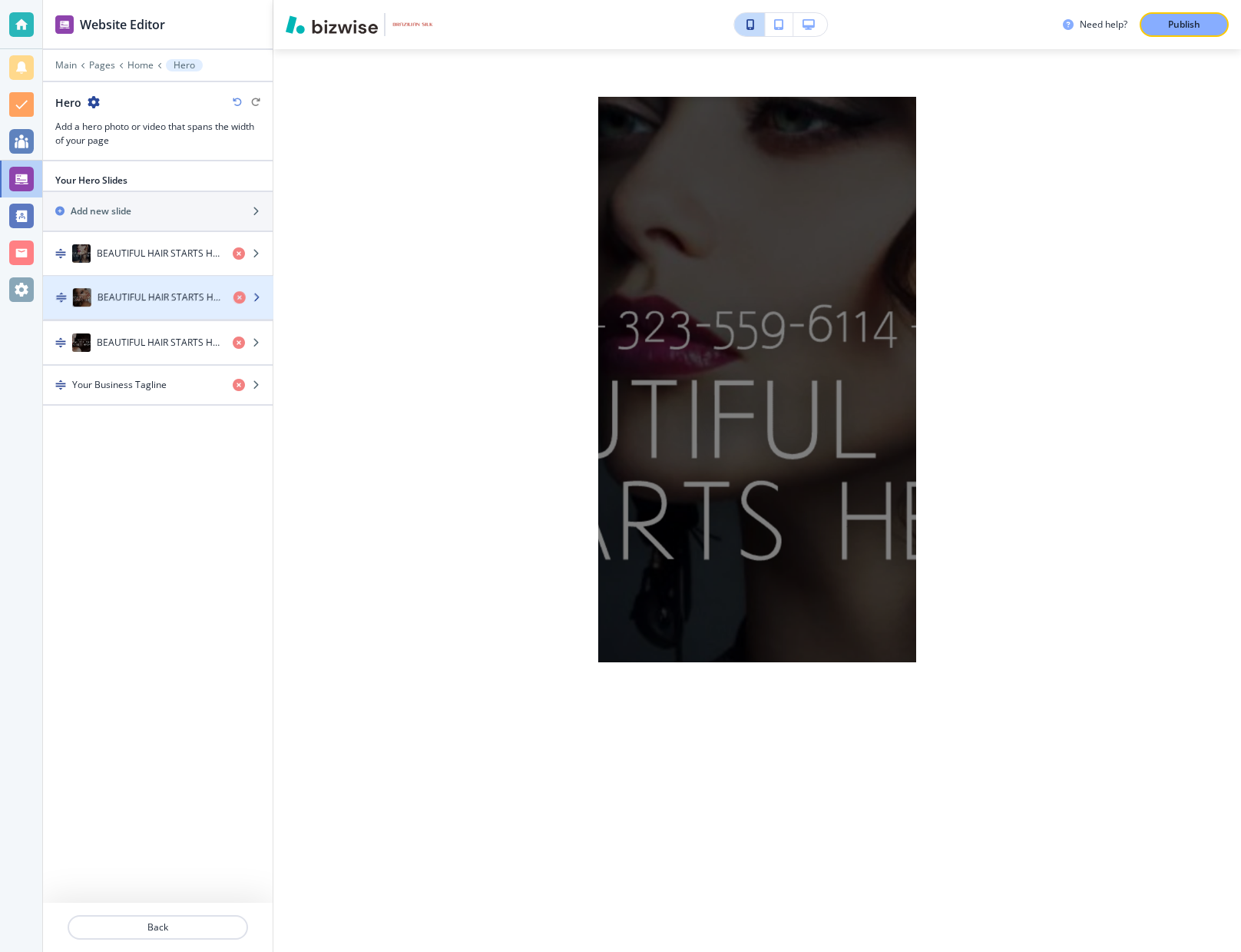
click at [258, 296] on icon "button" at bounding box center [256, 298] width 10 height 10
click at [65, 65] on p "Main" at bounding box center [66, 65] width 22 height 10
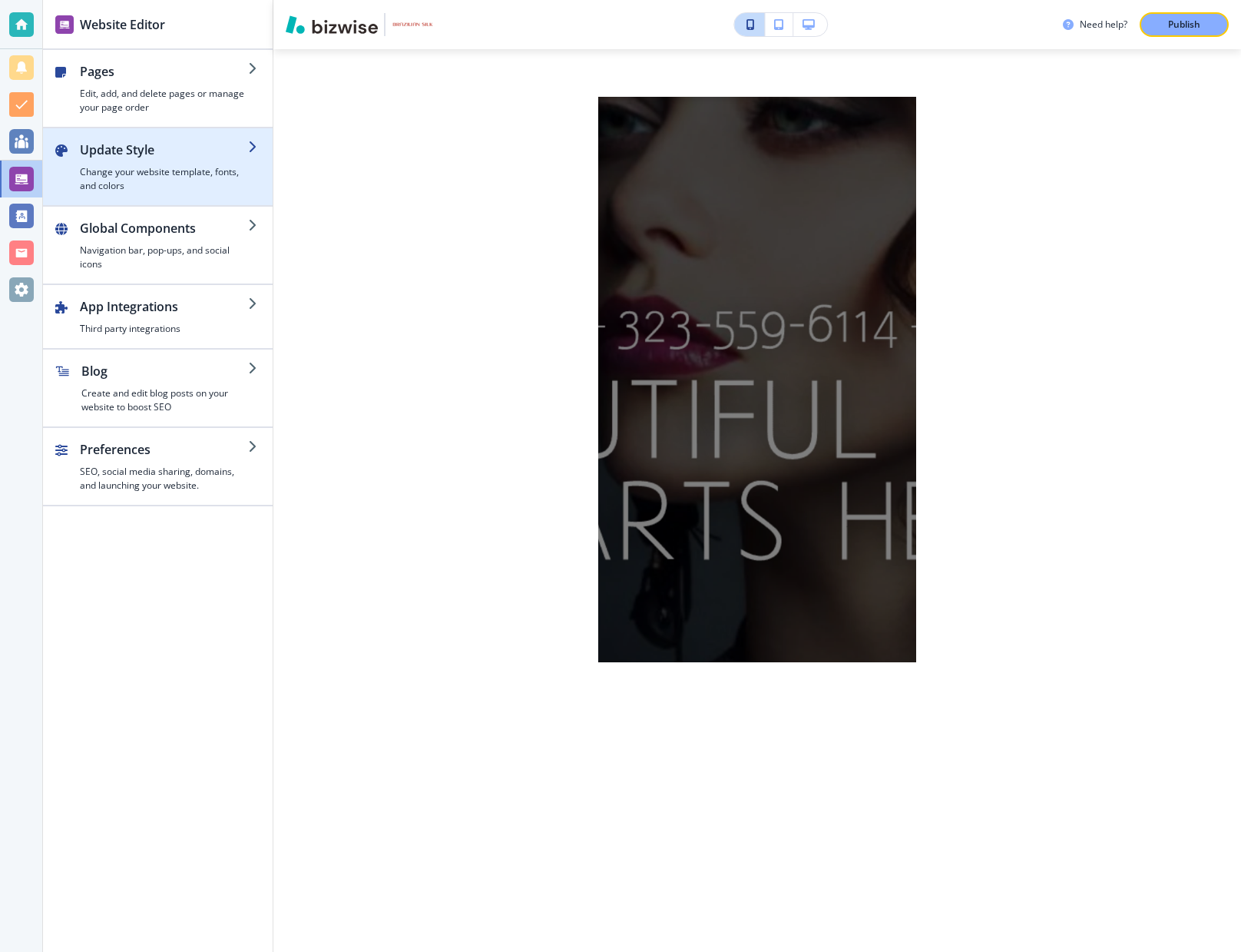
click at [212, 173] on h4 "Change your website template, fonts, and colors" at bounding box center [163, 179] width 168 height 28
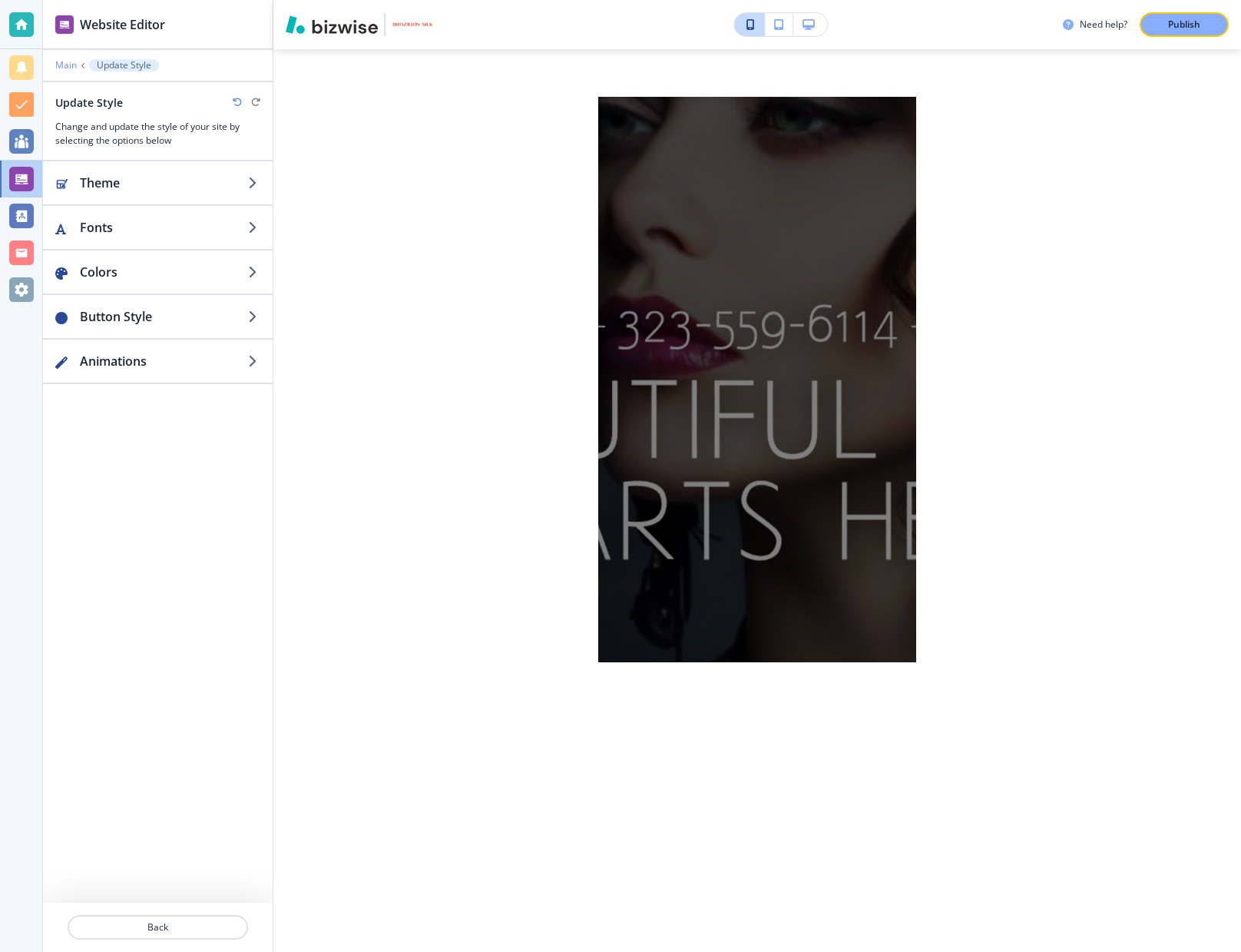
click at [67, 67] on p "Main" at bounding box center [66, 65] width 22 height 10
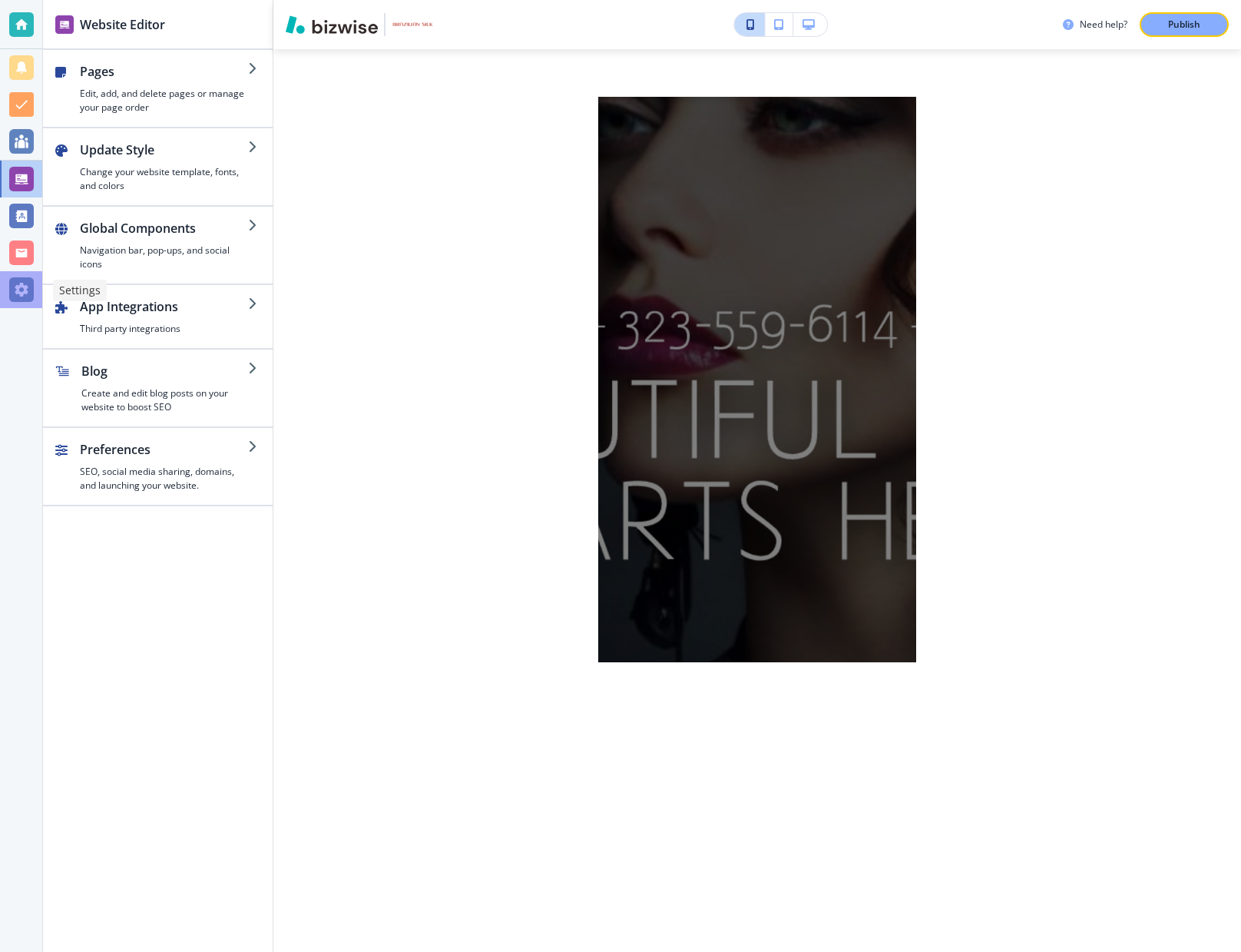
click at [18, 290] on div at bounding box center [22, 290] width 25 height 25
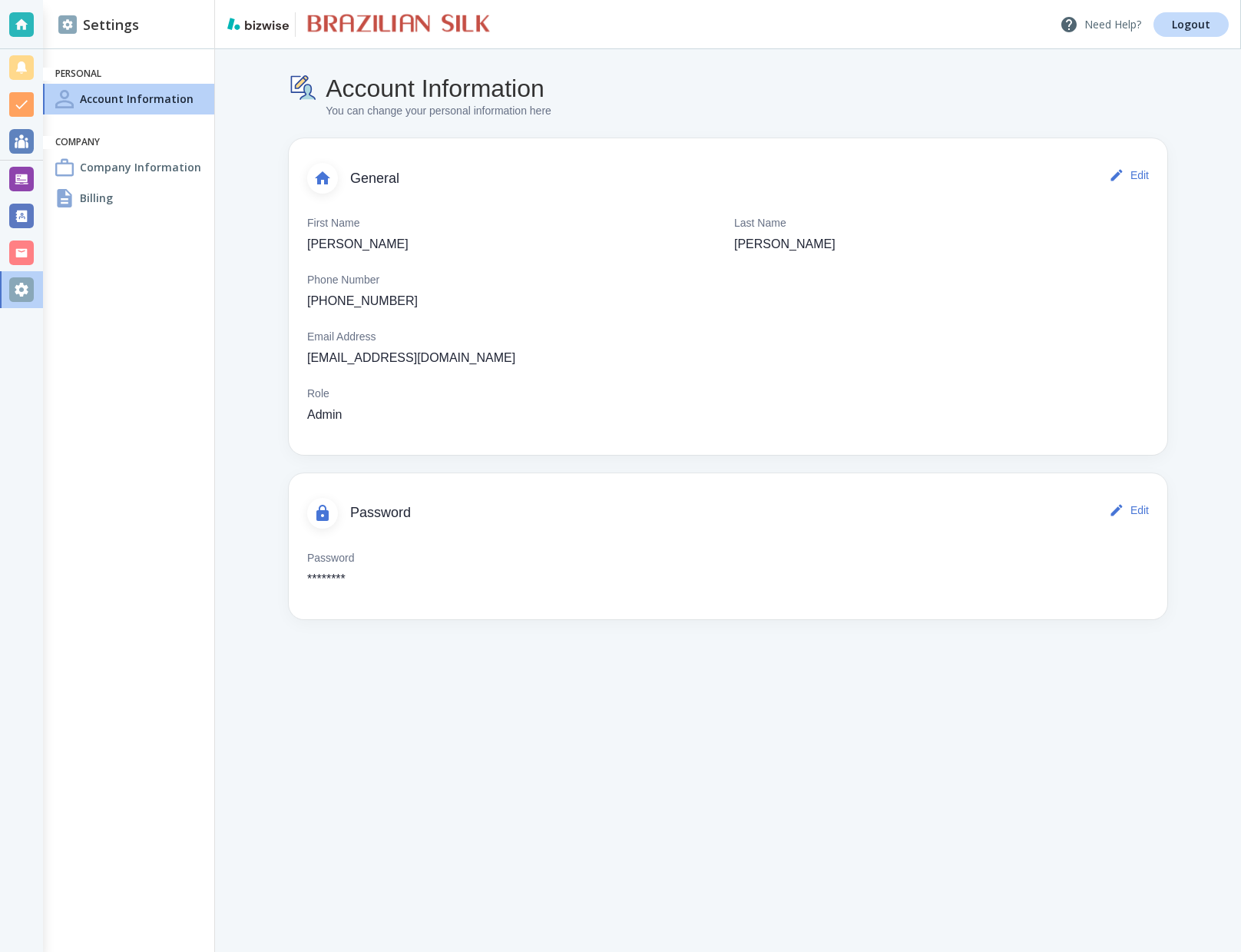
click at [899, 22] on icon at bounding box center [1069, 25] width 15 height 15
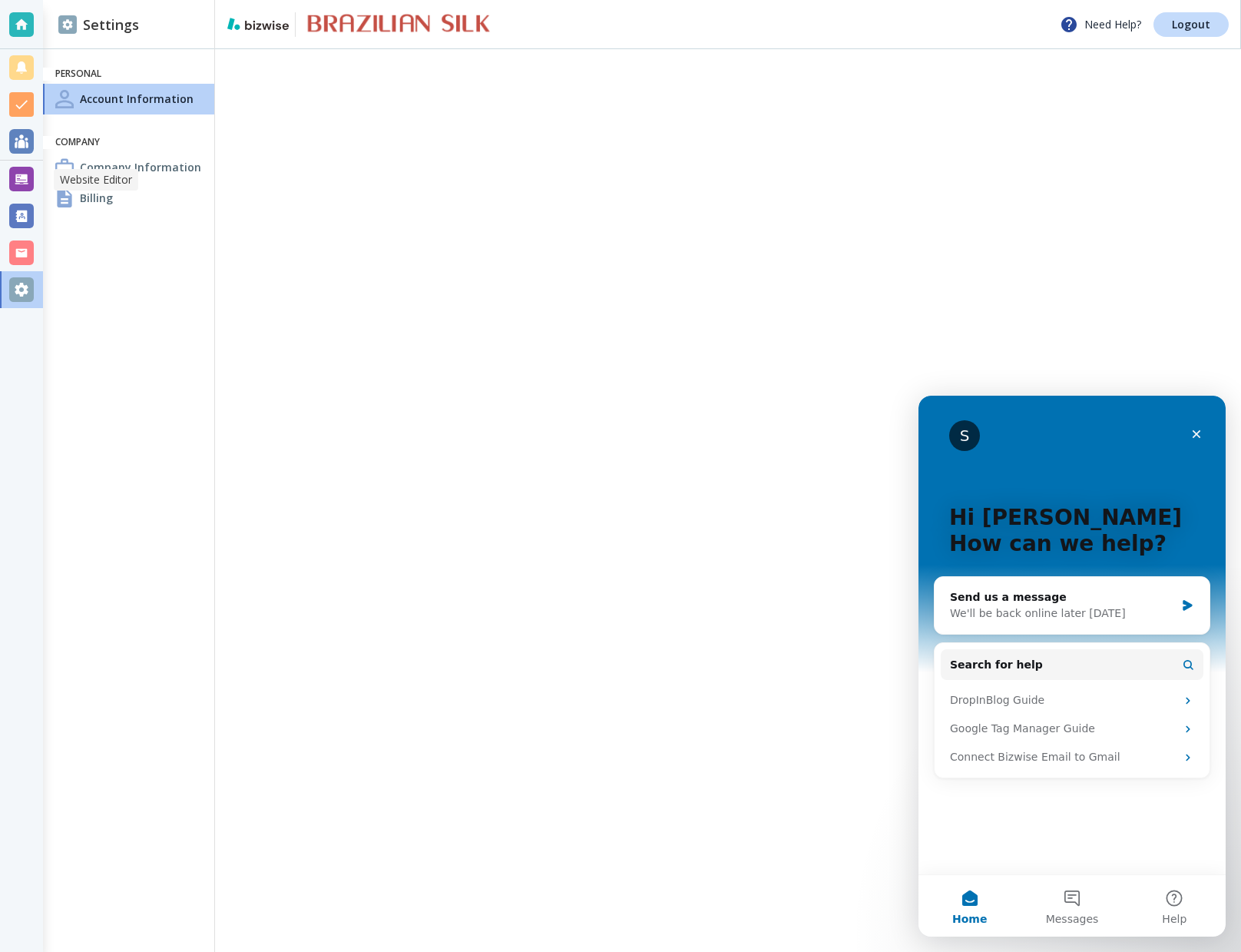
click at [21, 177] on div at bounding box center [22, 179] width 25 height 25
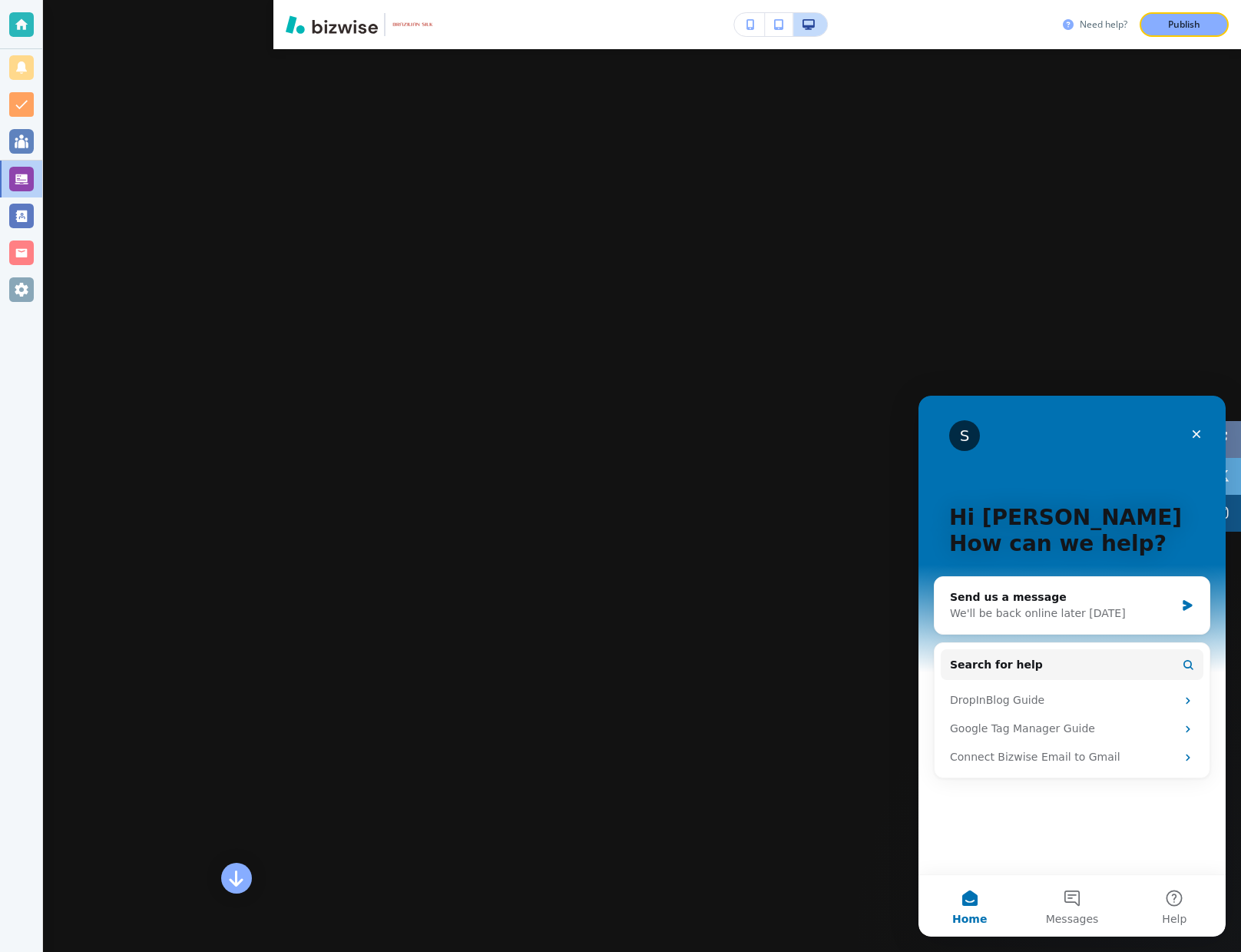
click at [899, 22] on h3 "Need help?" at bounding box center [1103, 25] width 48 height 14
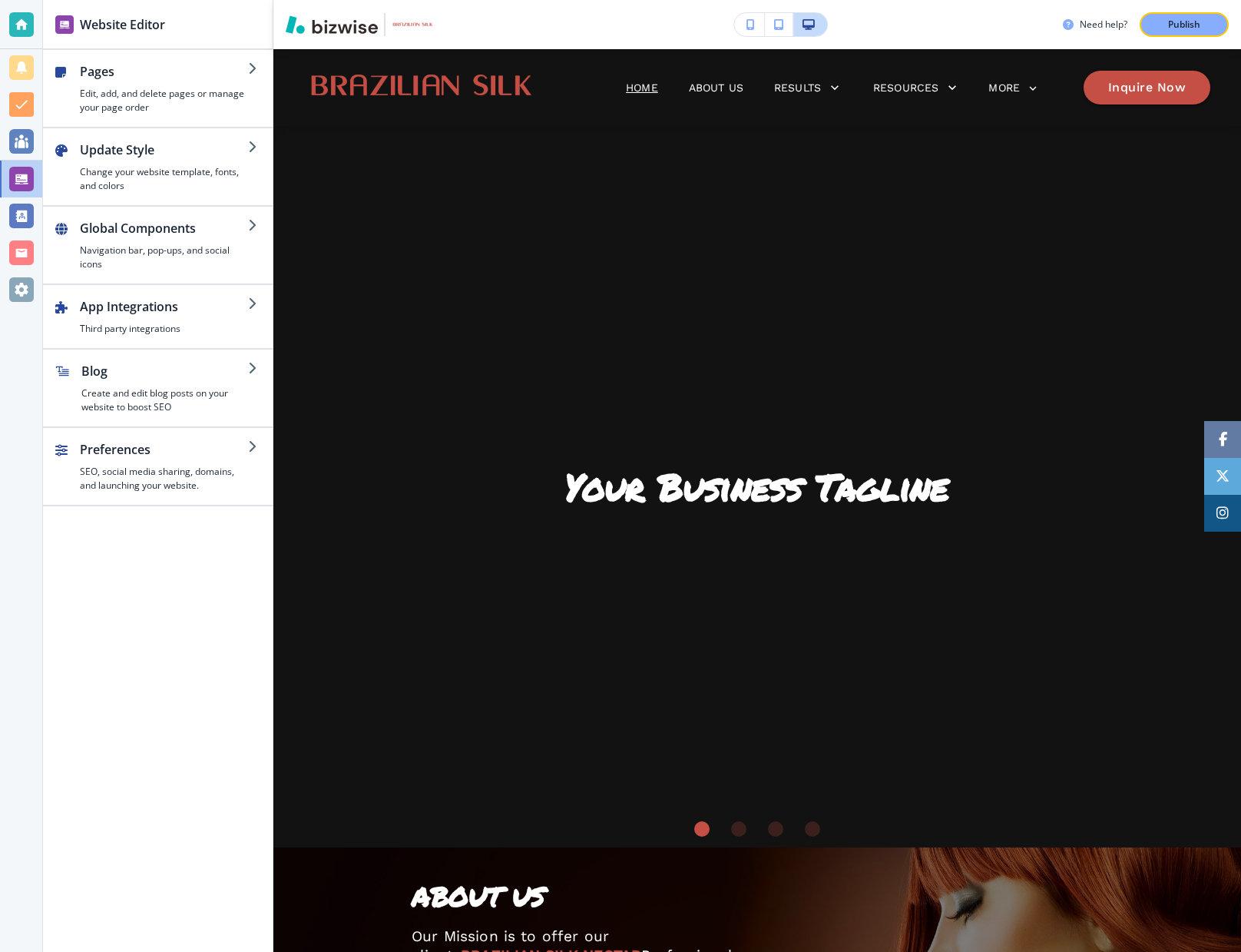
click at [779, 26] on icon "button" at bounding box center [779, 24] width 10 height 10
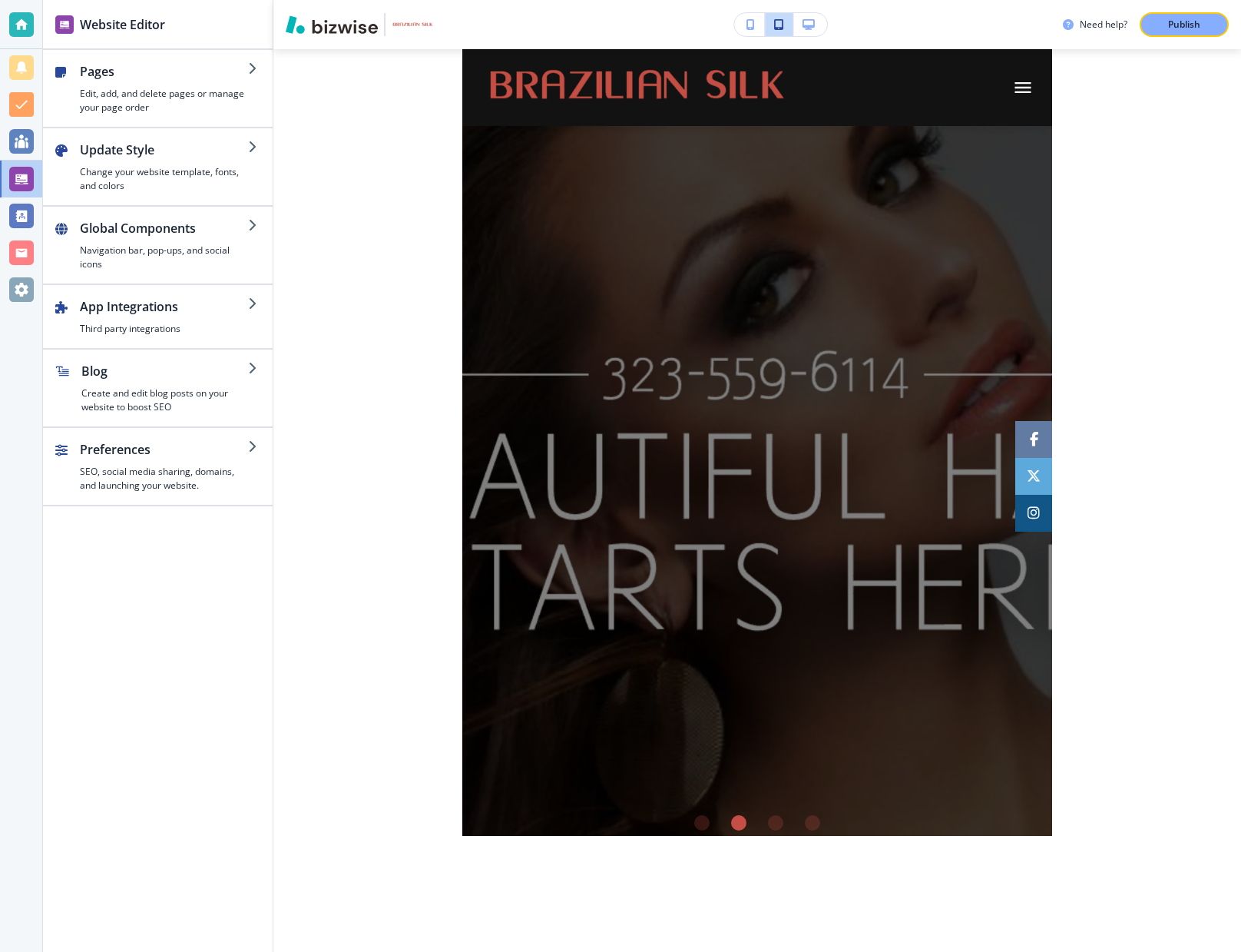
click at [776, 24] on icon "button" at bounding box center [779, 24] width 10 height 10
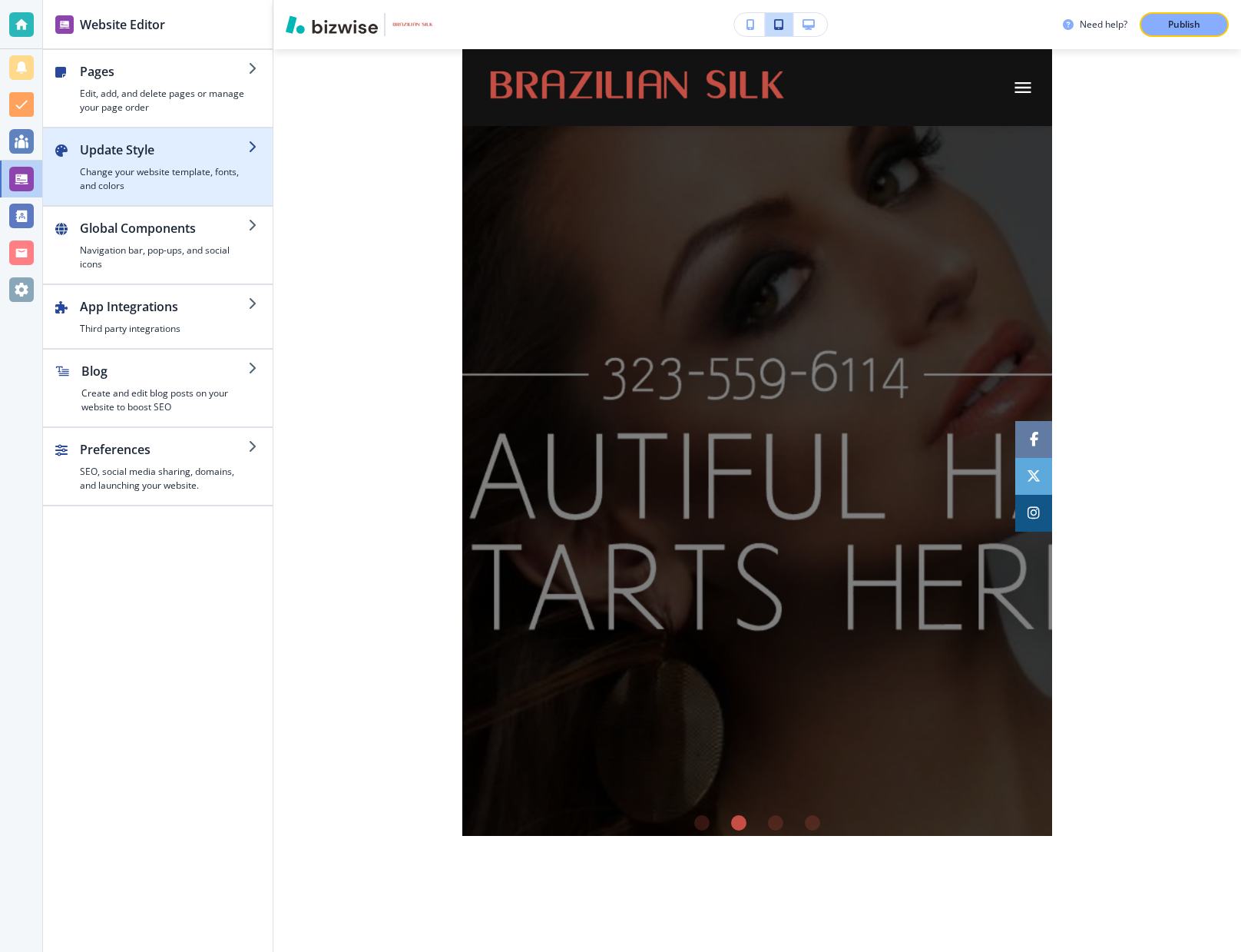
click at [233, 153] on h2 "Update Style" at bounding box center [163, 149] width 168 height 18
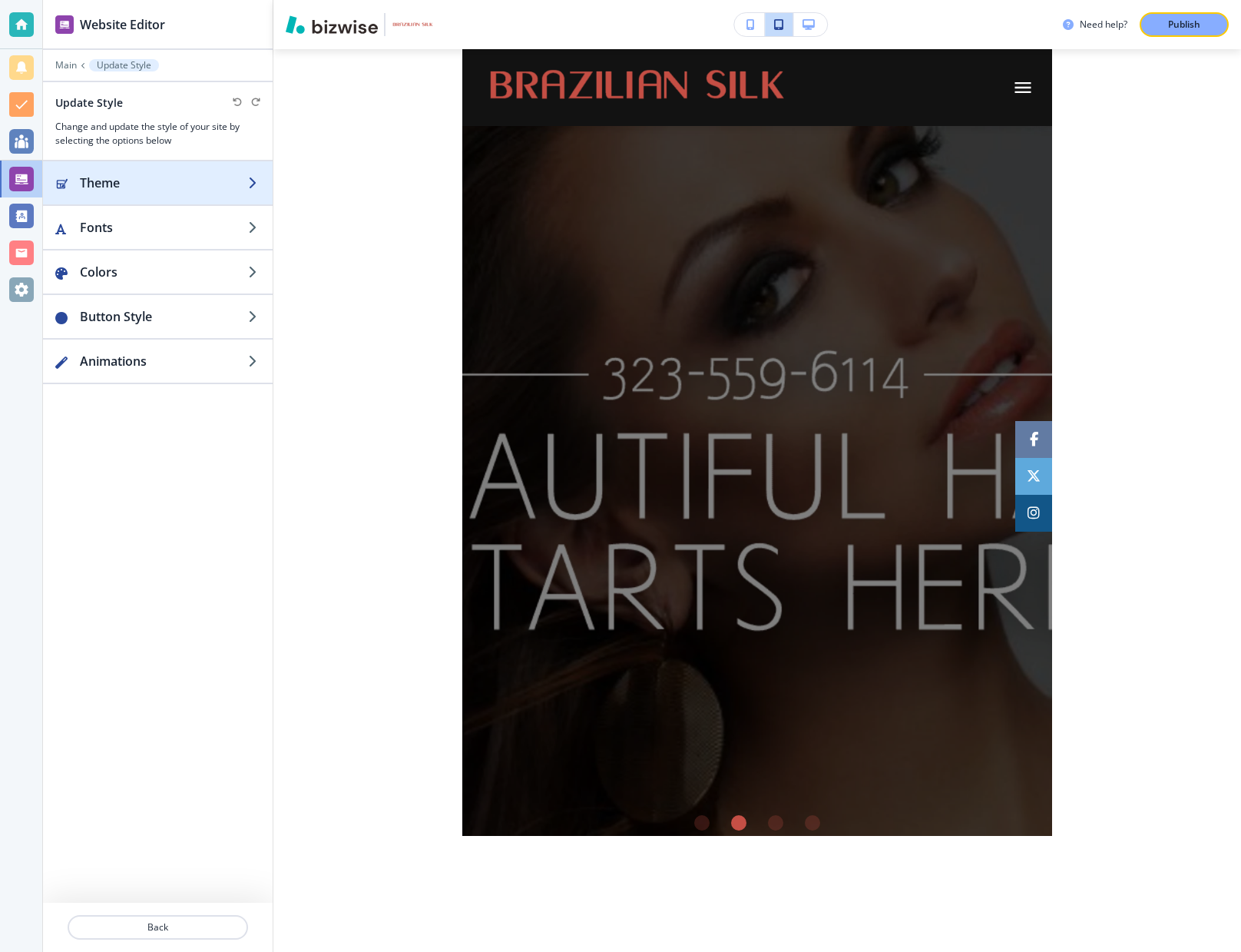
click at [181, 185] on h2 "Theme" at bounding box center [163, 182] width 168 height 18
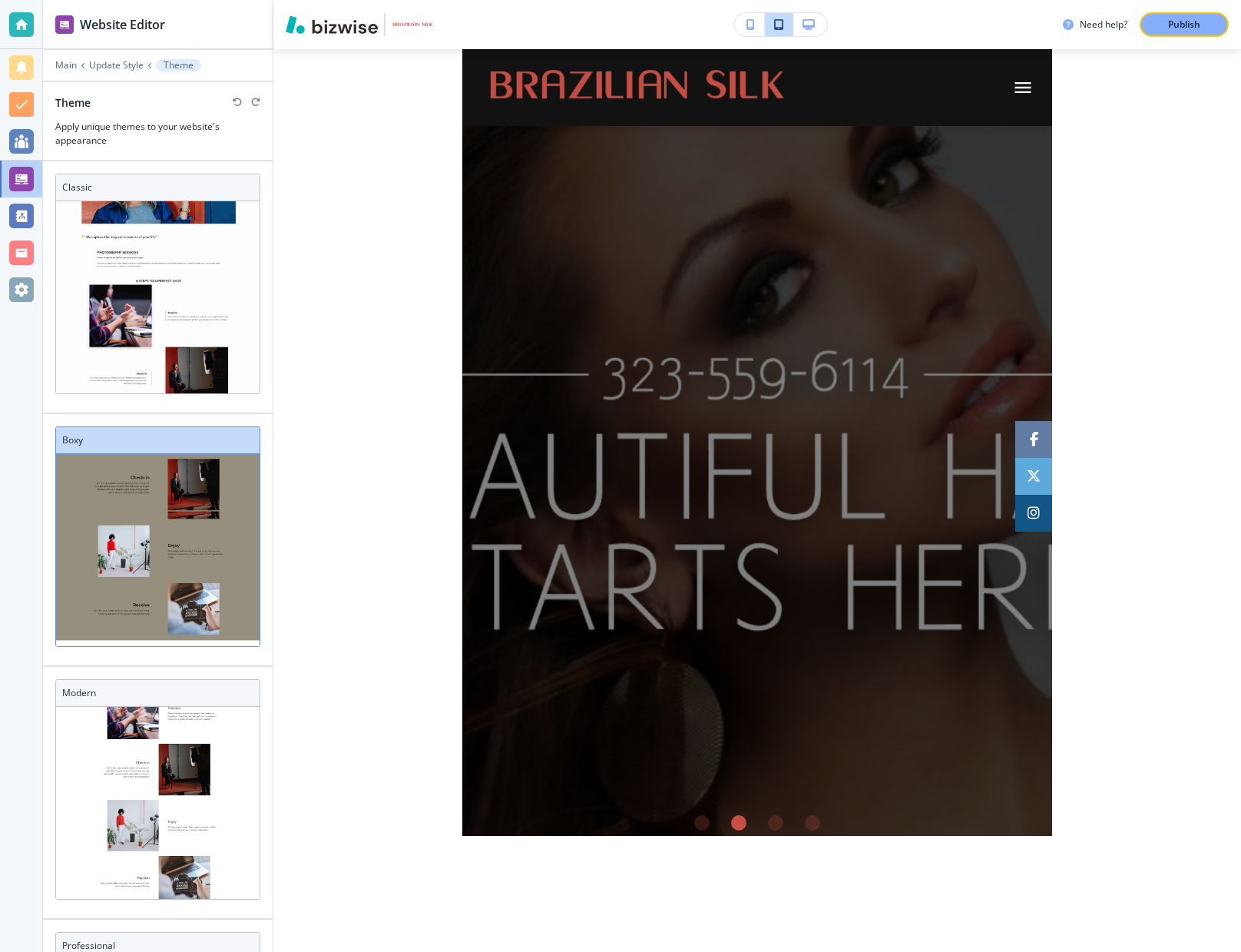
scroll to position [370, 0]
click at [60, 65] on p "Main" at bounding box center [66, 65] width 22 height 10
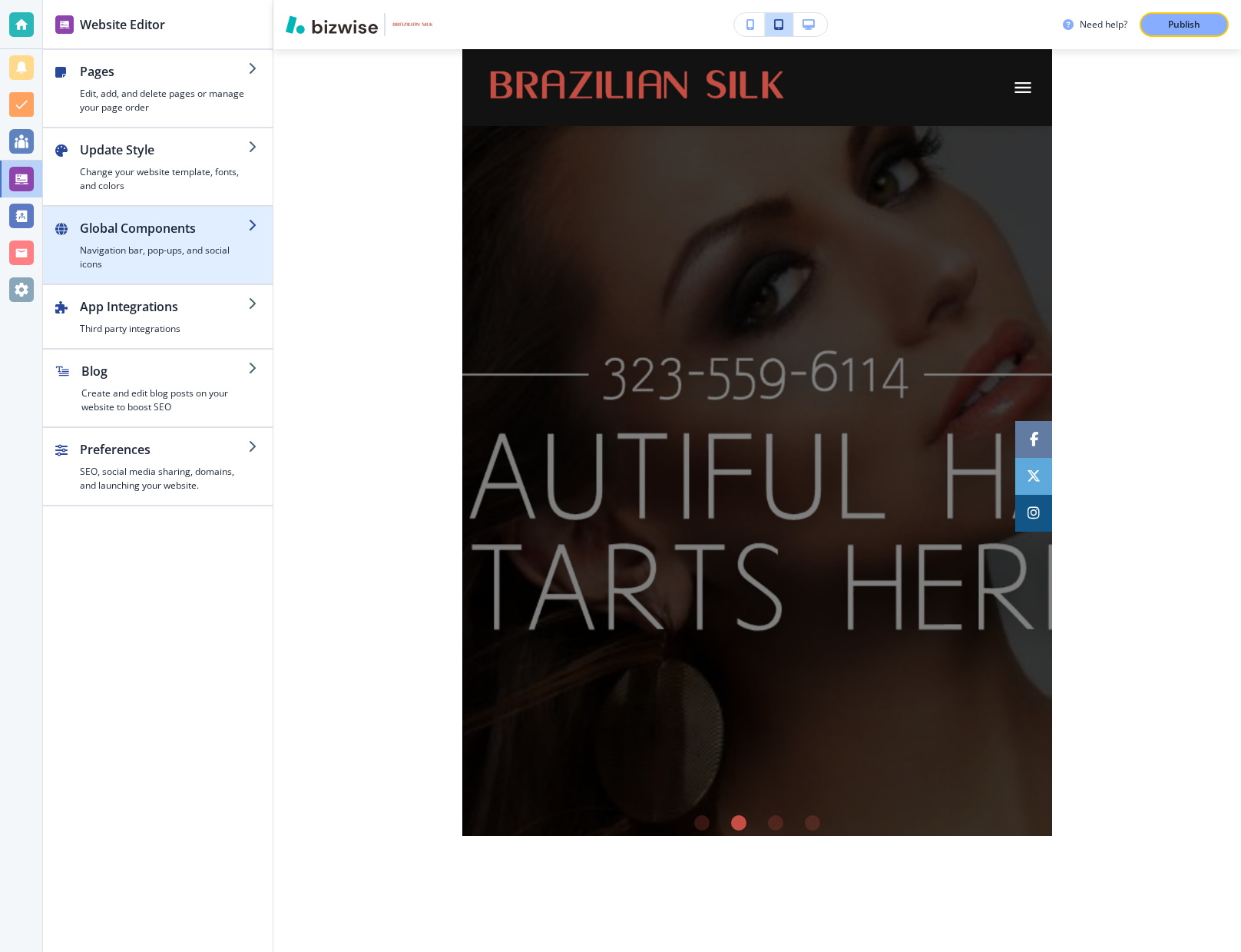
scroll to position [0, 0]
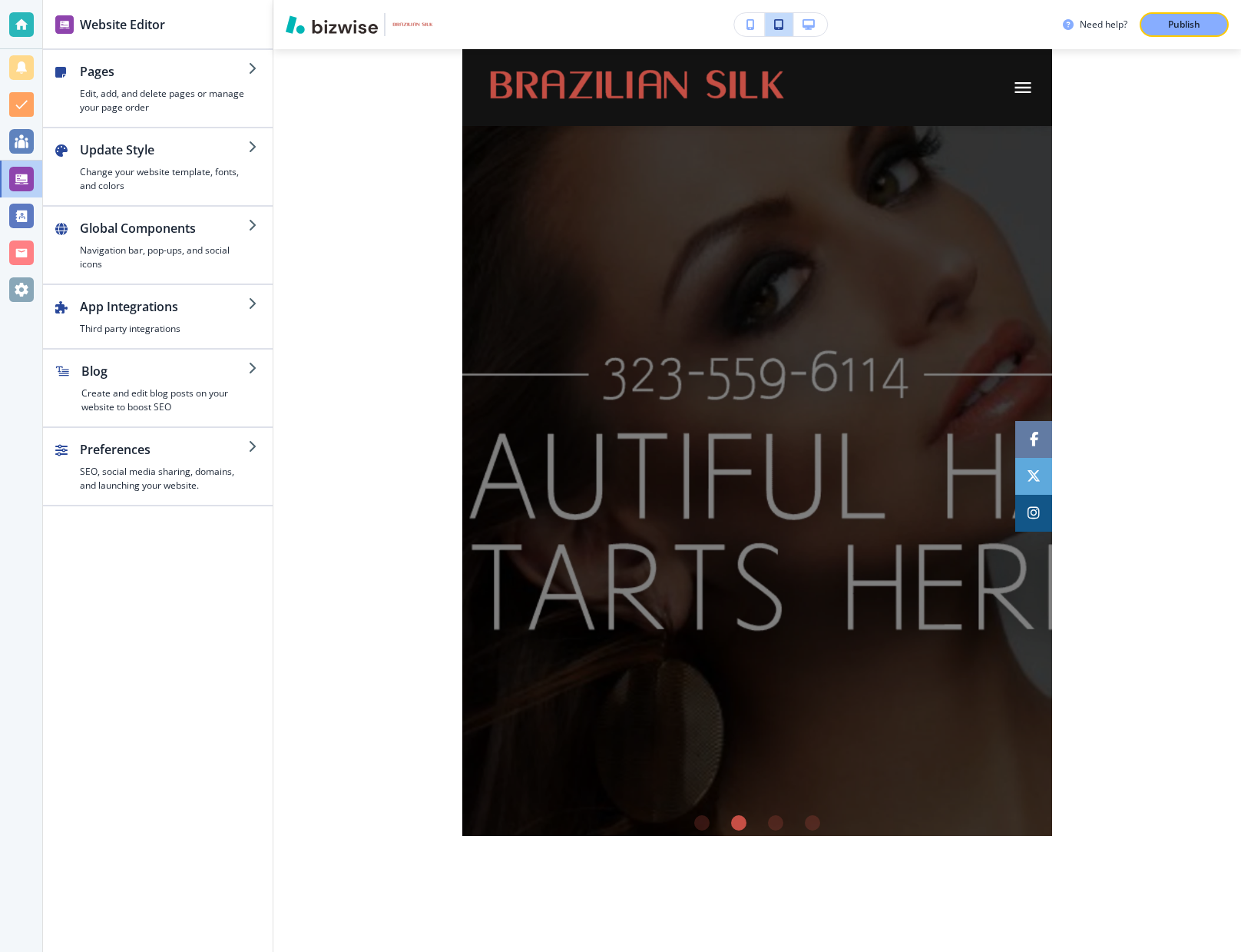
click at [752, 24] on icon "button" at bounding box center [751, 24] width 9 height 10
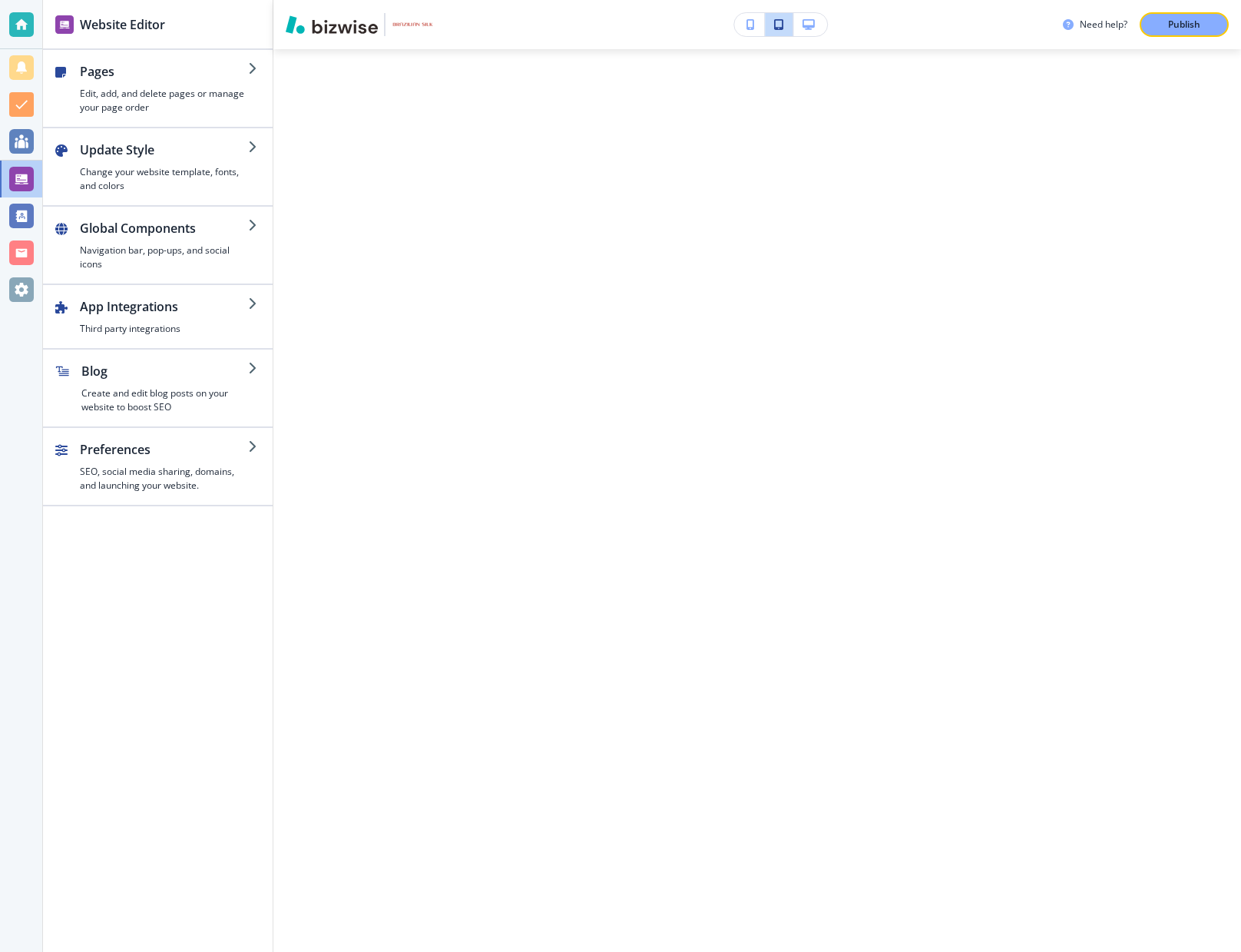
click at [747, 27] on icon "button" at bounding box center [751, 24] width 9 height 10
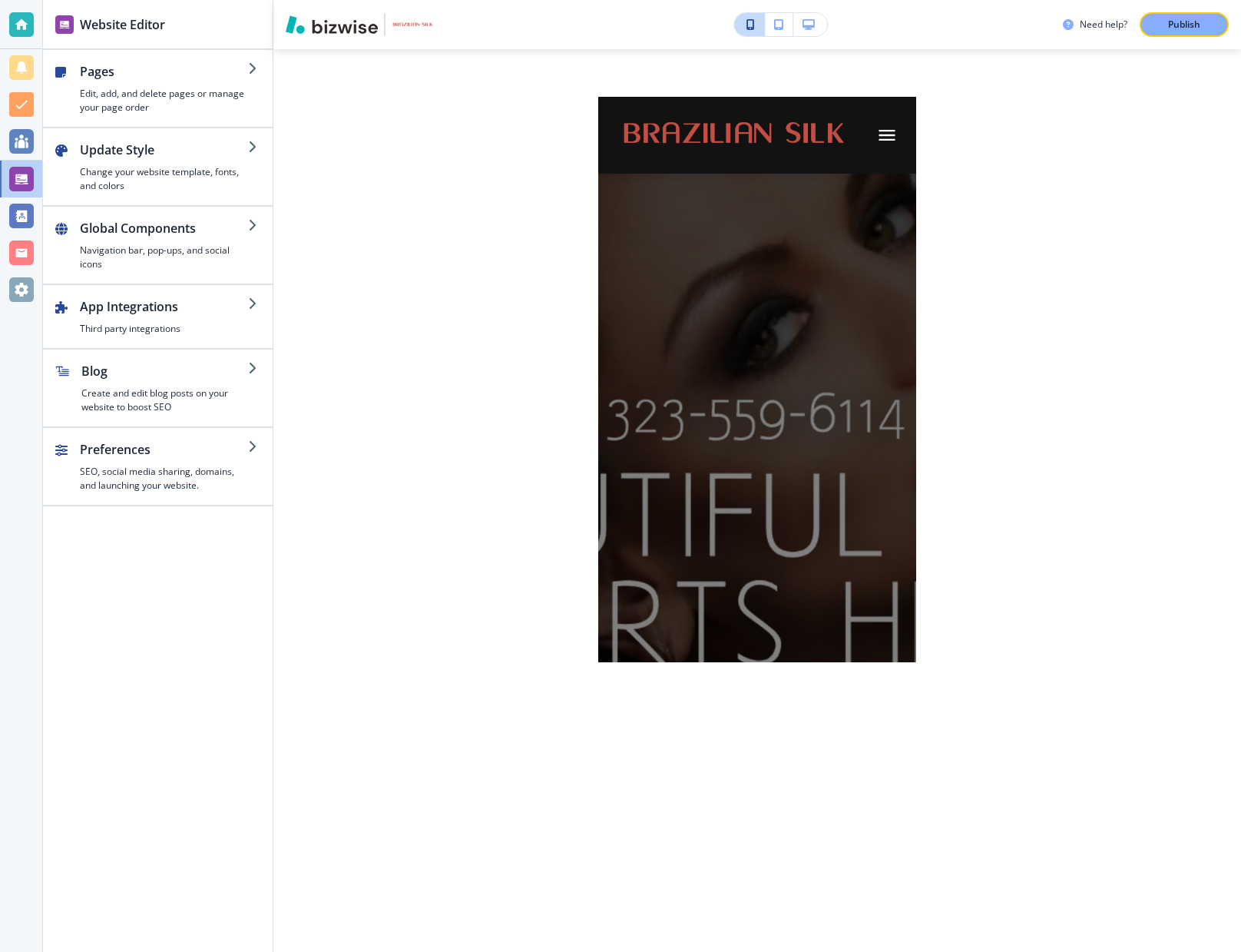
click at [748, 26] on icon "button" at bounding box center [751, 24] width 9 height 10
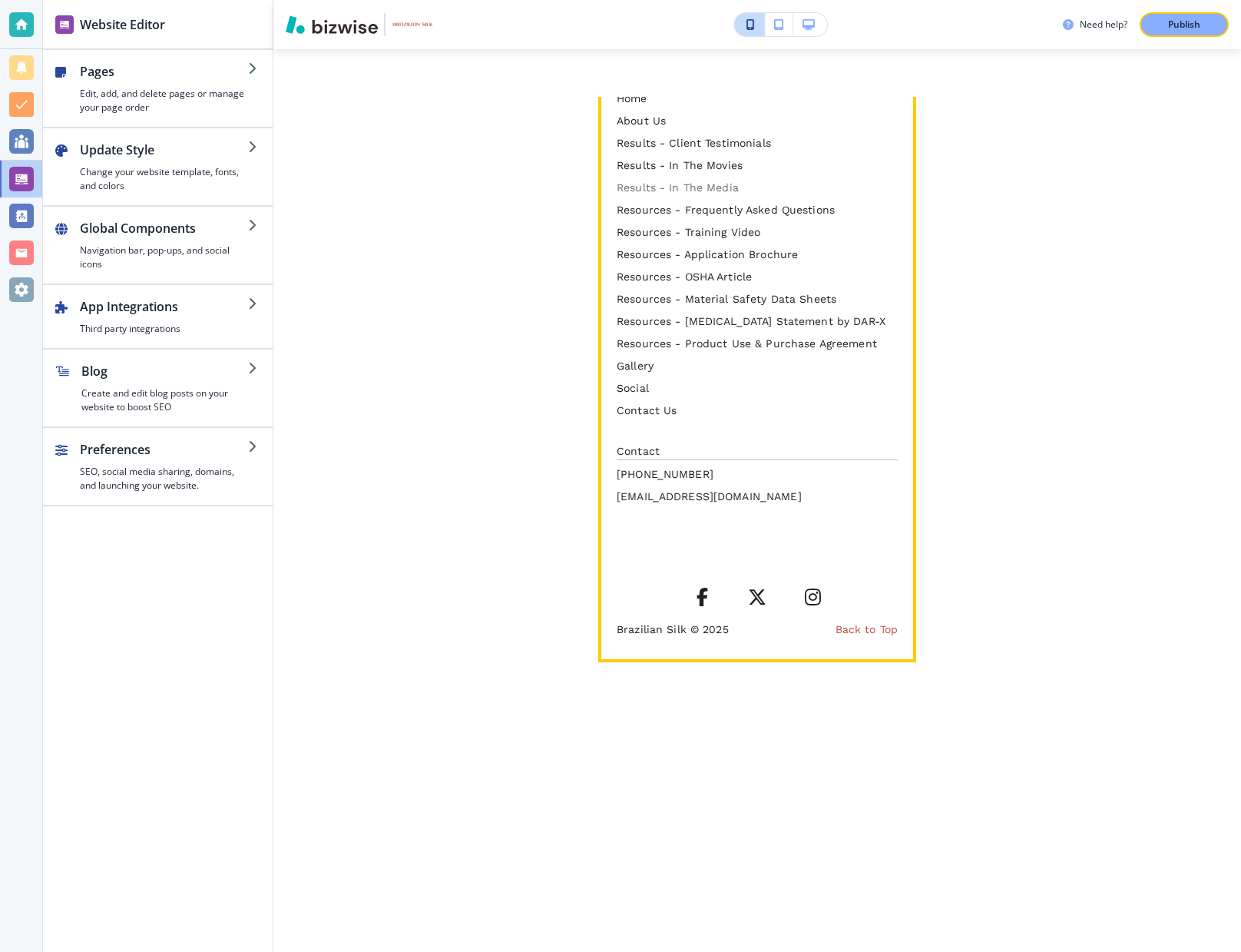
scroll to position [6136, 0]
click at [686, 196] on p "Results - In The Media" at bounding box center [757, 187] width 281 height 16
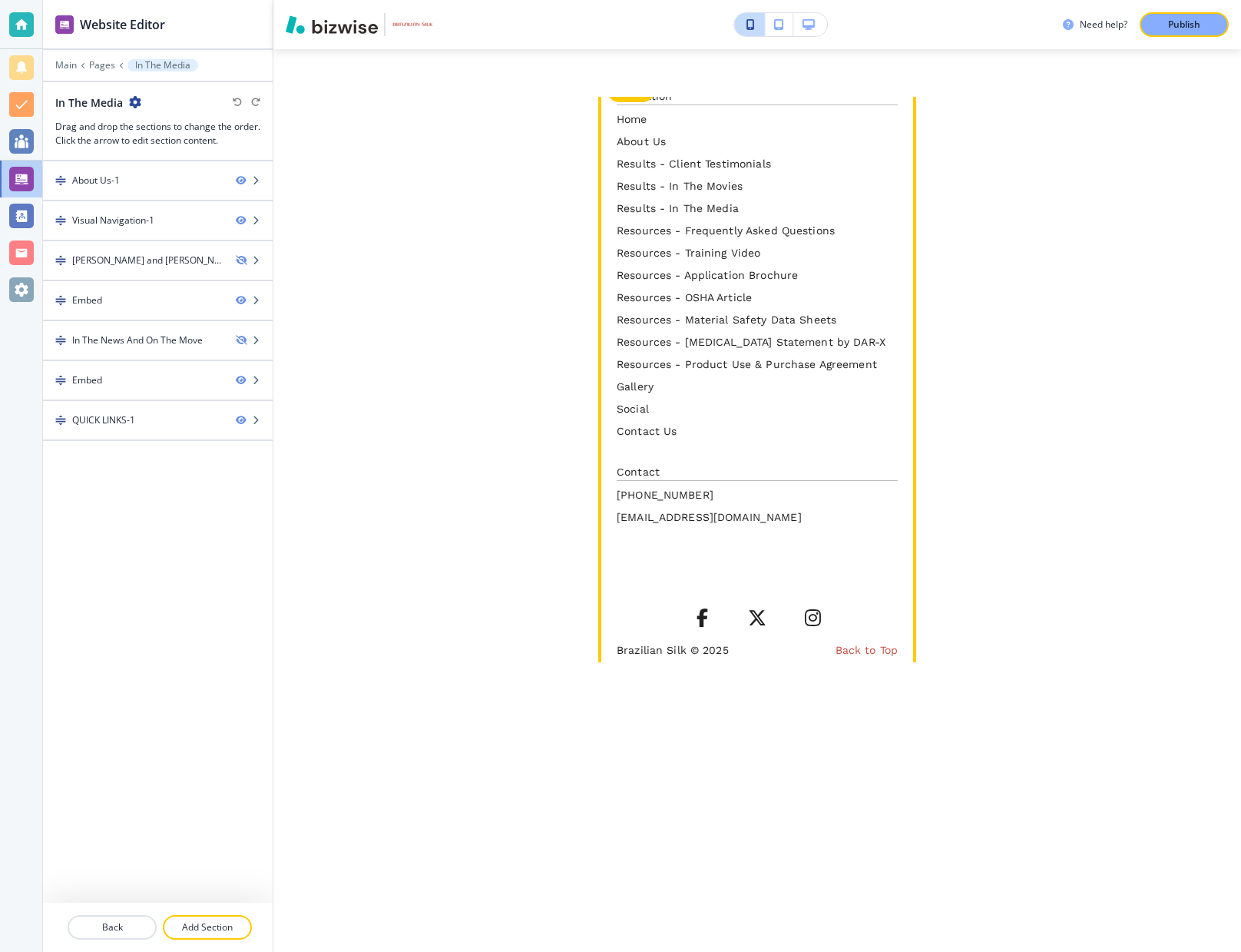
scroll to position [0, 0]
click at [684, 199] on div "Home About Us Results - Client Testimonials Results - In The Movies Results - I…" at bounding box center [757, 275] width 281 height 328
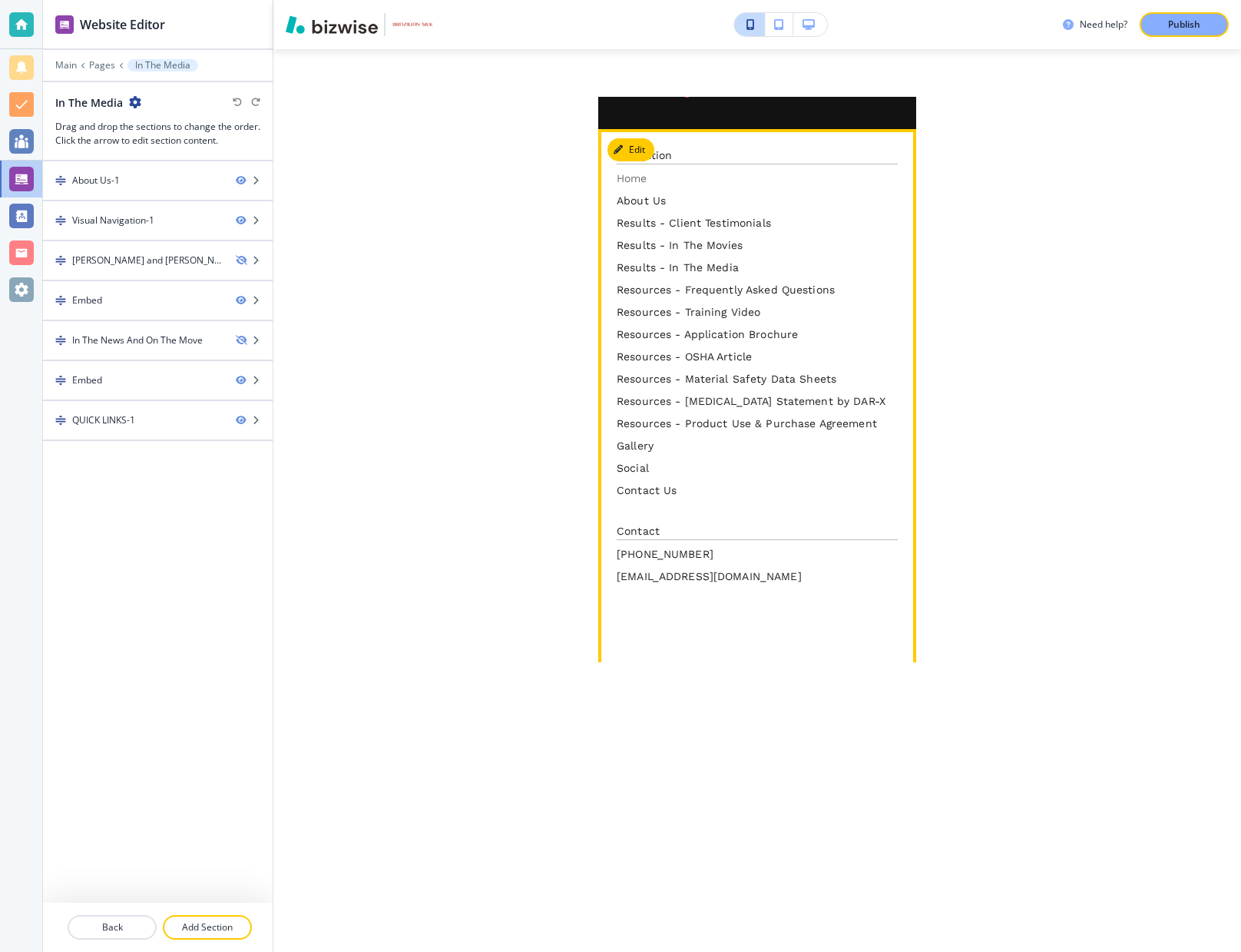
scroll to position [2254, 0]
click at [651, 138] on button "Edit Footer" at bounding box center [647, 149] width 80 height 23
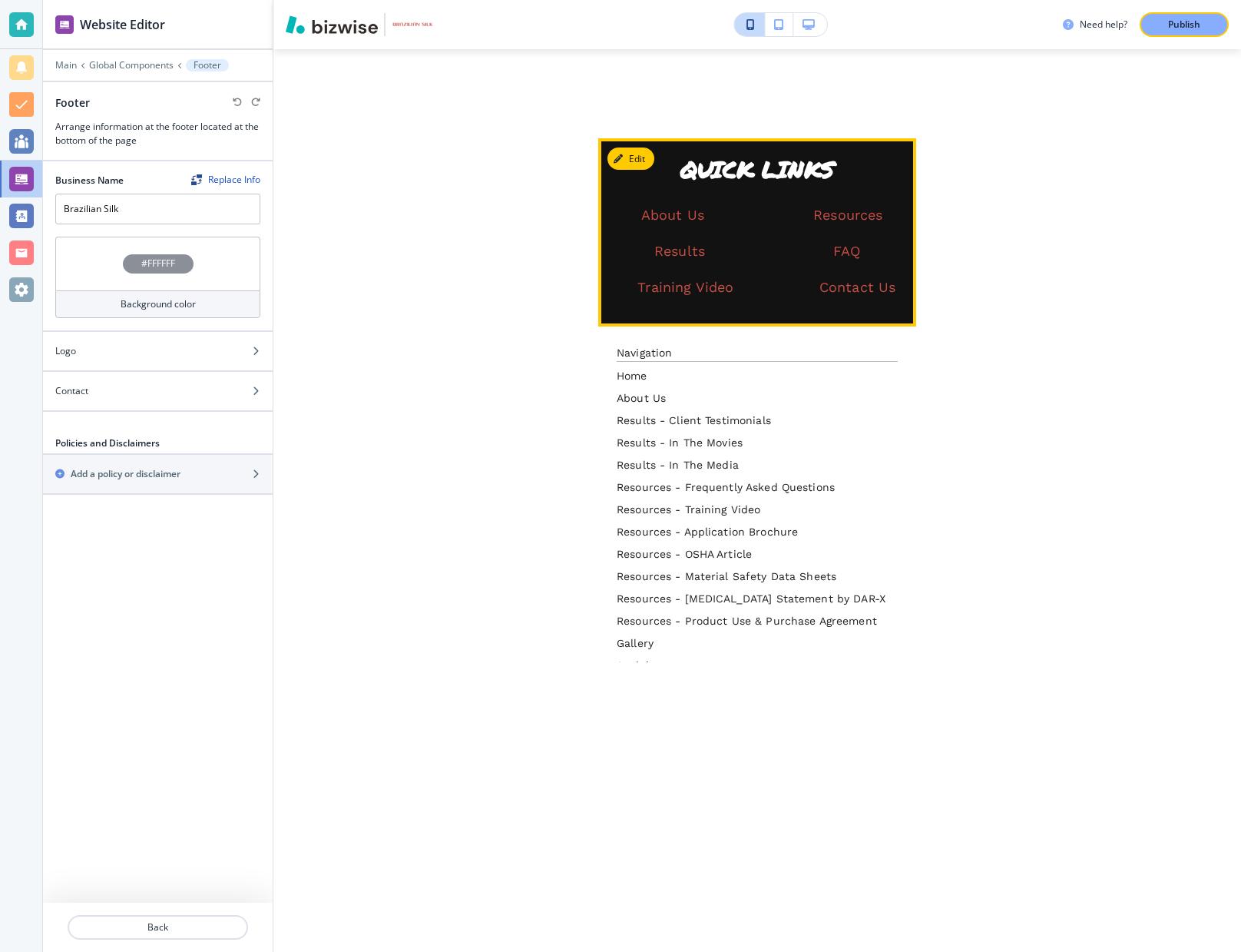
scroll to position [2052, 0]
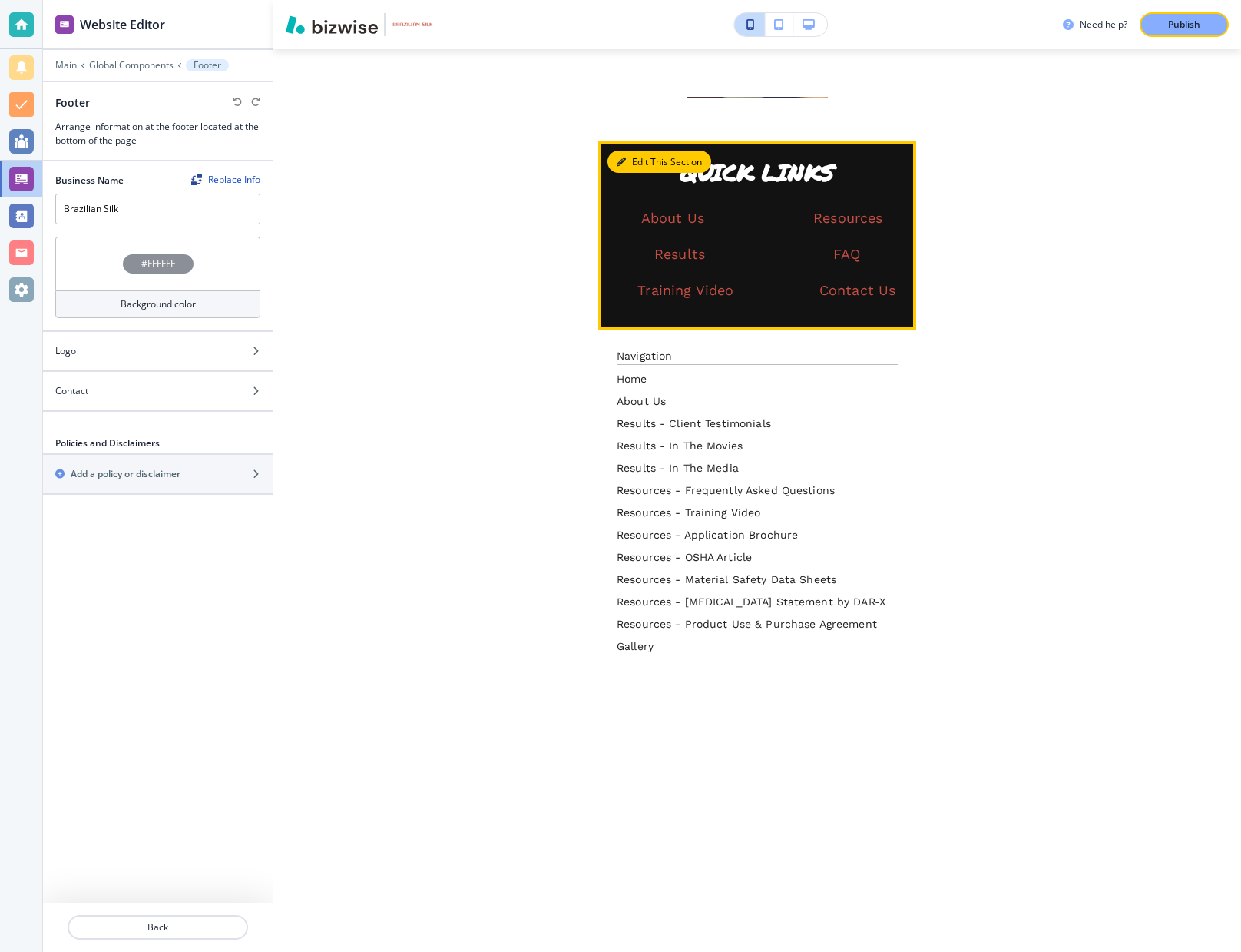
click at [651, 150] on button "Edit This Section" at bounding box center [659, 162] width 104 height 23
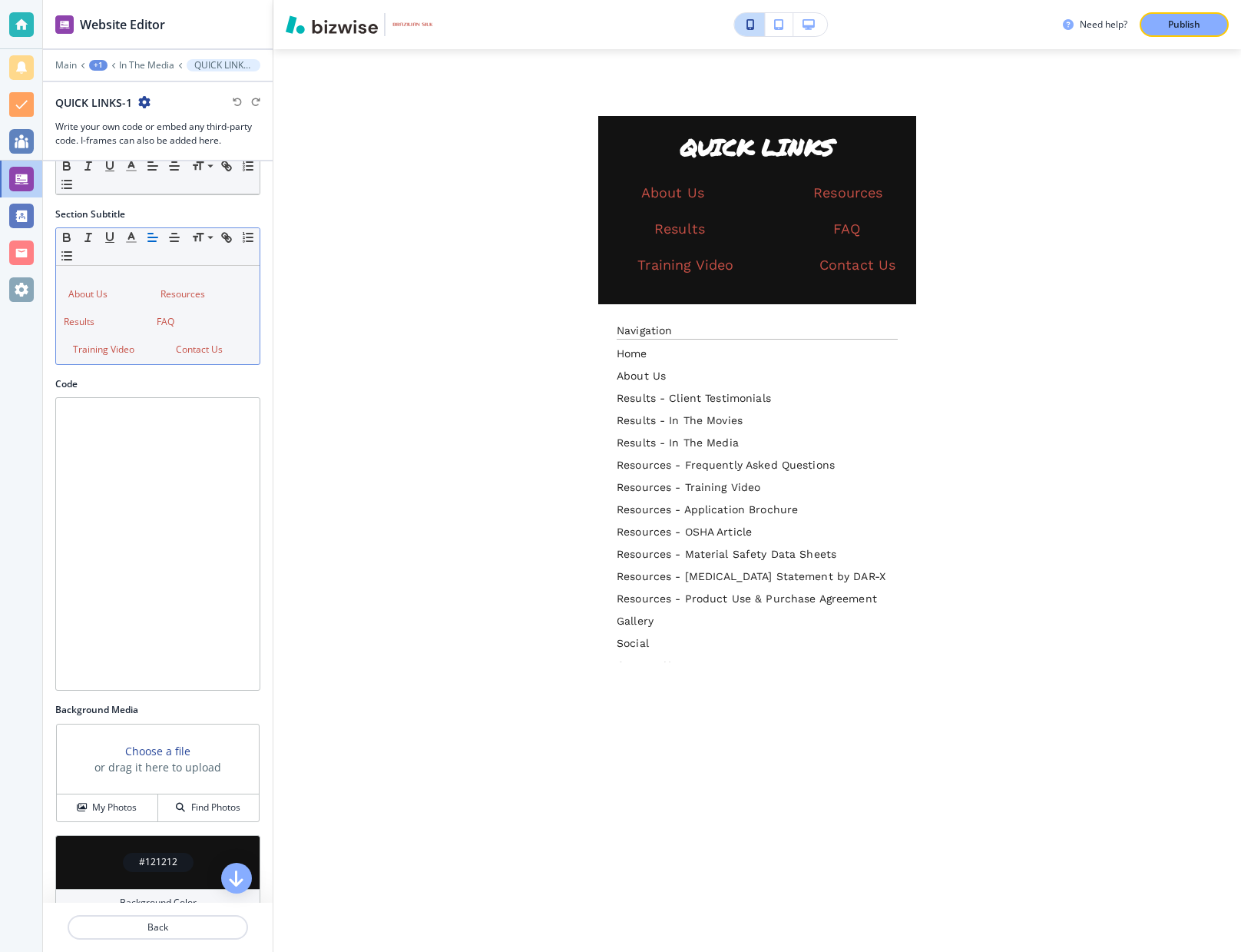
scroll to position [76, 0]
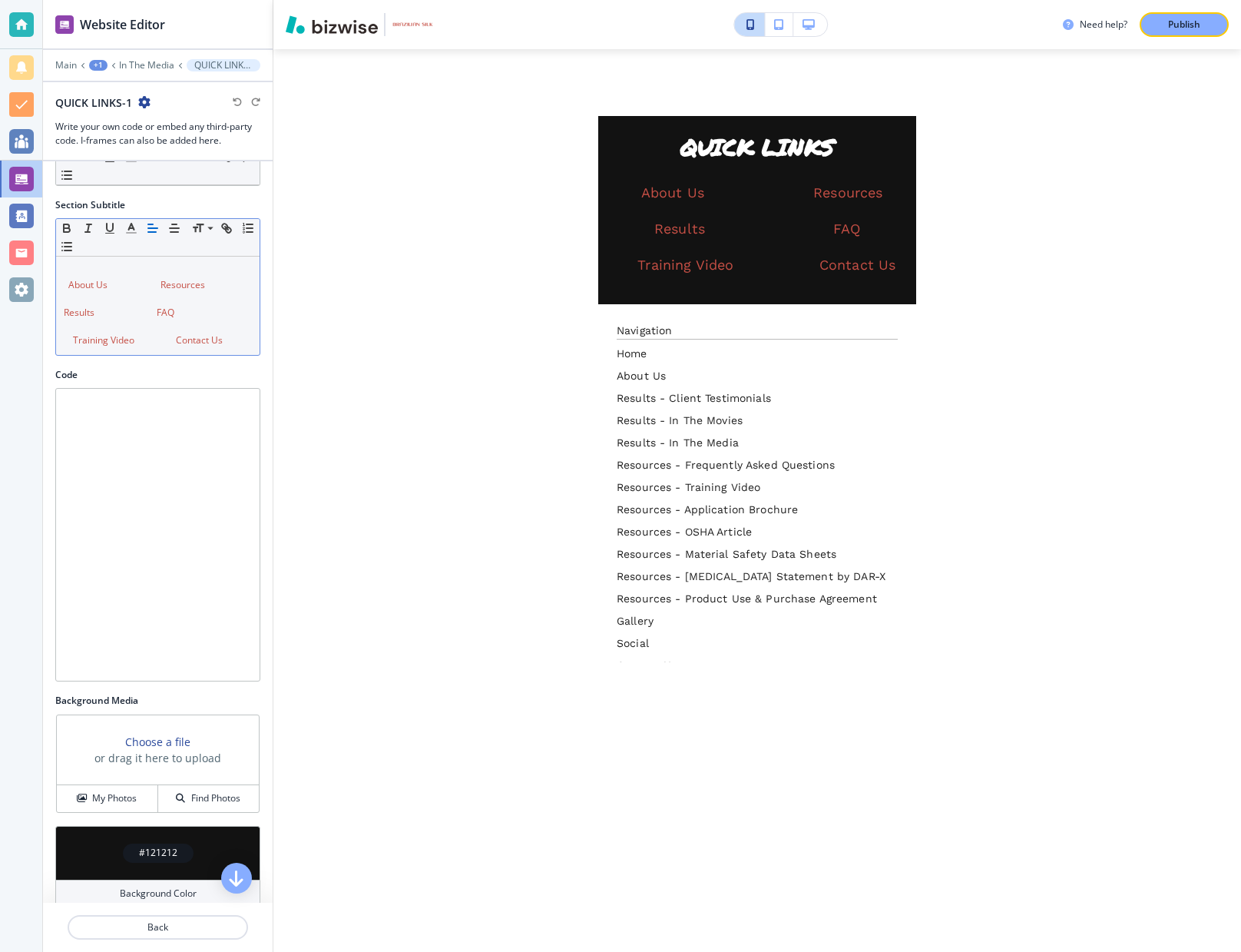
click at [67, 286] on p "About Us Resources" at bounding box center [158, 285] width 188 height 14
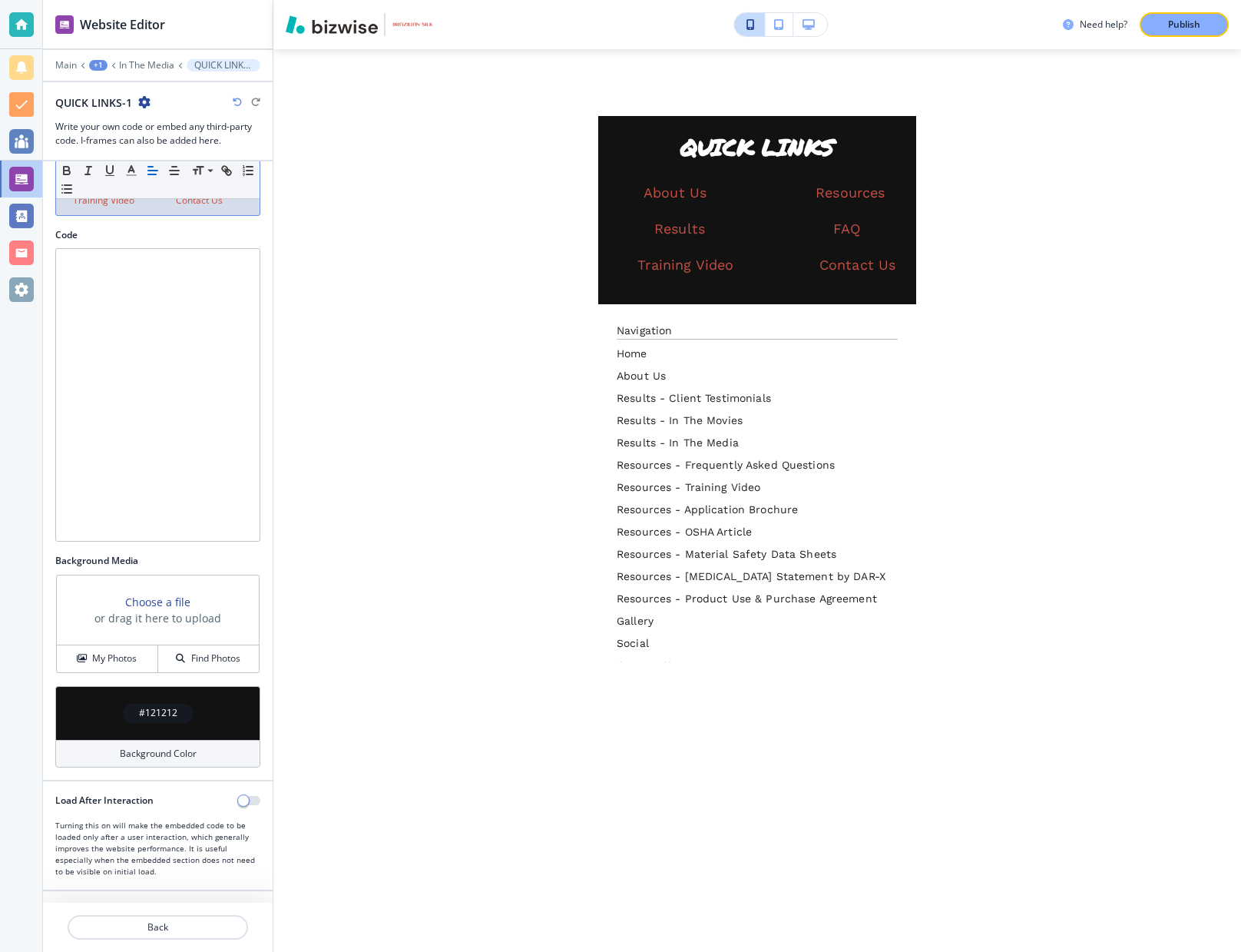
scroll to position [0, 0]
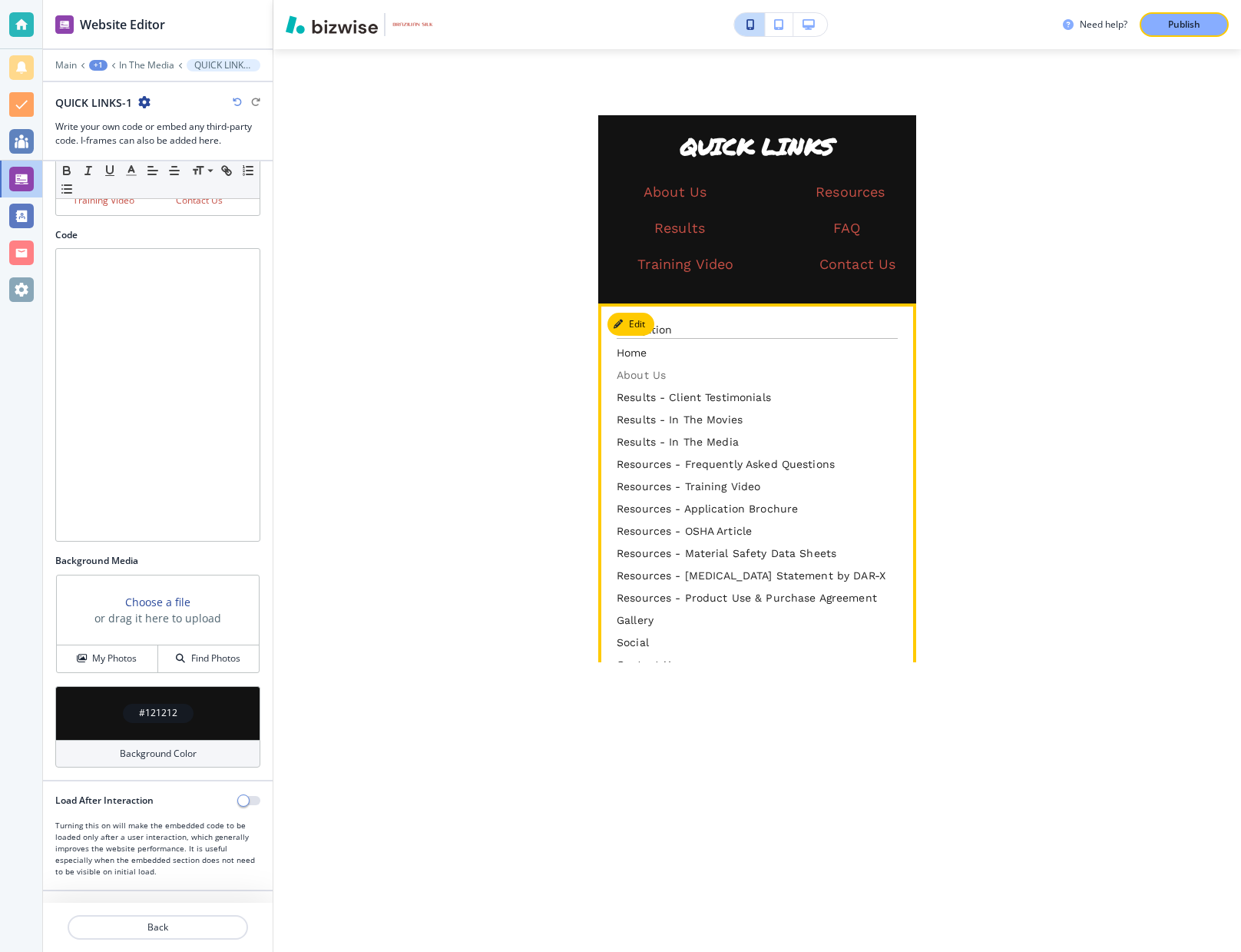
click at [655, 367] on p "About Us" at bounding box center [757, 374] width 281 height 16
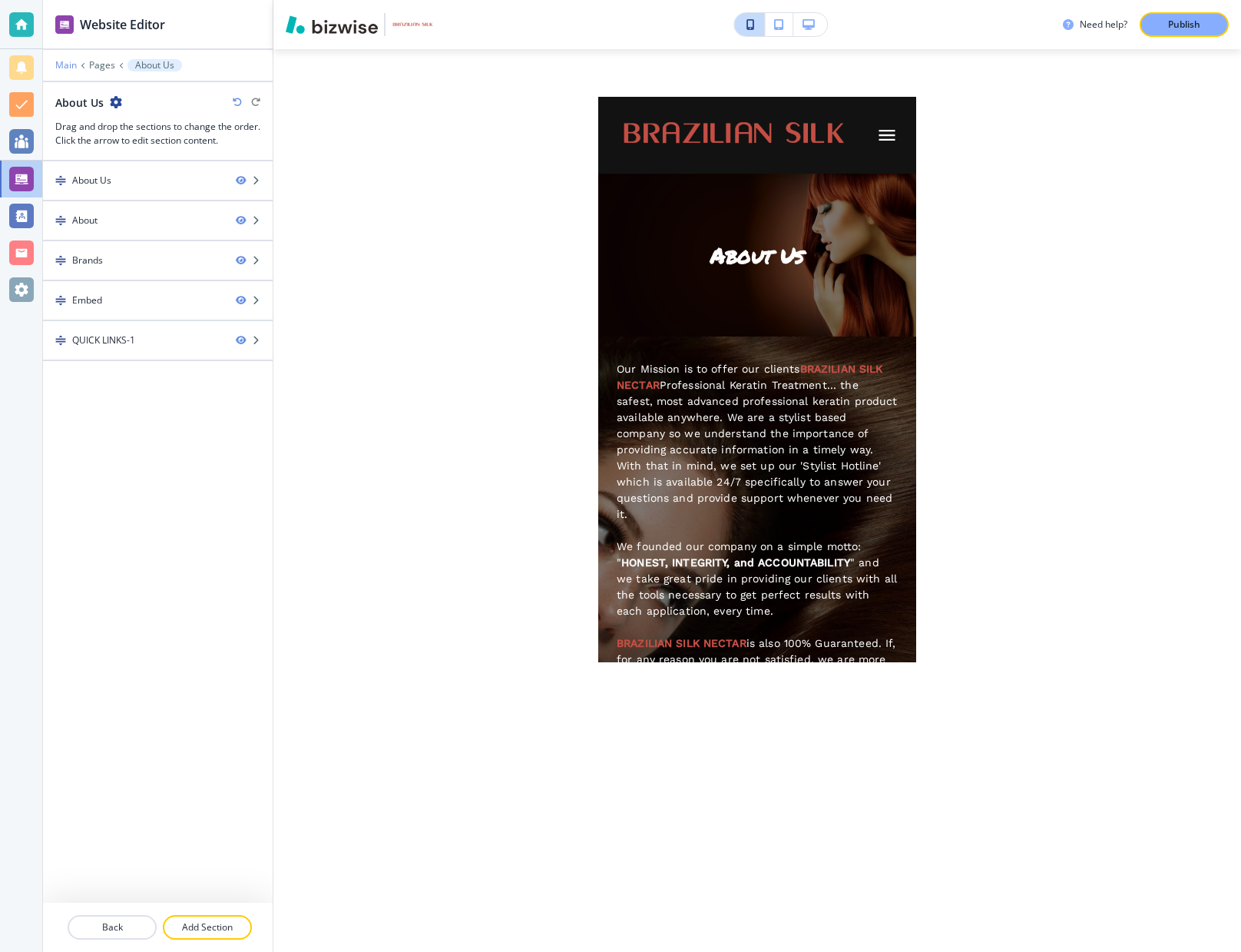
click at [60, 65] on p "Main" at bounding box center [66, 65] width 22 height 10
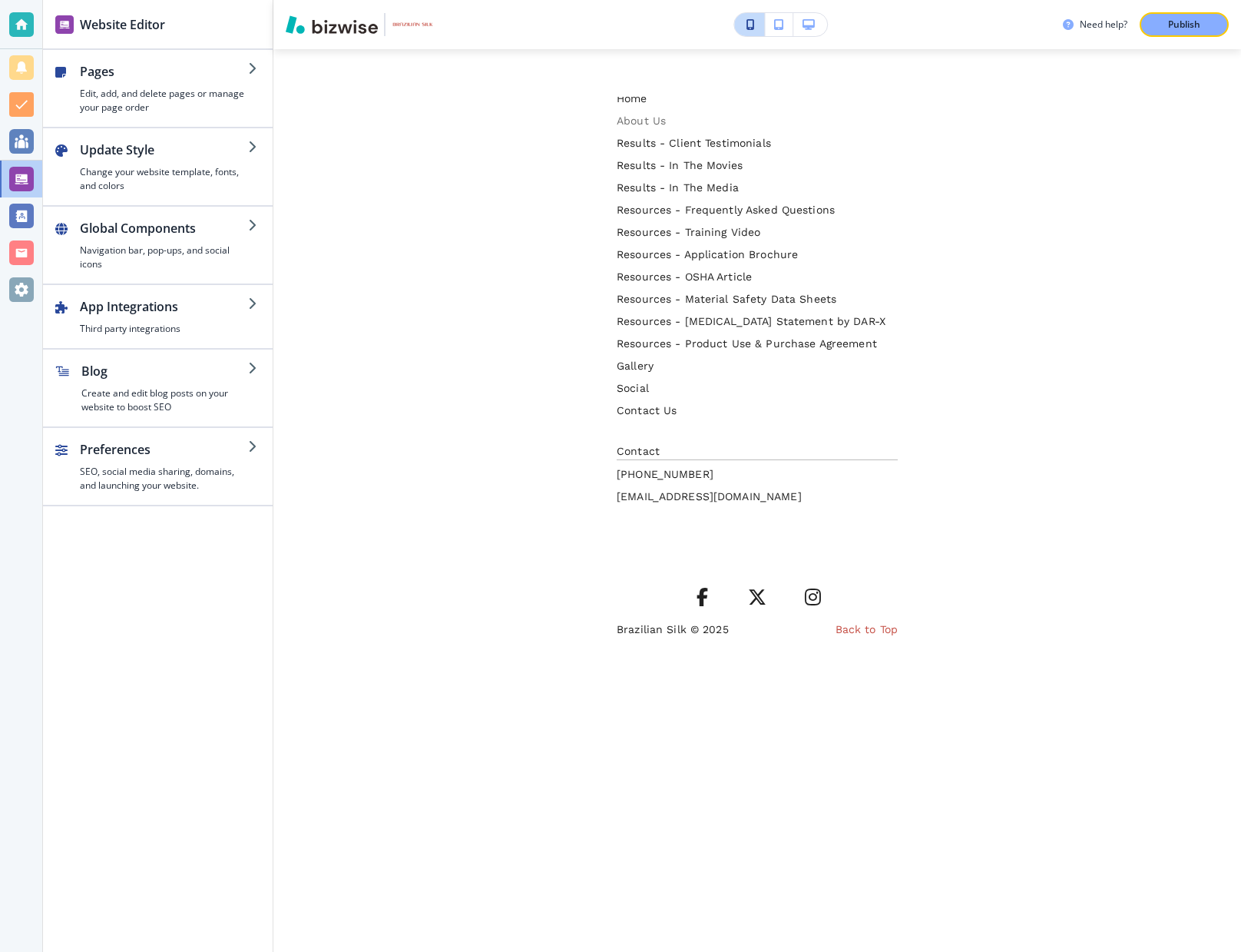
scroll to position [1270, 0]
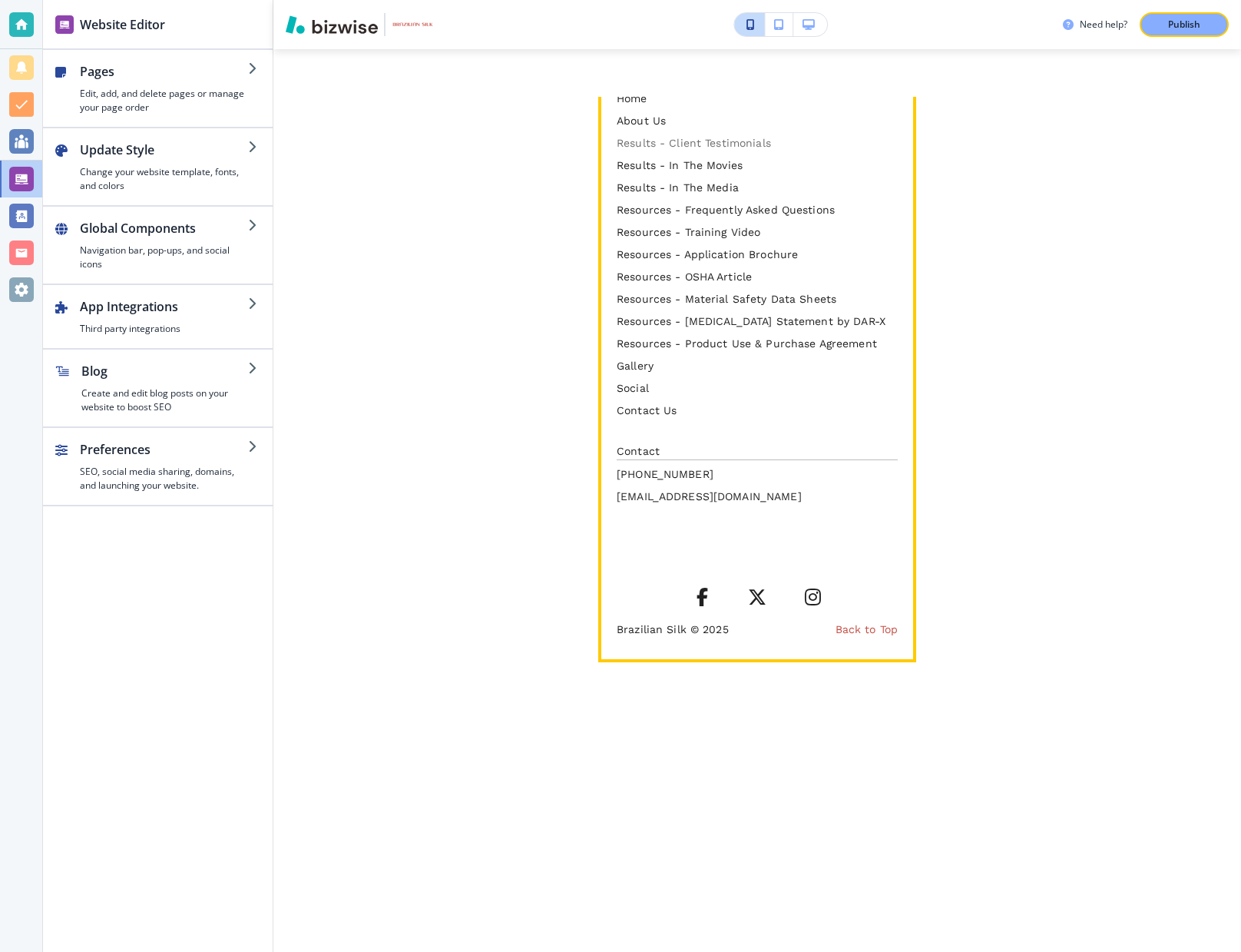
click at [708, 151] on p "Results - Client Testimonials" at bounding box center [757, 143] width 281 height 16
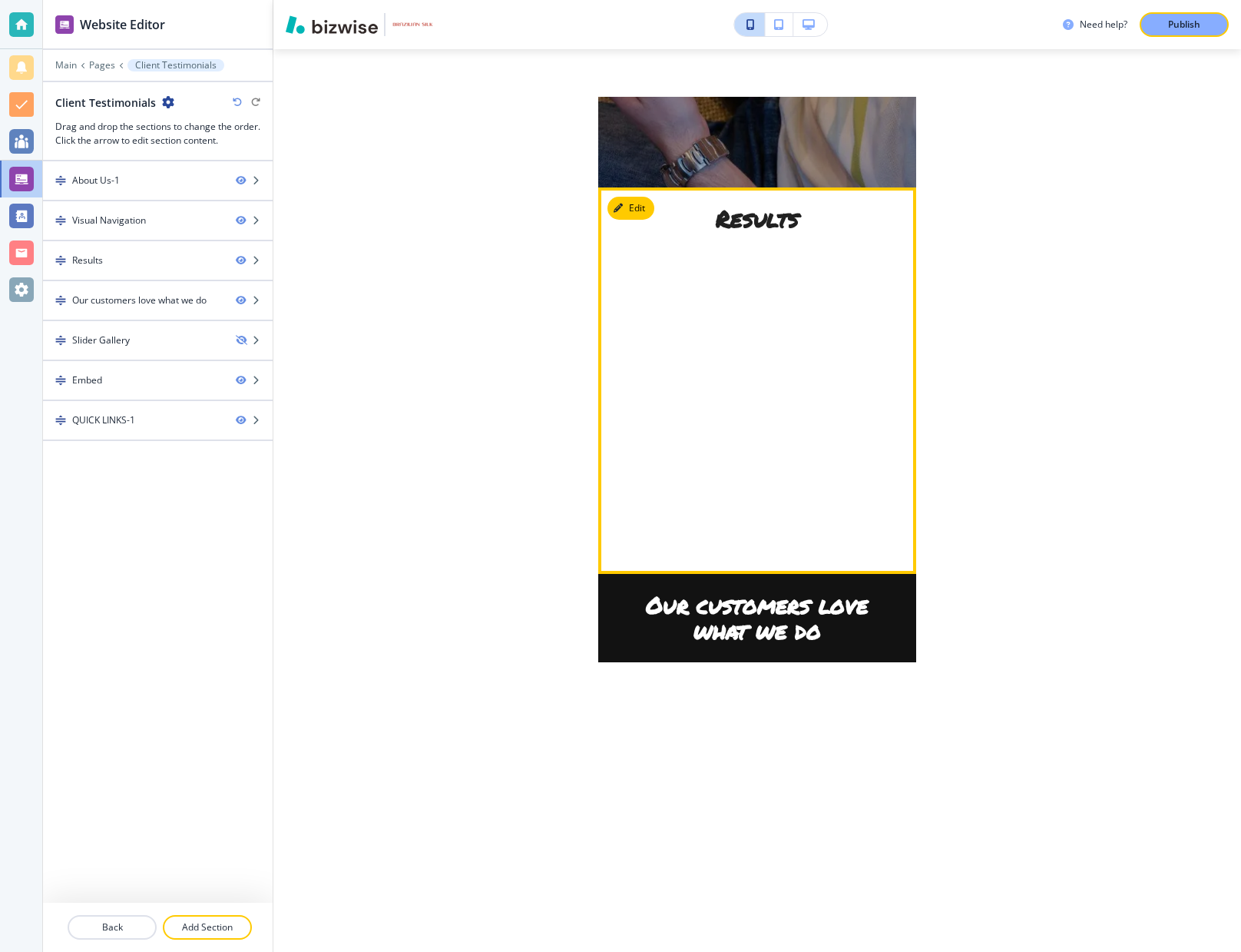
scroll to position [1188, 0]
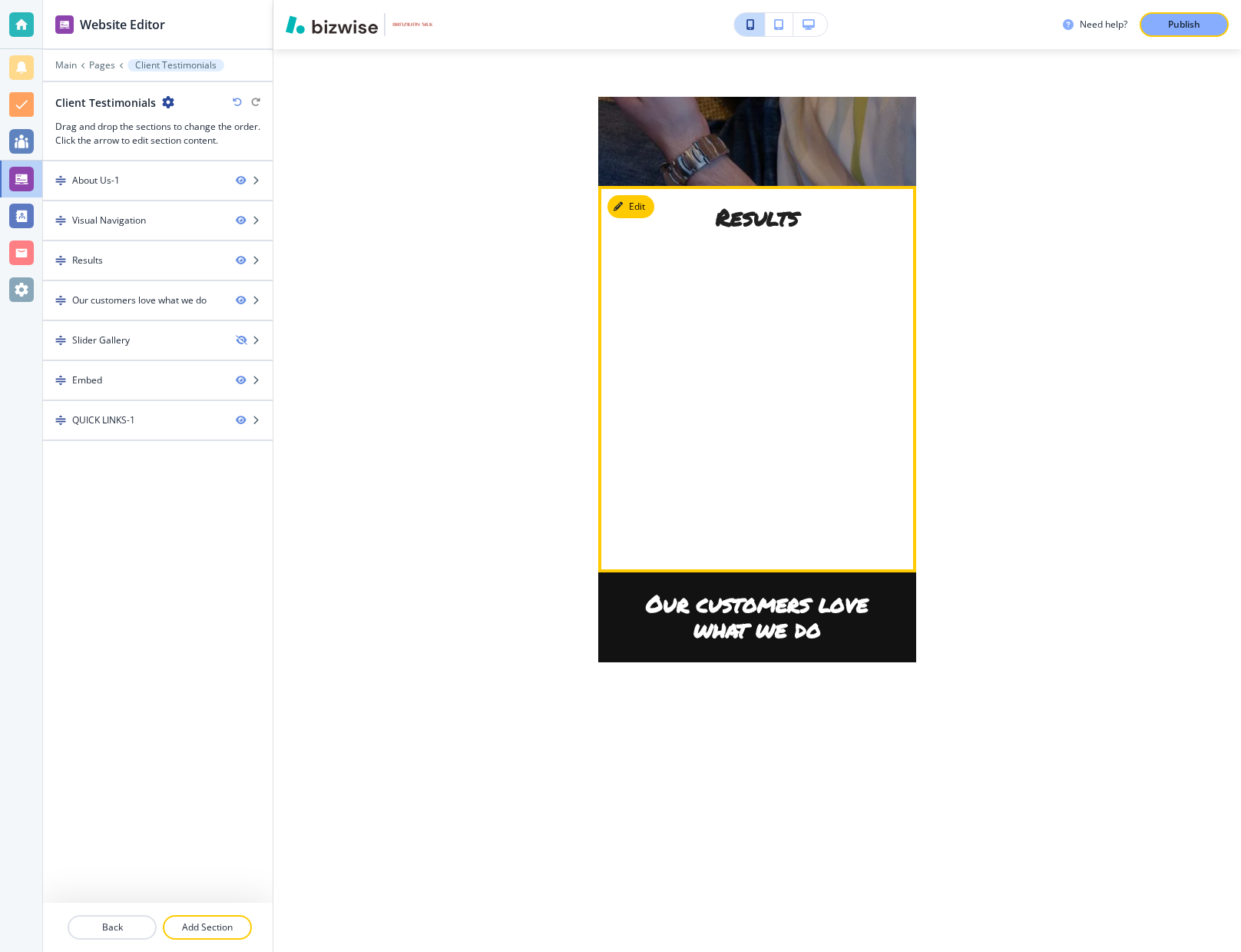
click at [656, 232] on h2 "Results" at bounding box center [757, 219] width 281 height 31
click at [656, 233] on h2 "Results" at bounding box center [757, 219] width 281 height 31
click at [640, 205] on button "Edit This Section" at bounding box center [659, 206] width 104 height 23
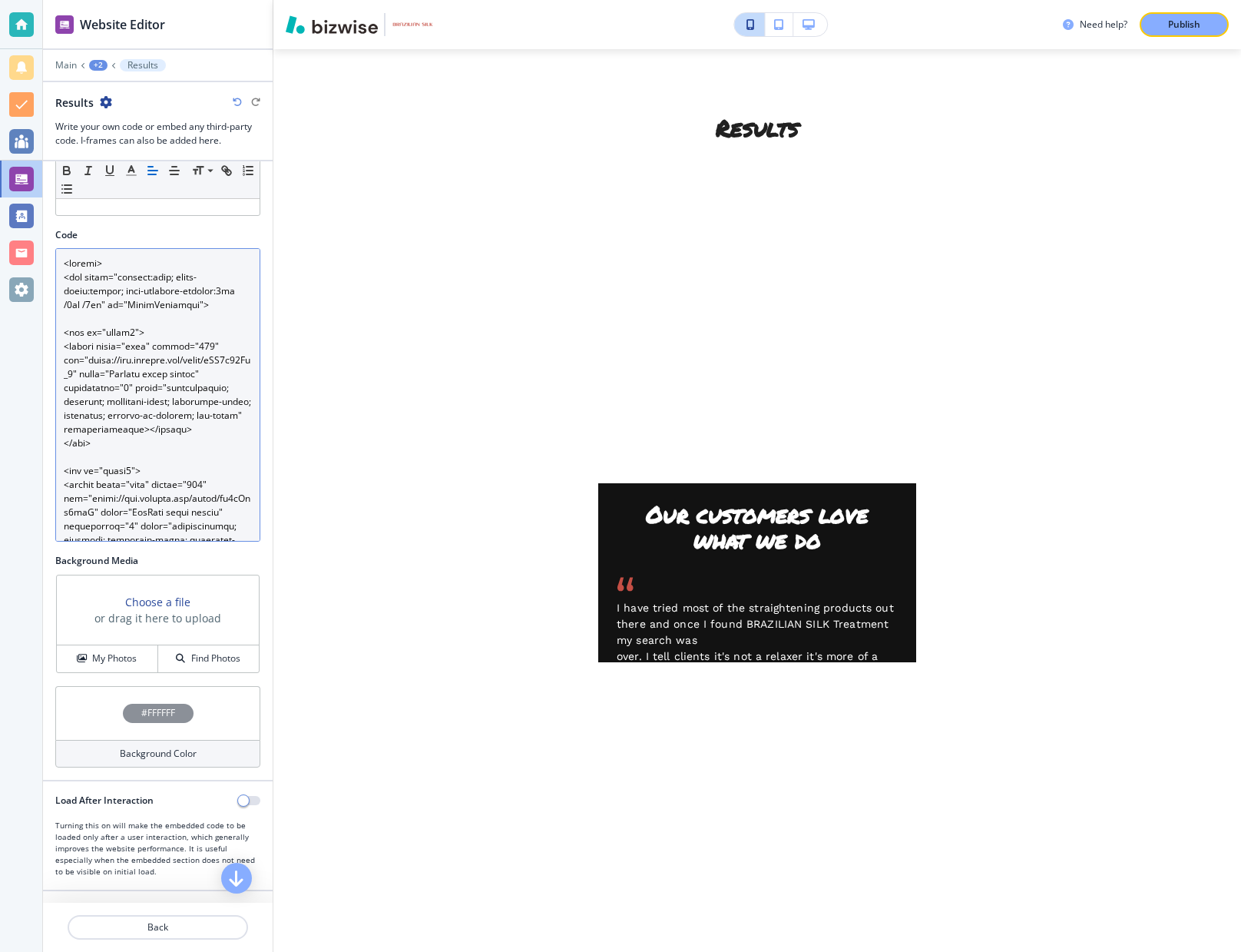
scroll to position [0, 0]
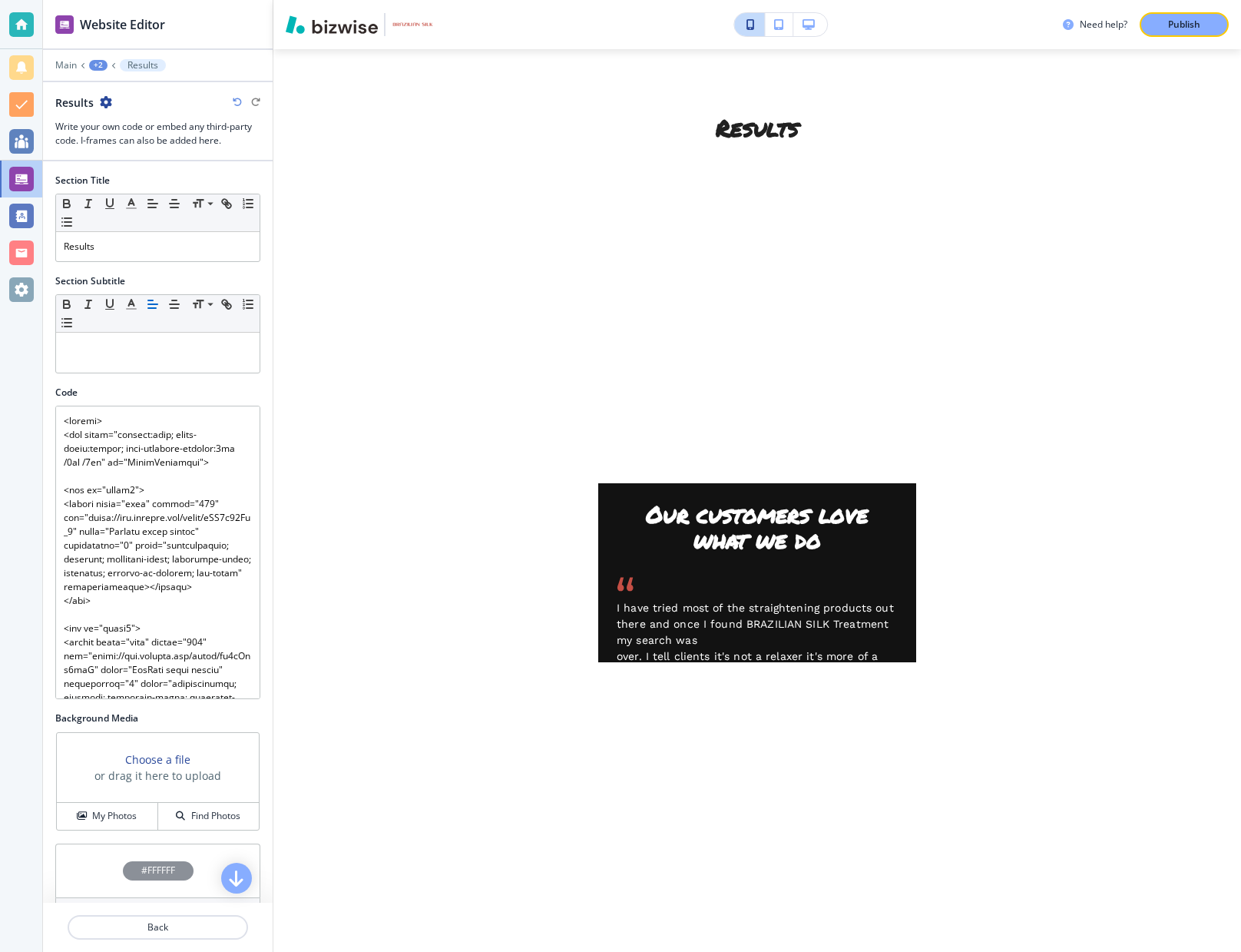
click at [236, 100] on icon "button" at bounding box center [238, 103] width 10 height 10
click at [145, 67] on p "Results" at bounding box center [143, 65] width 30 height 10
click at [58, 66] on p "Main" at bounding box center [66, 65] width 22 height 10
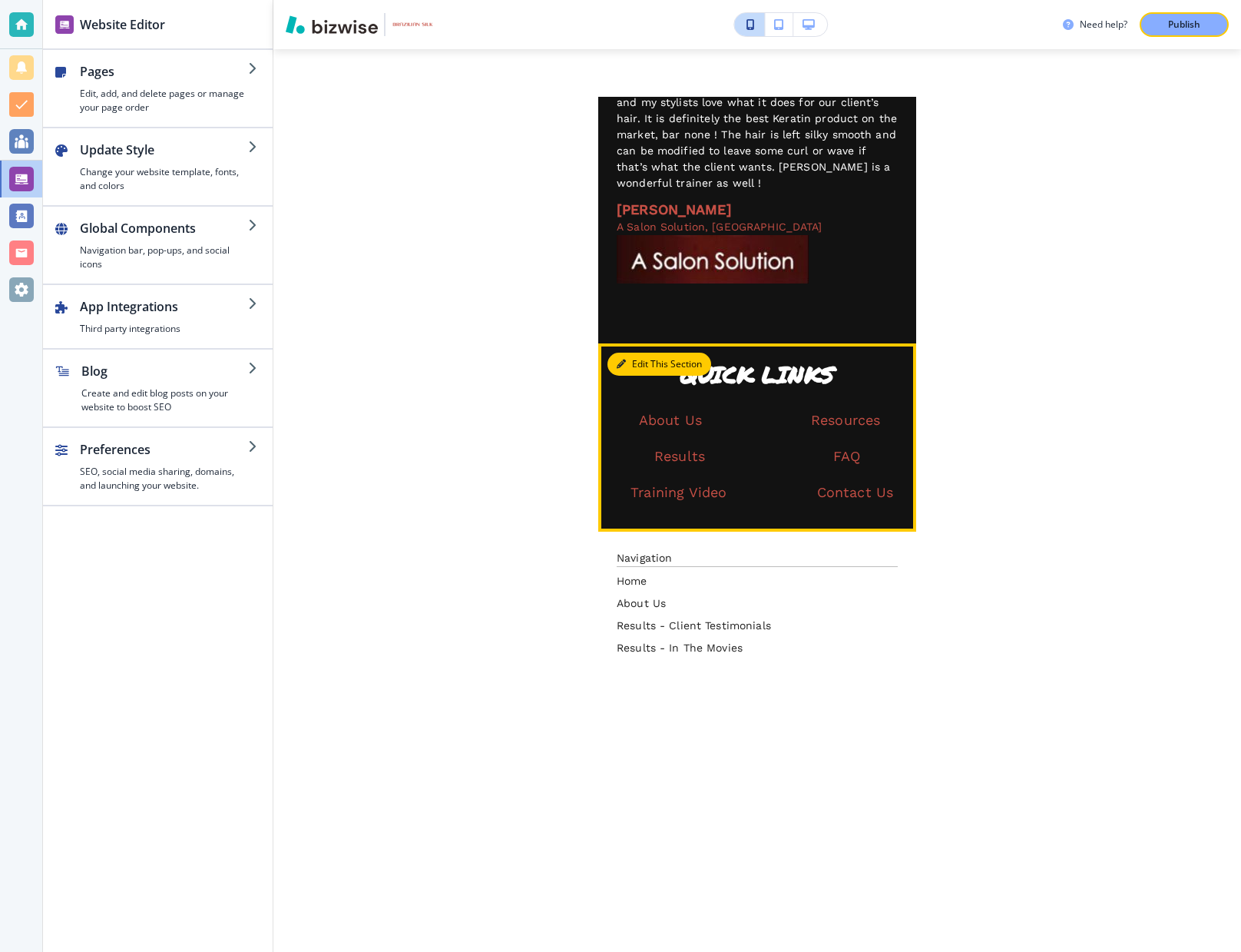
click at [643, 352] on button "Edit This Section" at bounding box center [659, 364] width 104 height 23
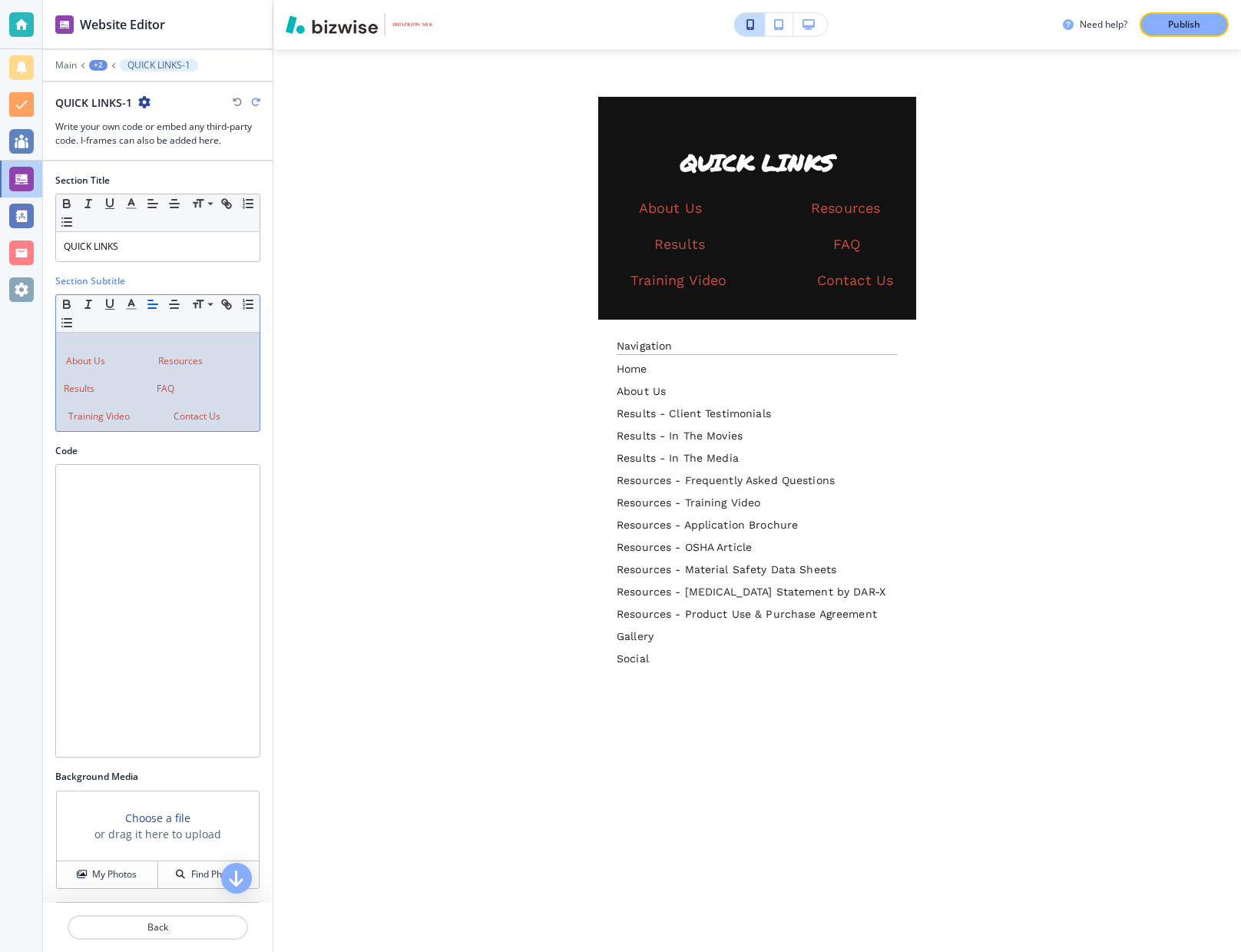
drag, startPoint x: 62, startPoint y: 360, endPoint x: 72, endPoint y: 362, distance: 10.2
click at [62, 360] on div "About Us Resources Results FAQ Training Video Contact Us" at bounding box center [158, 381] width 203 height 98
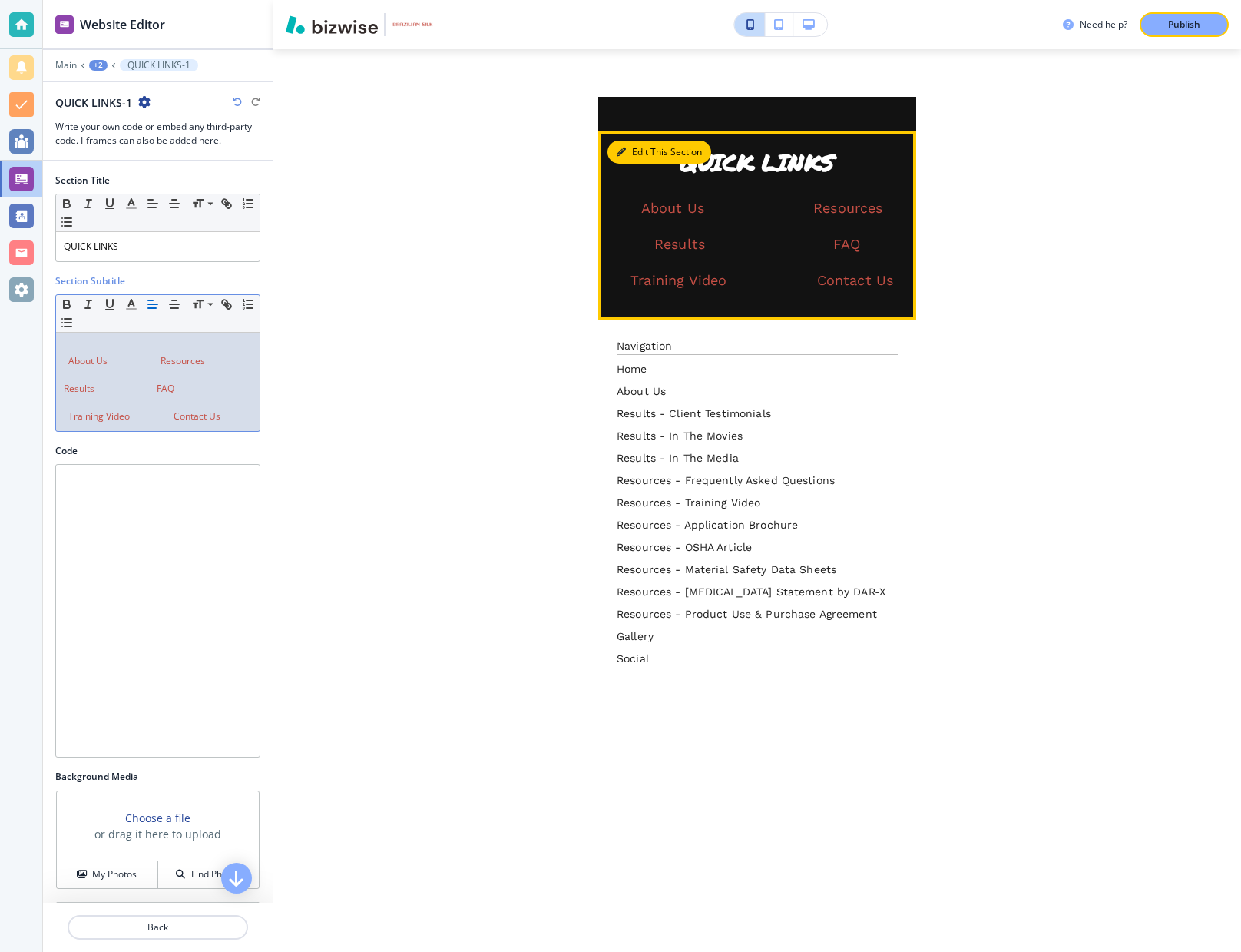
click at [646, 141] on button "Edit This Section" at bounding box center [659, 152] width 104 height 23
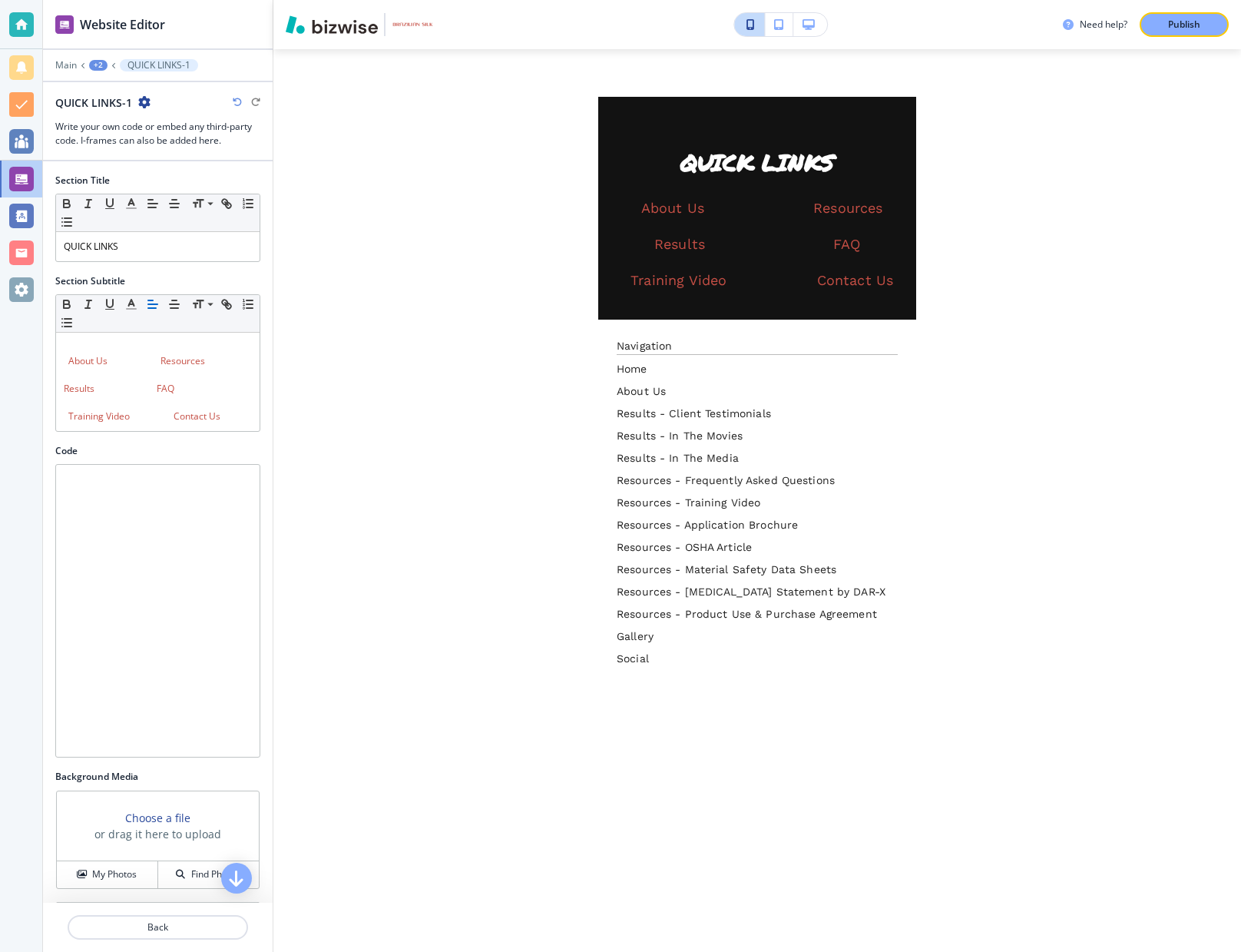
click at [387, 195] on div "Need help? Publish Edit Edit CLIENT TESTIMONIALS Edit Client testimonials VIEW …" at bounding box center [757, 476] width 967 height 952
click at [71, 62] on p "Main" at bounding box center [66, 65] width 22 height 10
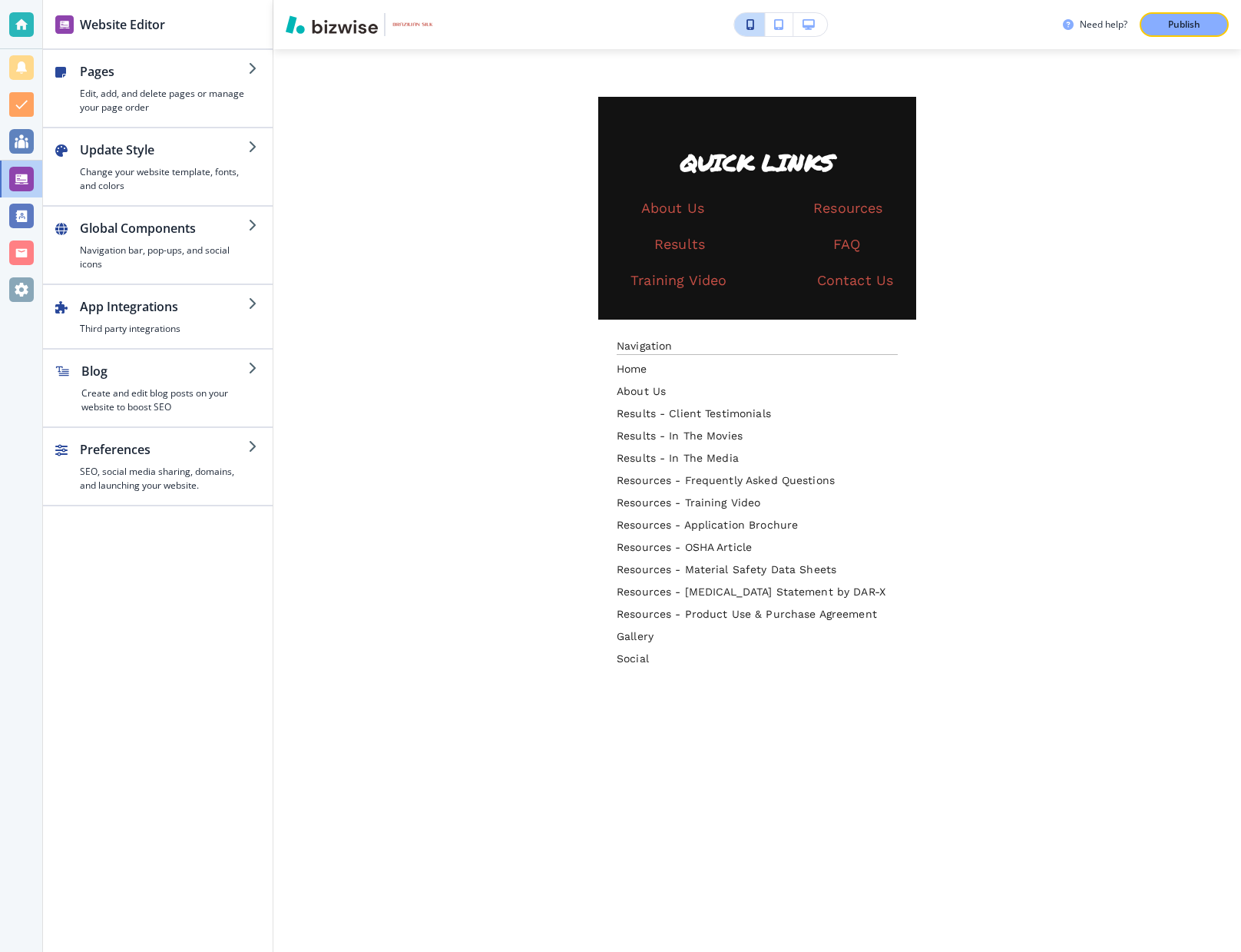
click at [808, 24] on icon "button" at bounding box center [809, 24] width 12 height 10
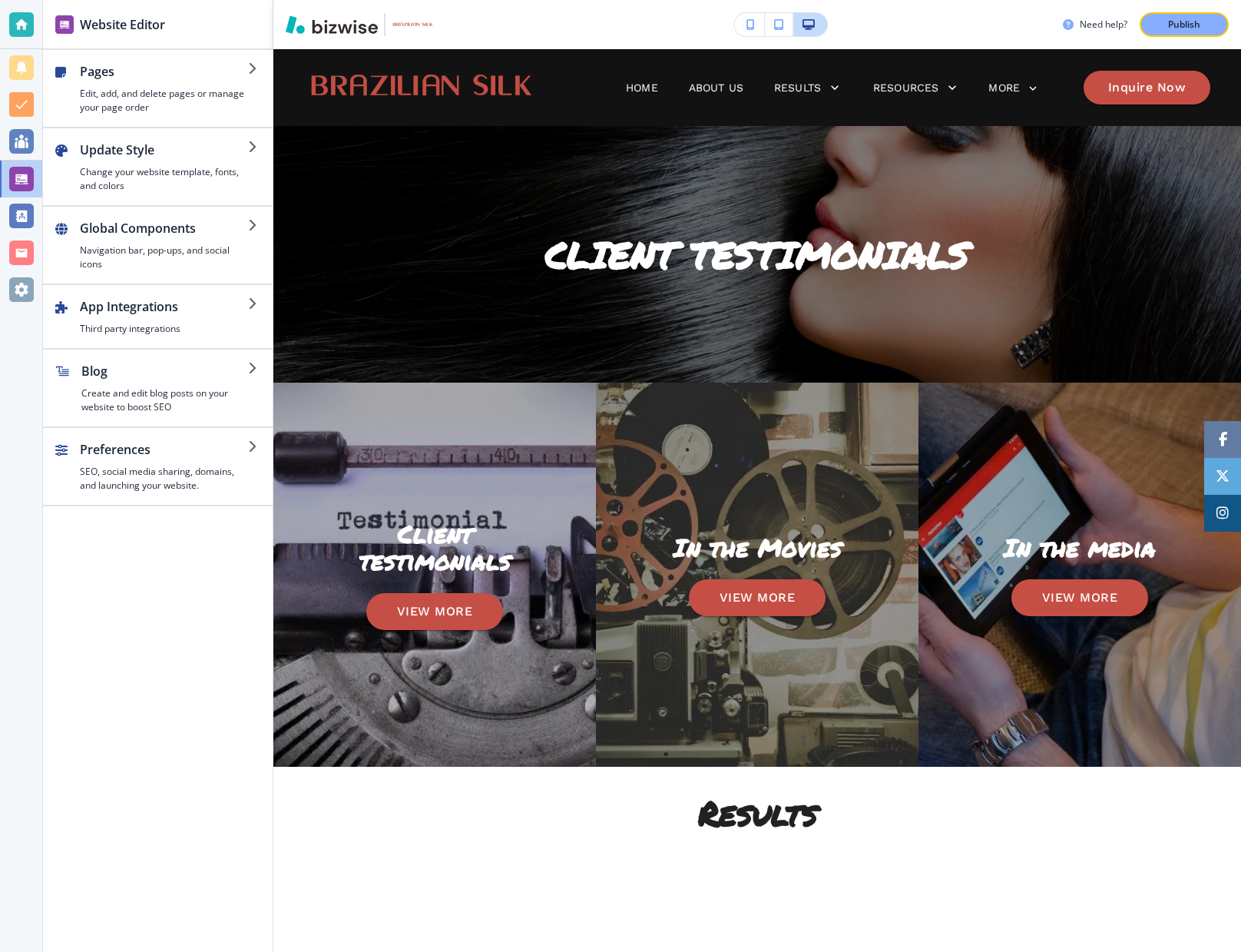
click at [780, 27] on icon "button" at bounding box center [779, 24] width 10 height 10
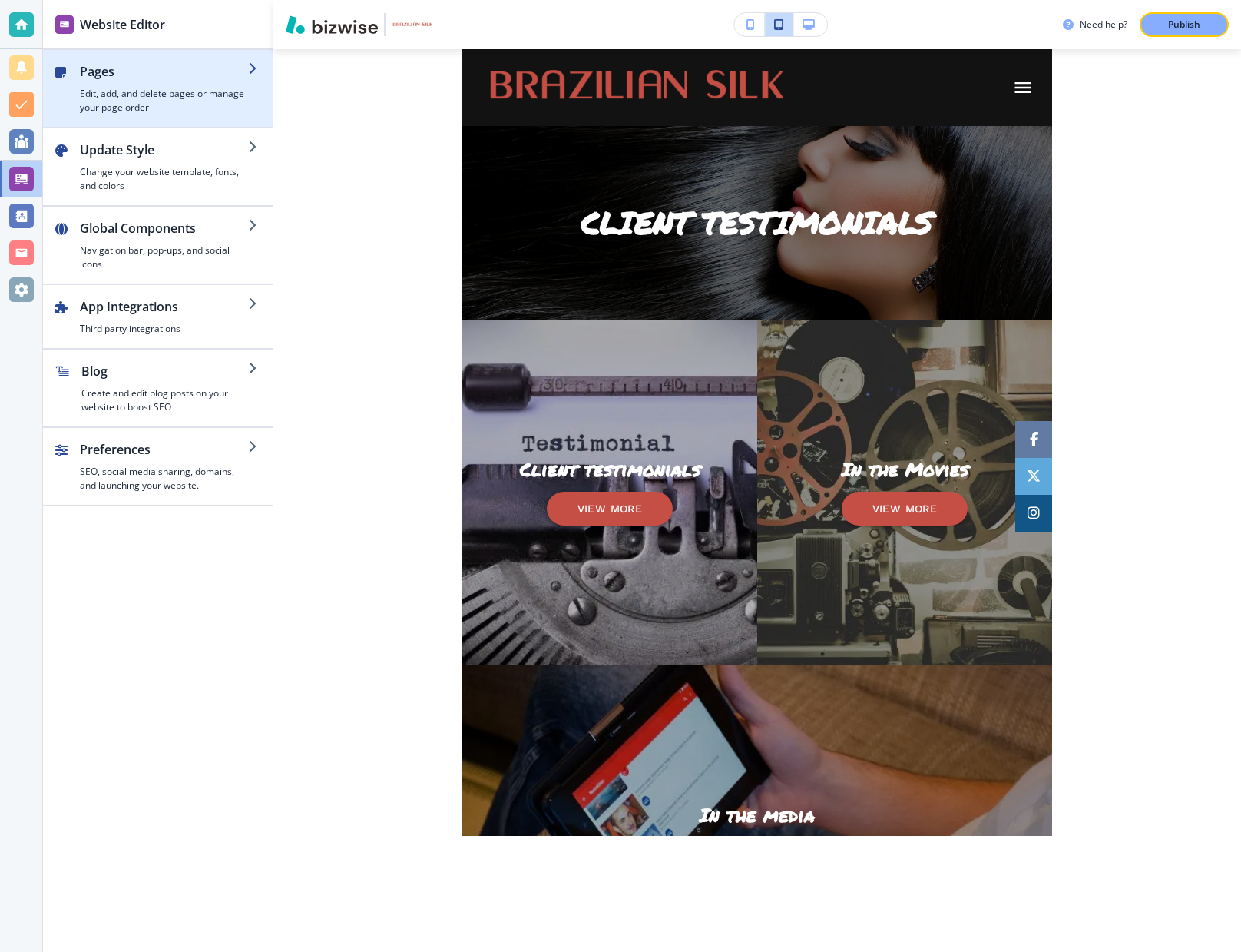
click at [242, 78] on h2 "Pages" at bounding box center [163, 70] width 168 height 18
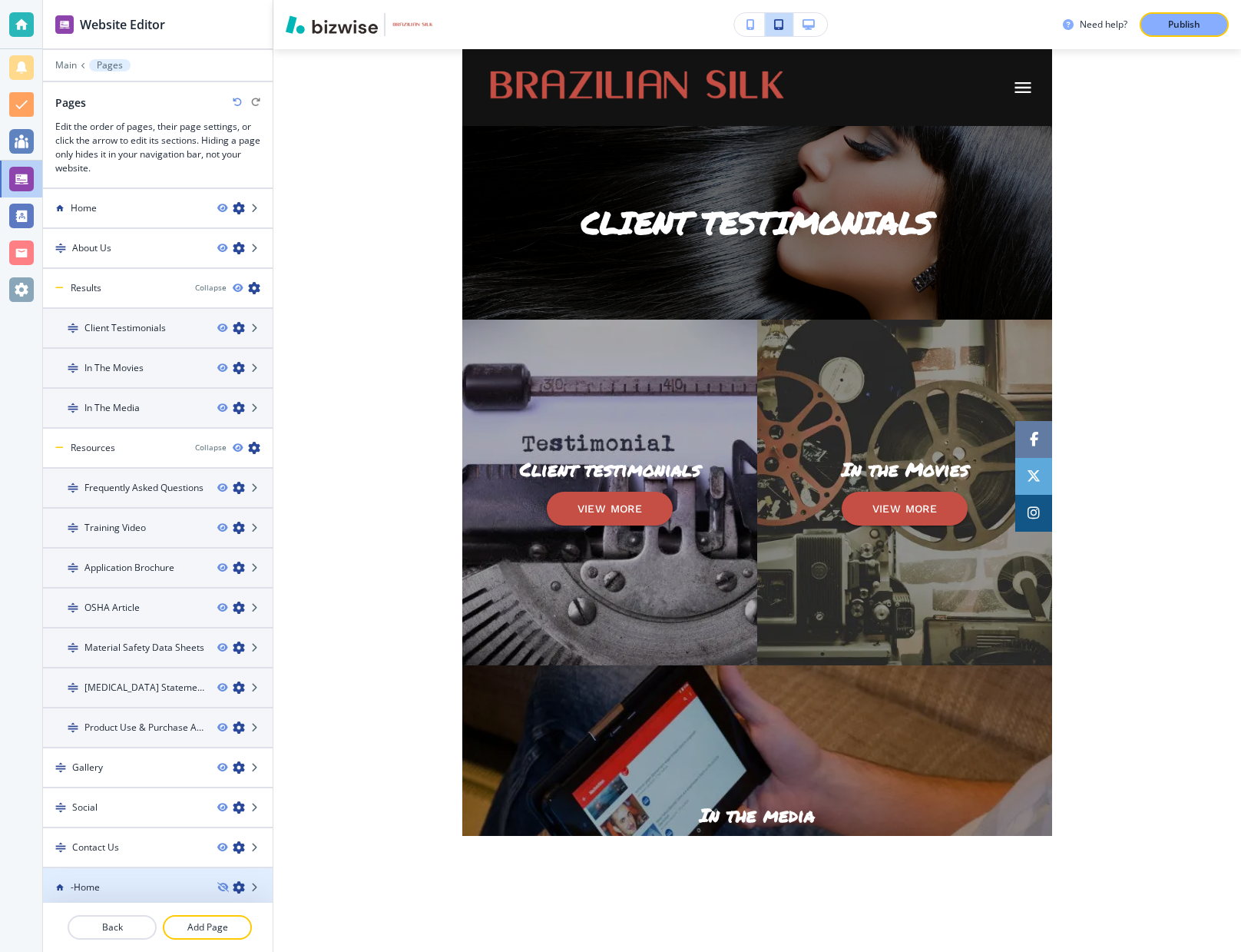
click at [239, 885] on icon "button" at bounding box center [239, 886] width 12 height 12
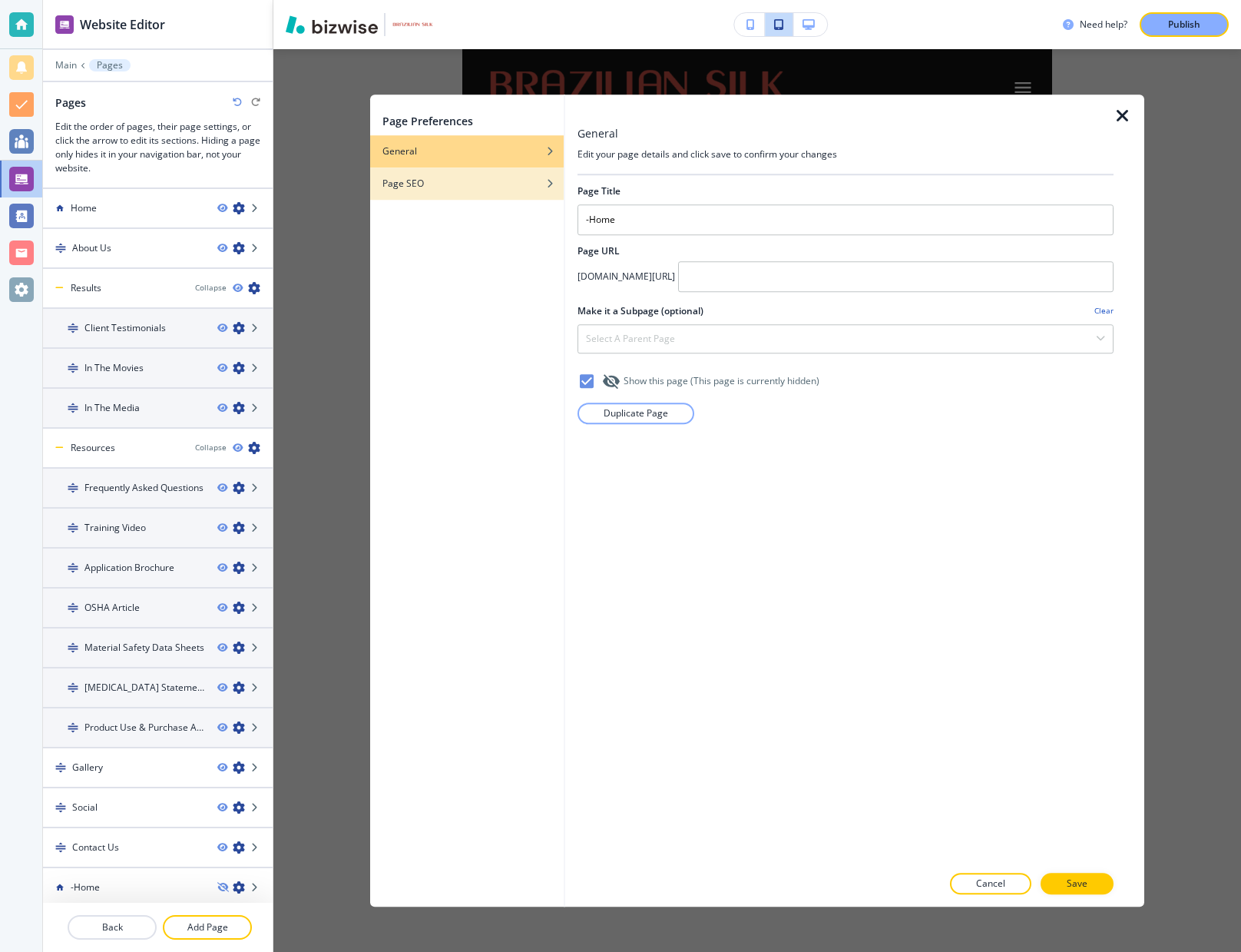
click at [410, 180] on h4 "Page SEO" at bounding box center [404, 183] width 42 height 14
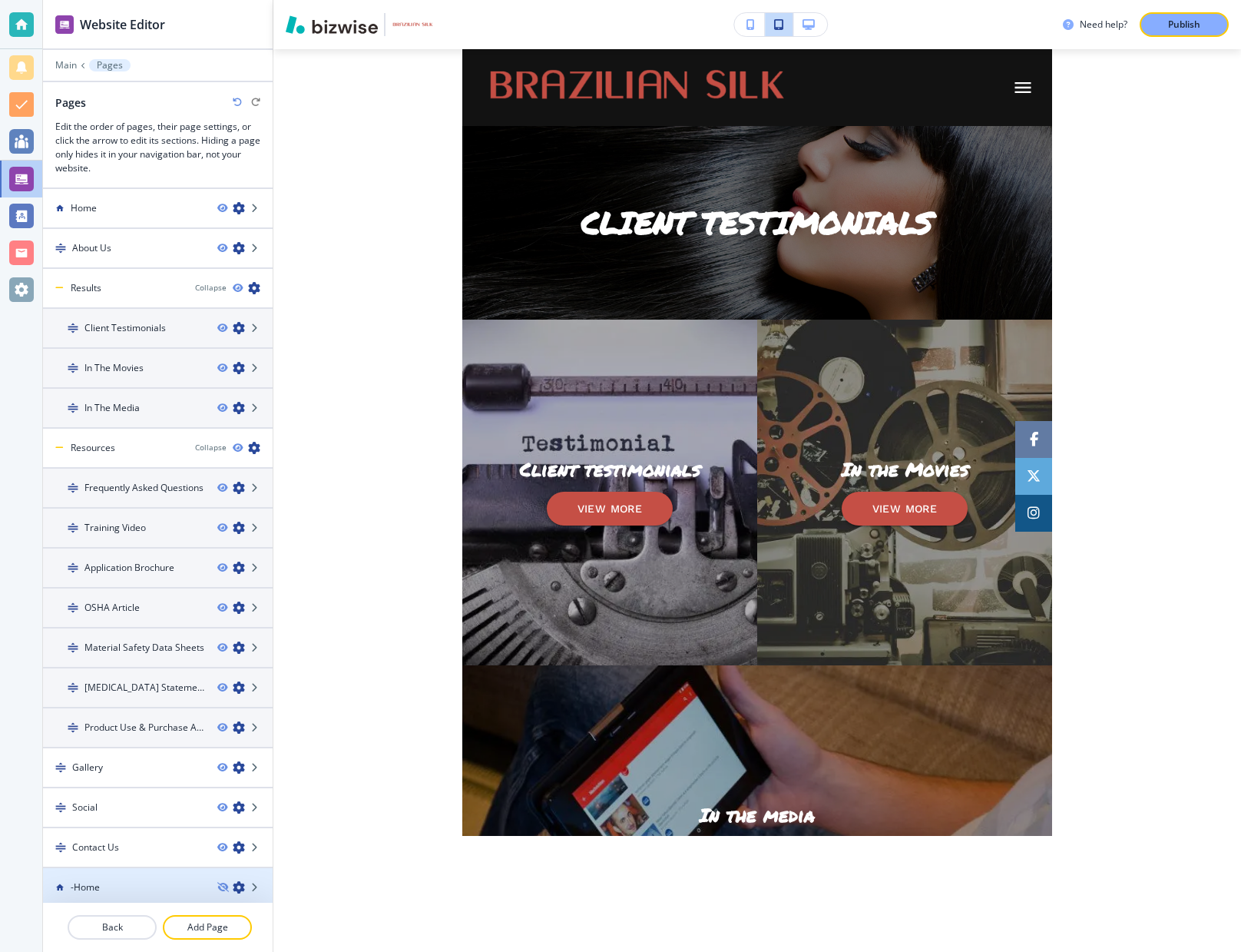
click at [138, 884] on div "-Home" at bounding box center [124, 886] width 162 height 14
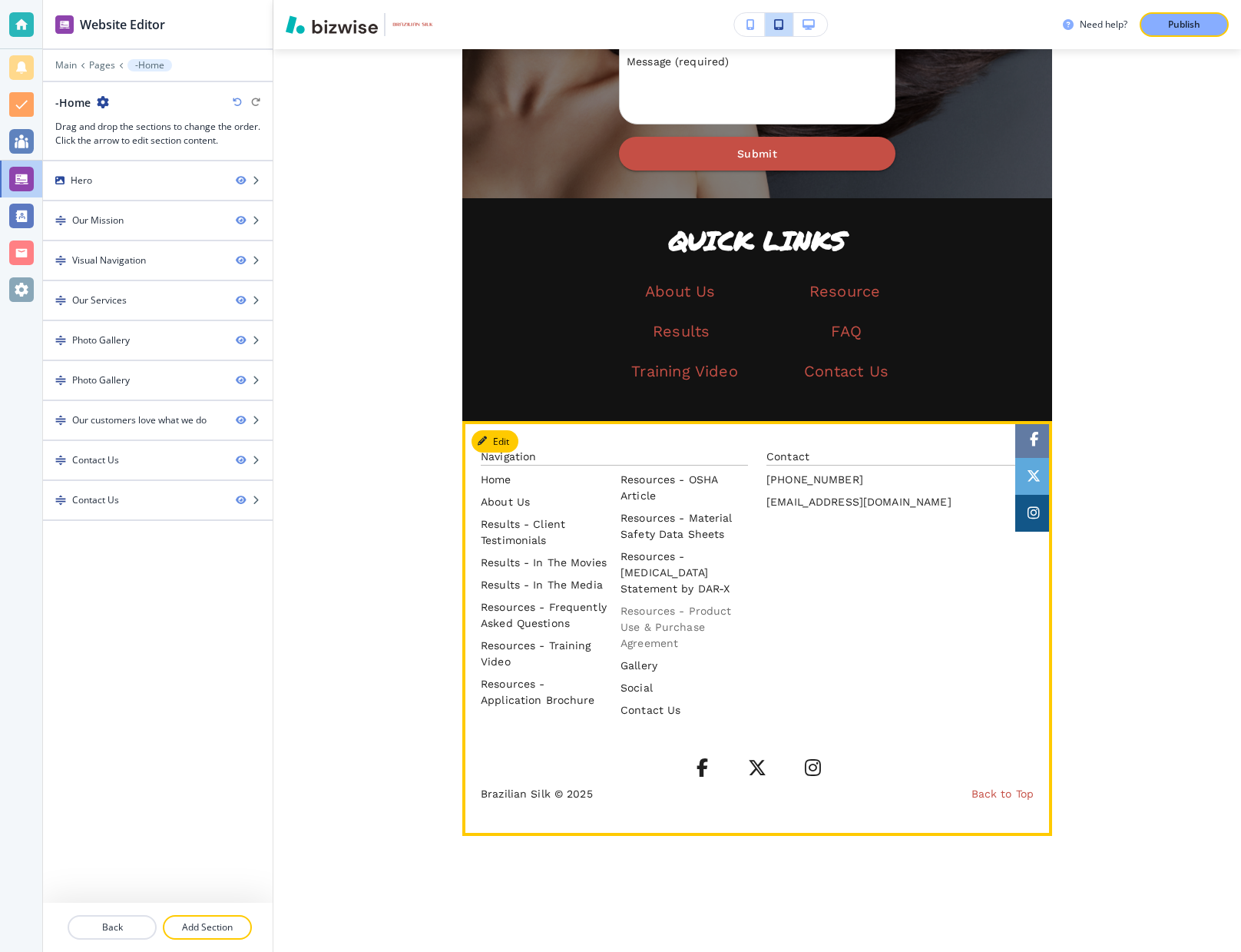
scroll to position [3584, 0]
click at [585, 484] on p "Home" at bounding box center [544, 479] width 127 height 16
click at [491, 482] on p "Home" at bounding box center [544, 479] width 127 height 16
click at [899, 794] on p "Back to Top" at bounding box center [1002, 793] width 62 height 16
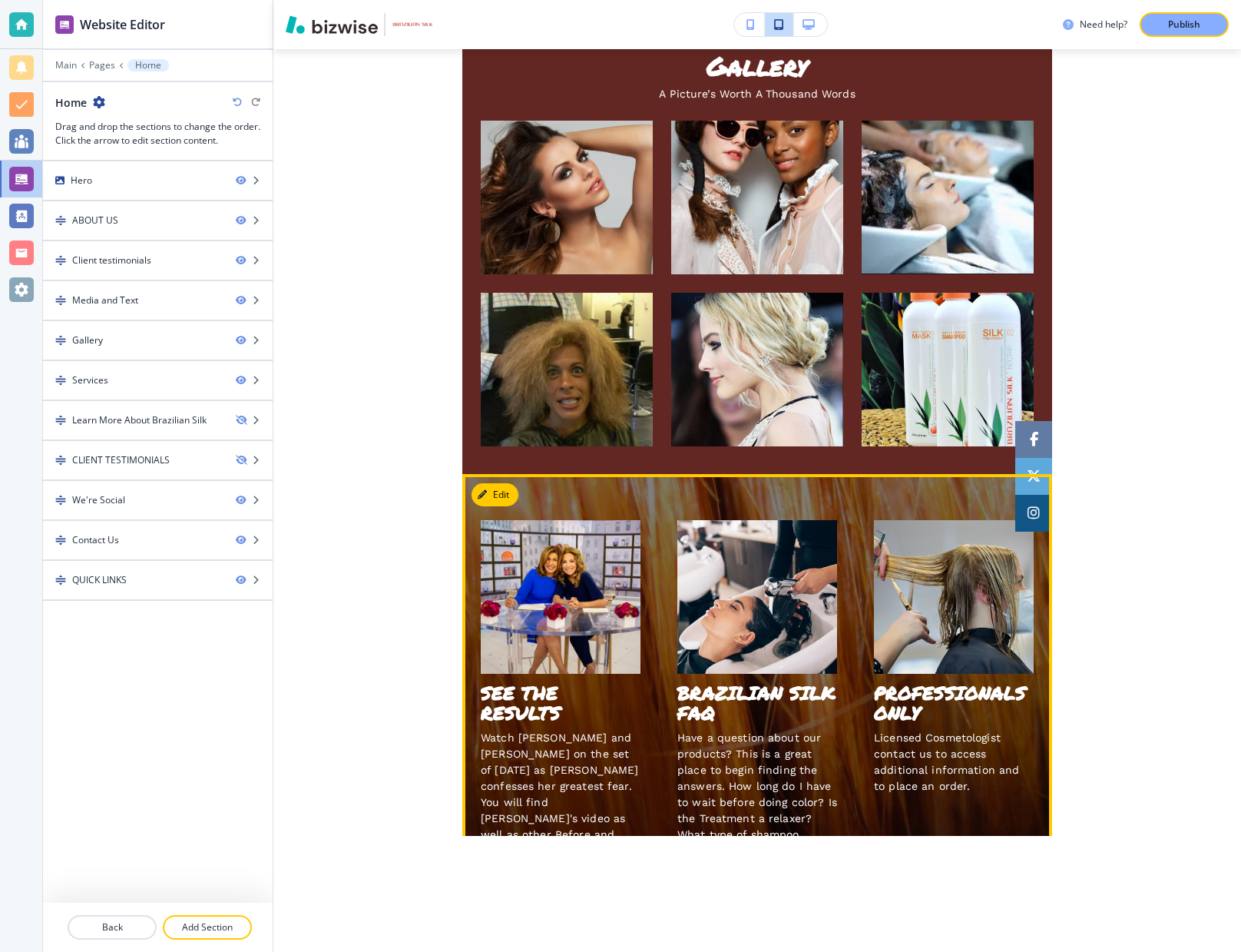
scroll to position [2014, 0]
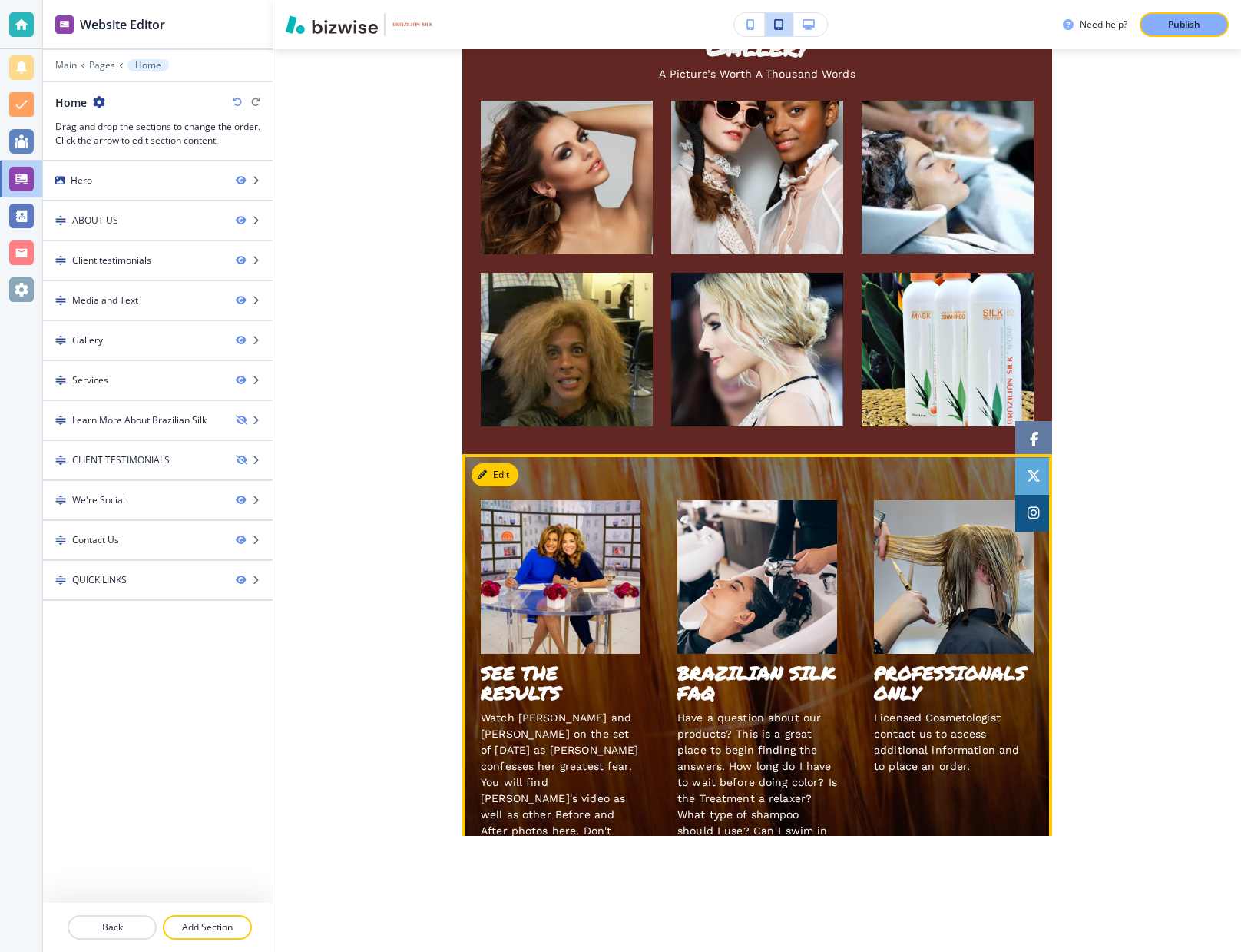
click at [542, 663] on h3 "SEE THE RESULTS" at bounding box center [561, 683] width 160 height 41
click at [530, 604] on img at bounding box center [561, 577] width 160 height 154
click at [529, 663] on h3 "SEE THE RESULTS" at bounding box center [561, 683] width 160 height 41
click at [554, 622] on img at bounding box center [561, 577] width 160 height 154
click at [513, 687] on h3 "SEE THE RESULTS" at bounding box center [561, 683] width 160 height 41
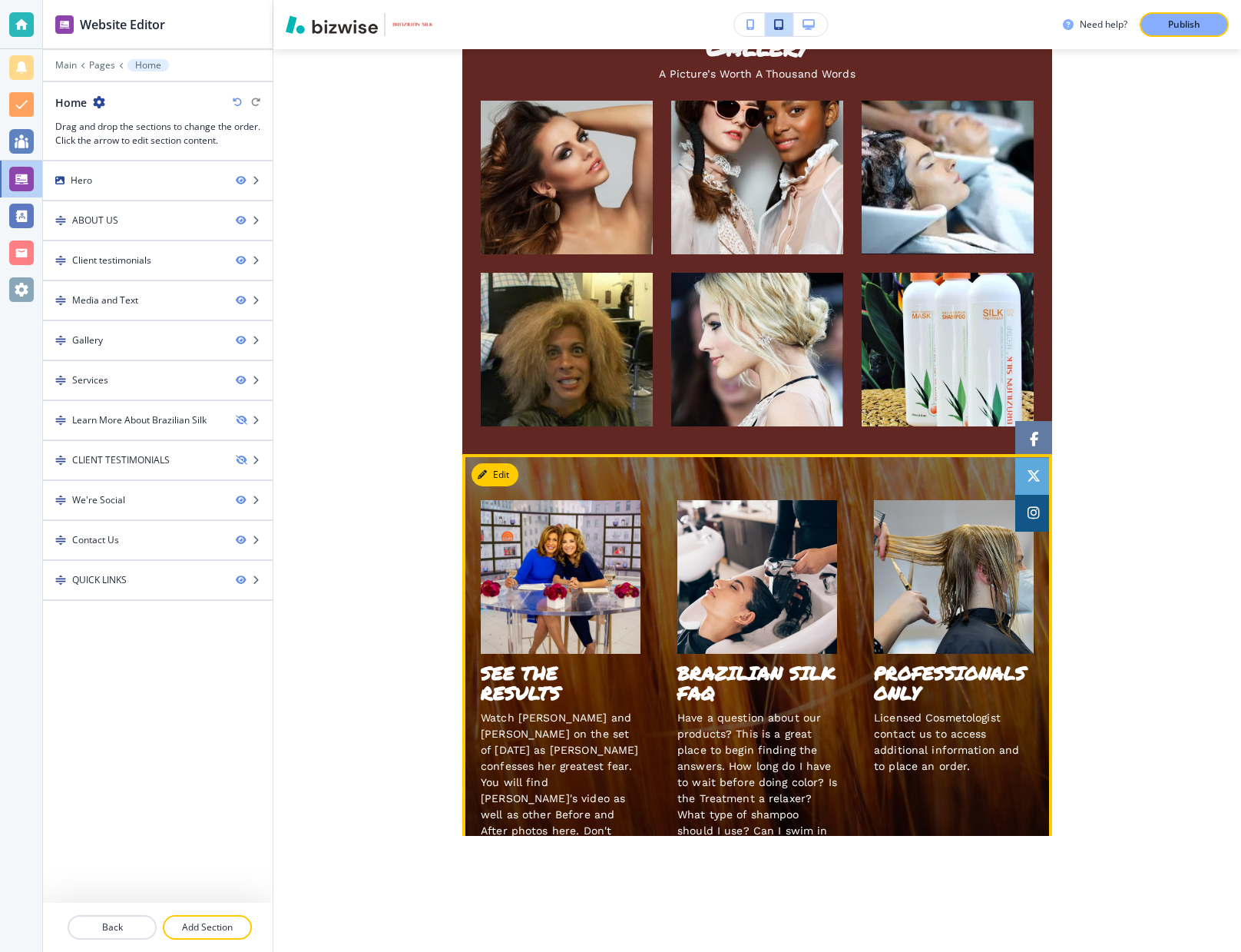
drag, startPoint x: 736, startPoint y: 626, endPoint x: 734, endPoint y: 636, distance: 10.2
click at [736, 626] on img at bounding box center [757, 577] width 160 height 154
click at [734, 663] on h3 "BRAZILIAN SILK FAQ" at bounding box center [757, 683] width 160 height 41
drag, startPoint x: 539, startPoint y: 491, endPoint x: 607, endPoint y: 505, distance: 69.4
click at [539, 500] on img at bounding box center [561, 577] width 160 height 154
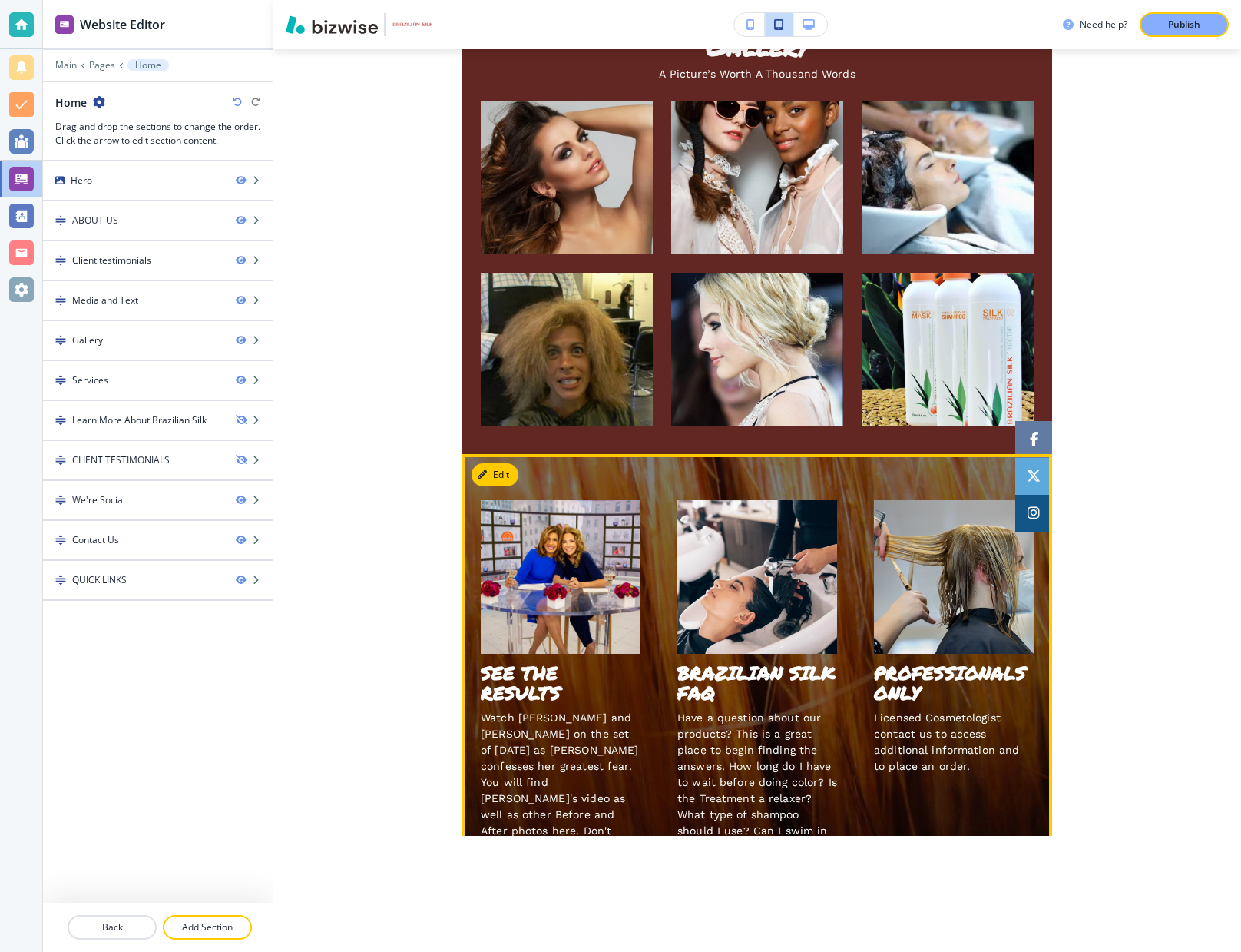
click at [899, 566] on img at bounding box center [954, 577] width 160 height 154
click at [899, 663] on h3 "PROFESSIONALS ONLY" at bounding box center [954, 683] width 160 height 41
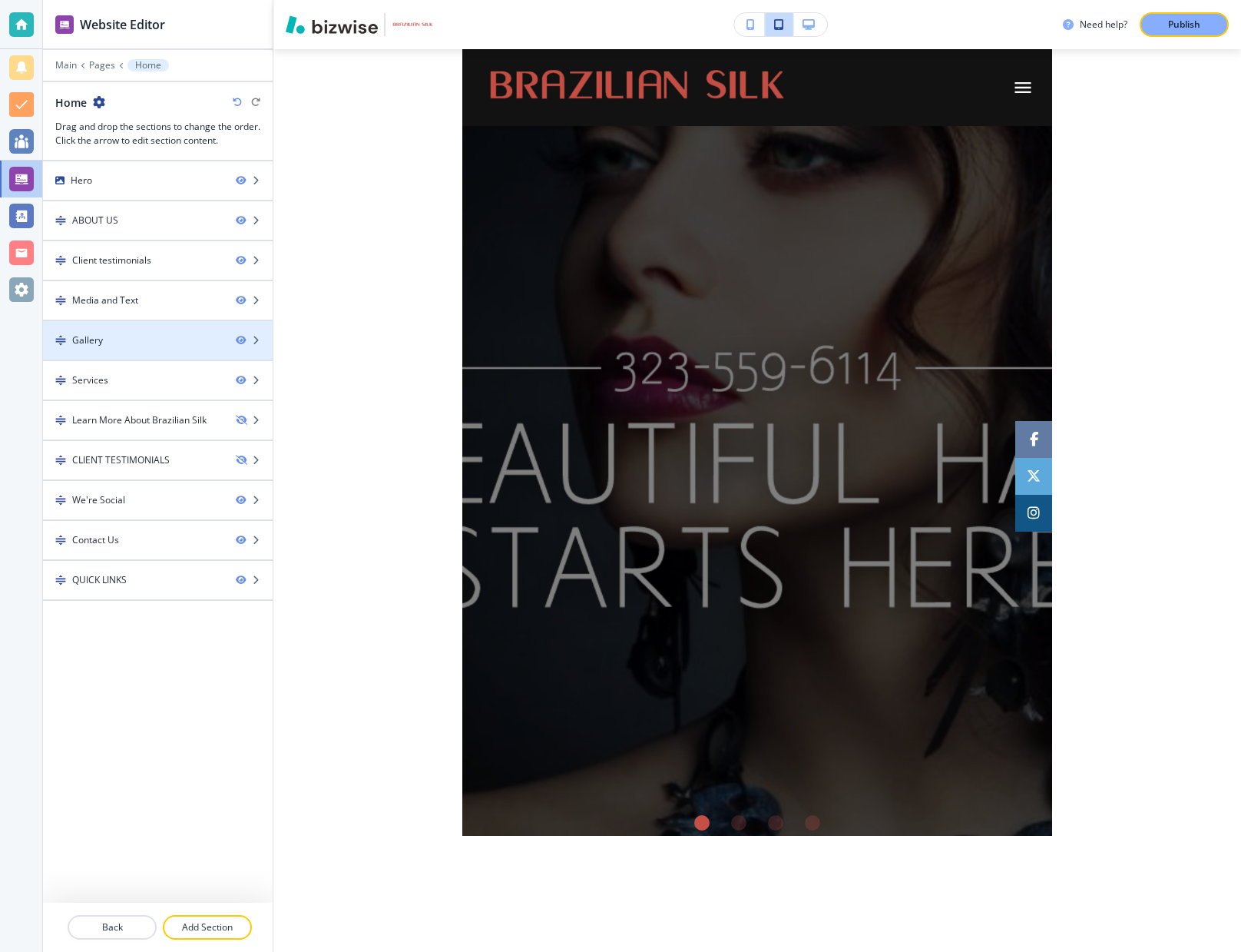
scroll to position [0, 0]
click at [65, 67] on p "Main" at bounding box center [66, 65] width 22 height 10
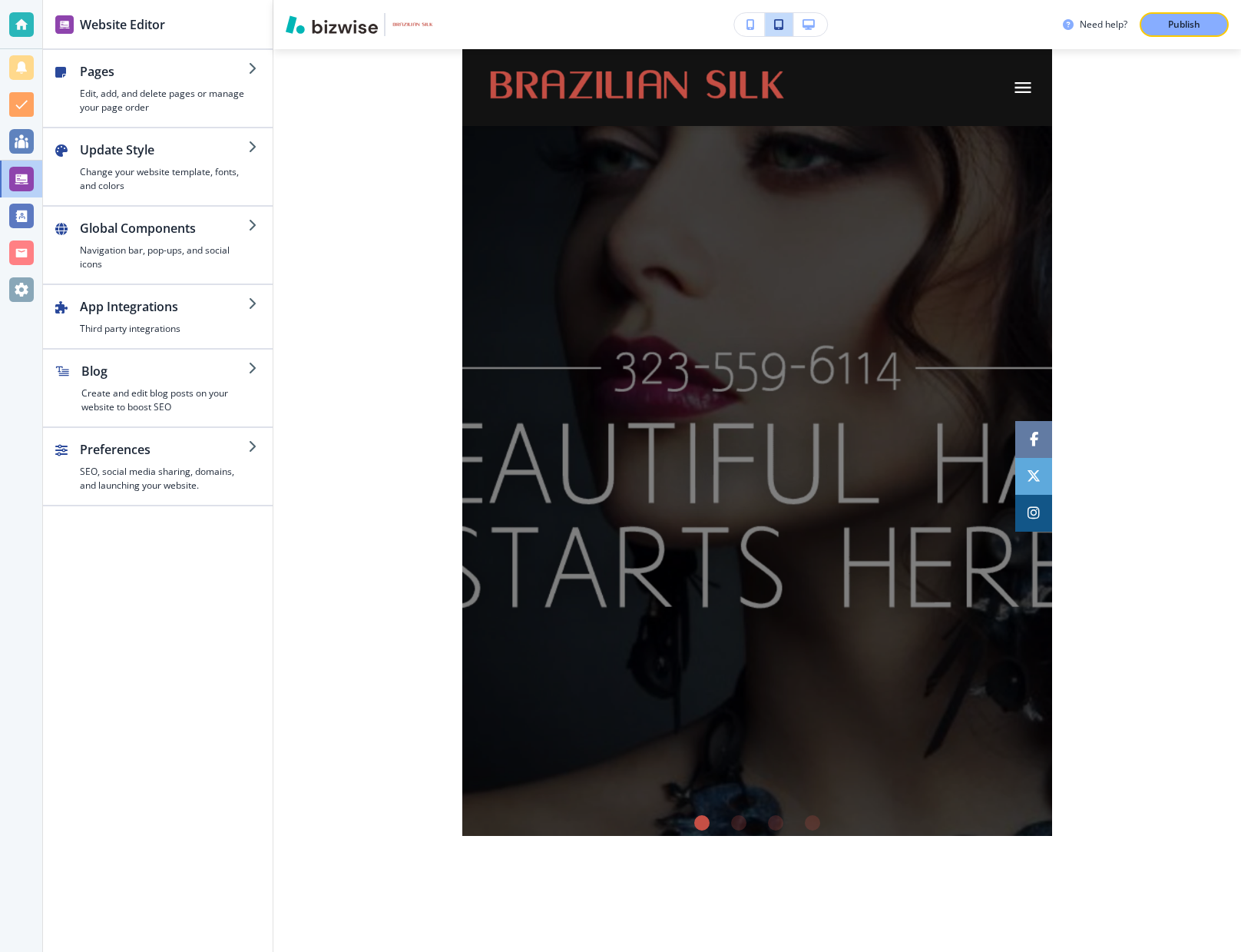
click at [809, 27] on icon "button" at bounding box center [809, 24] width 12 height 10
